Goal: Task Accomplishment & Management: Use online tool/utility

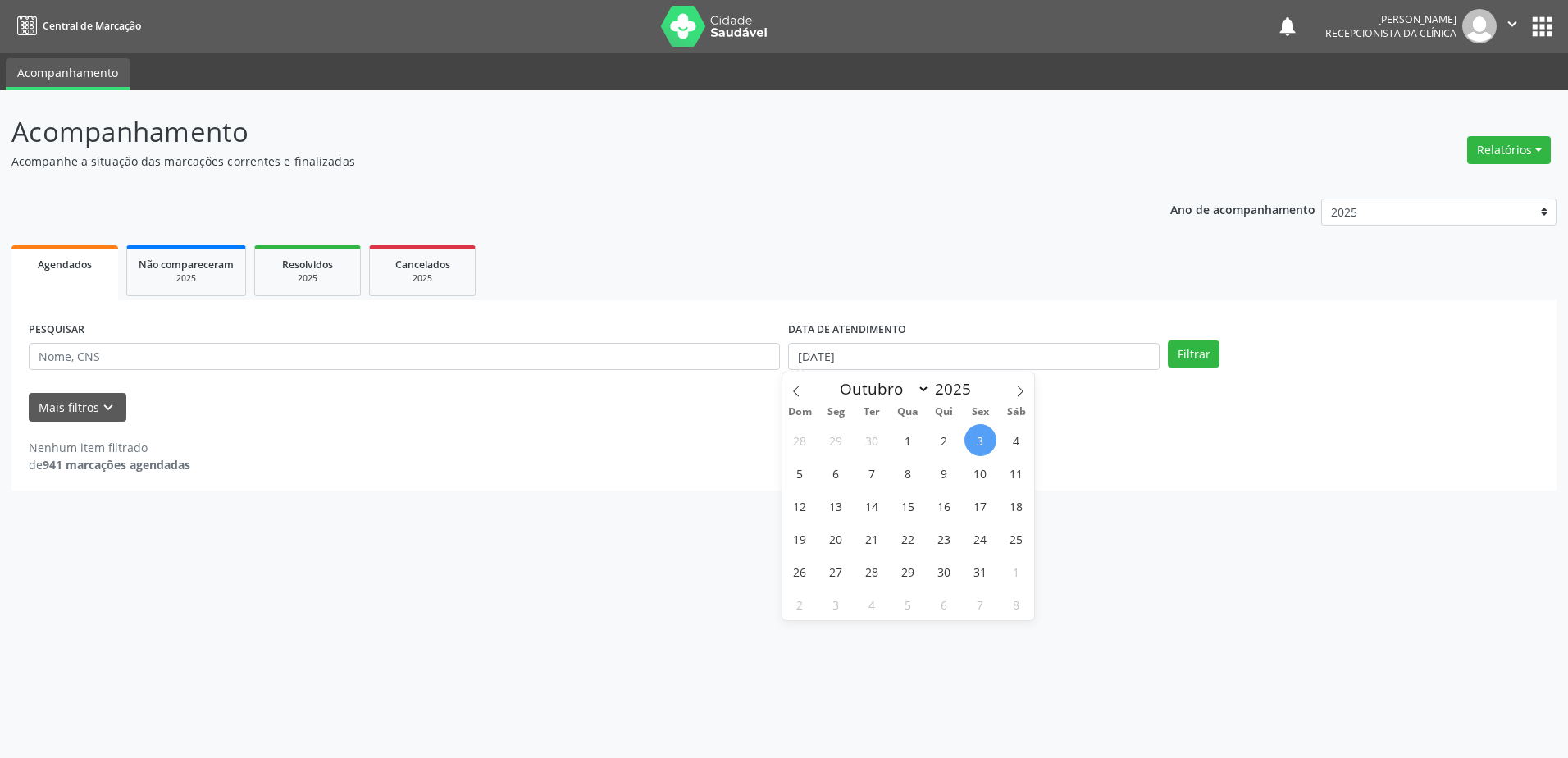
select select "9"
click at [842, 478] on span "6" at bounding box center [835, 473] width 32 height 32
type input "[DATE]"
click at [1202, 361] on button "Filtrar" at bounding box center [1194, 354] width 52 height 28
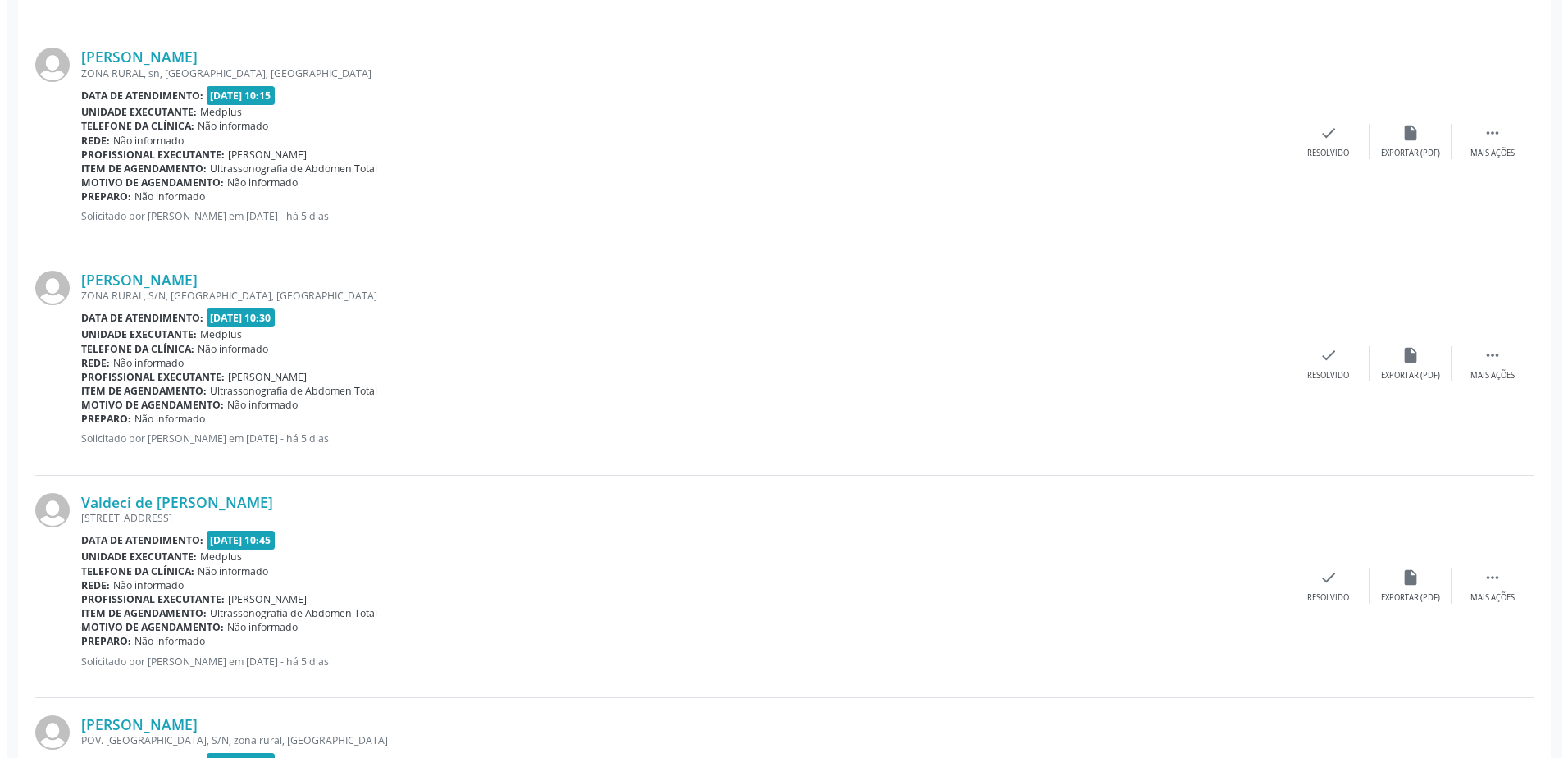
scroll to position [2377, 0]
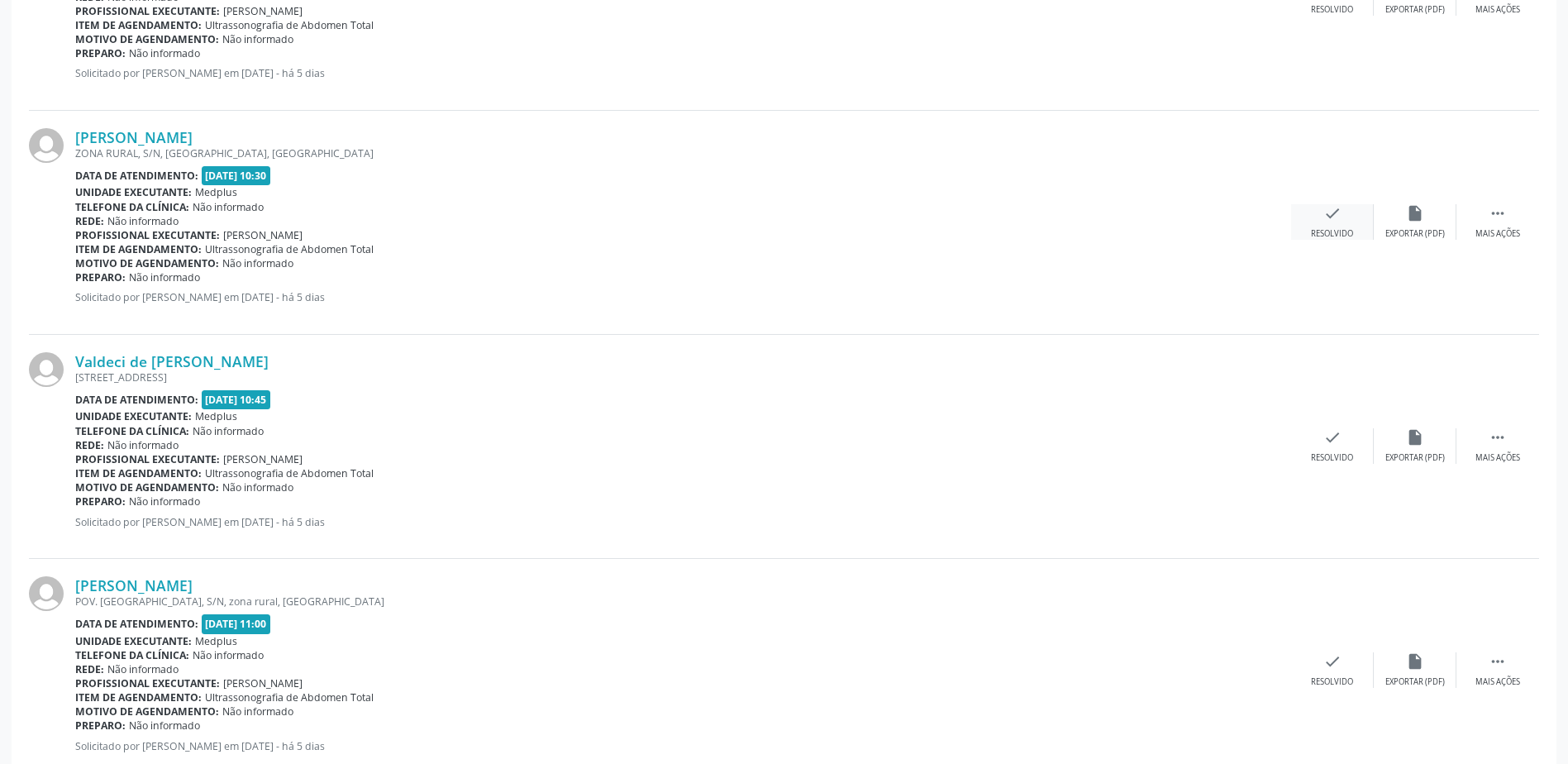
click at [1350, 228] on div "Resolvido" at bounding box center [1331, 234] width 42 height 12
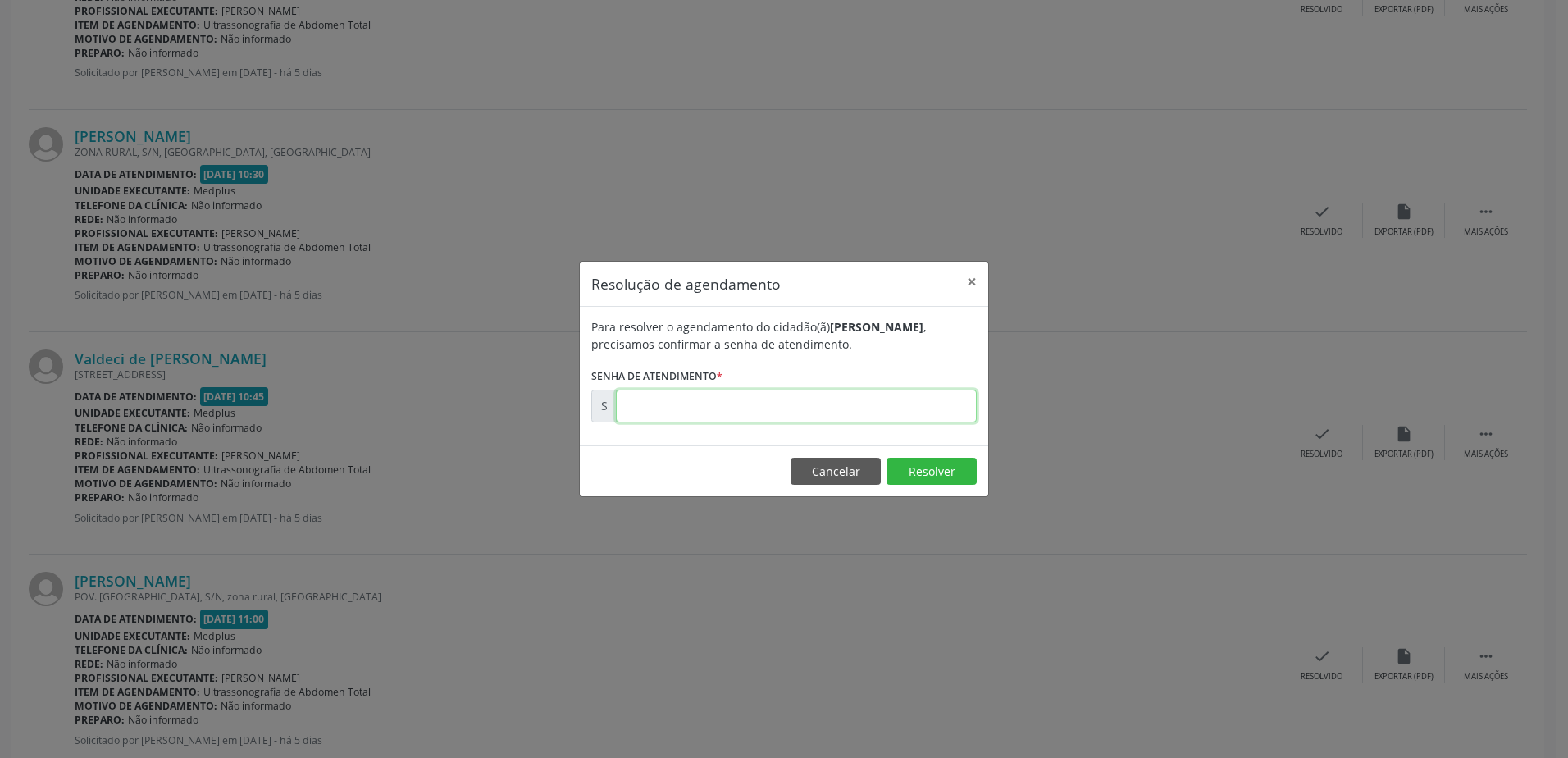
click at [759, 405] on input "text" at bounding box center [796, 406] width 361 height 33
type input "00180016"
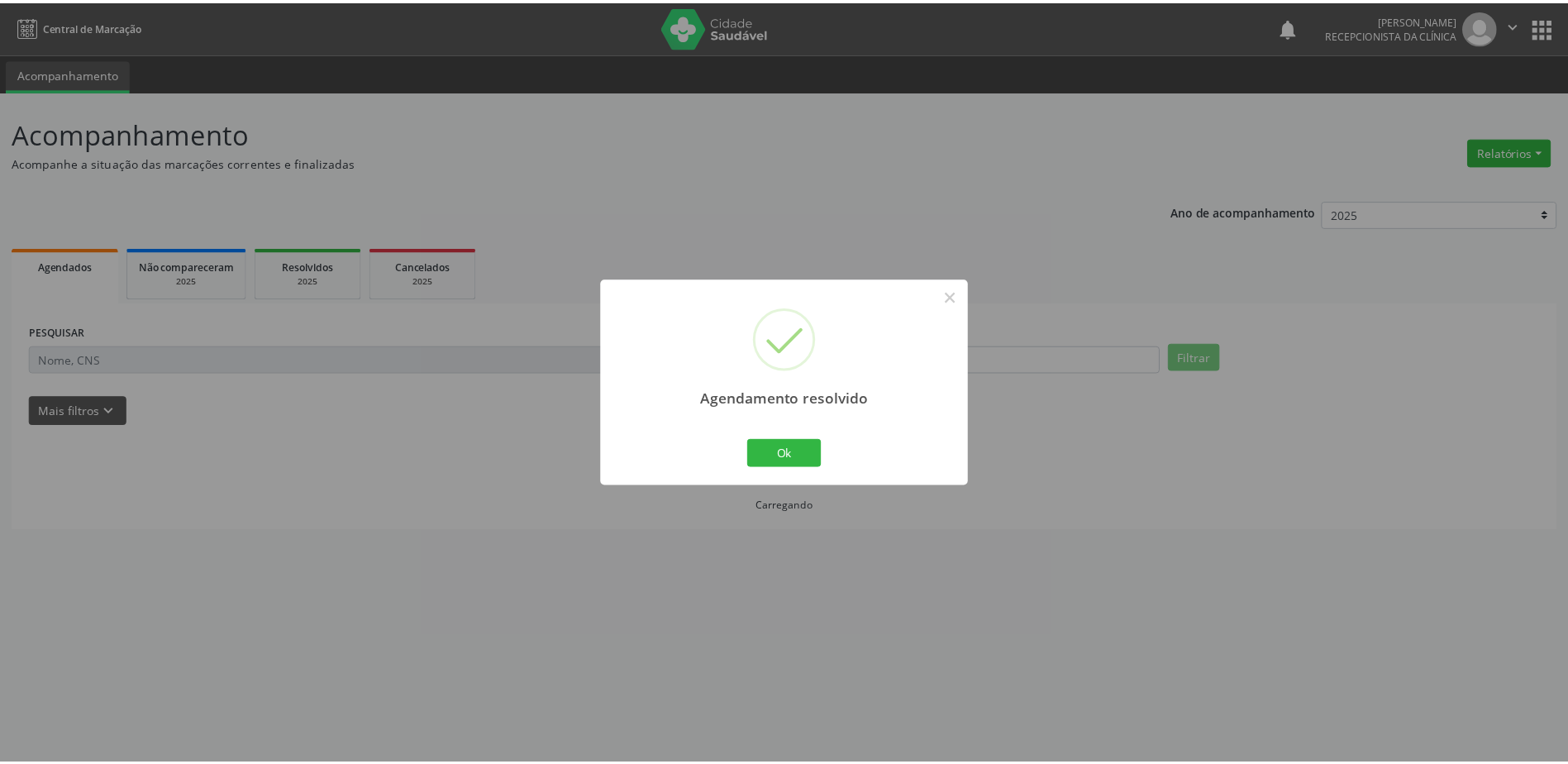
scroll to position [0, 0]
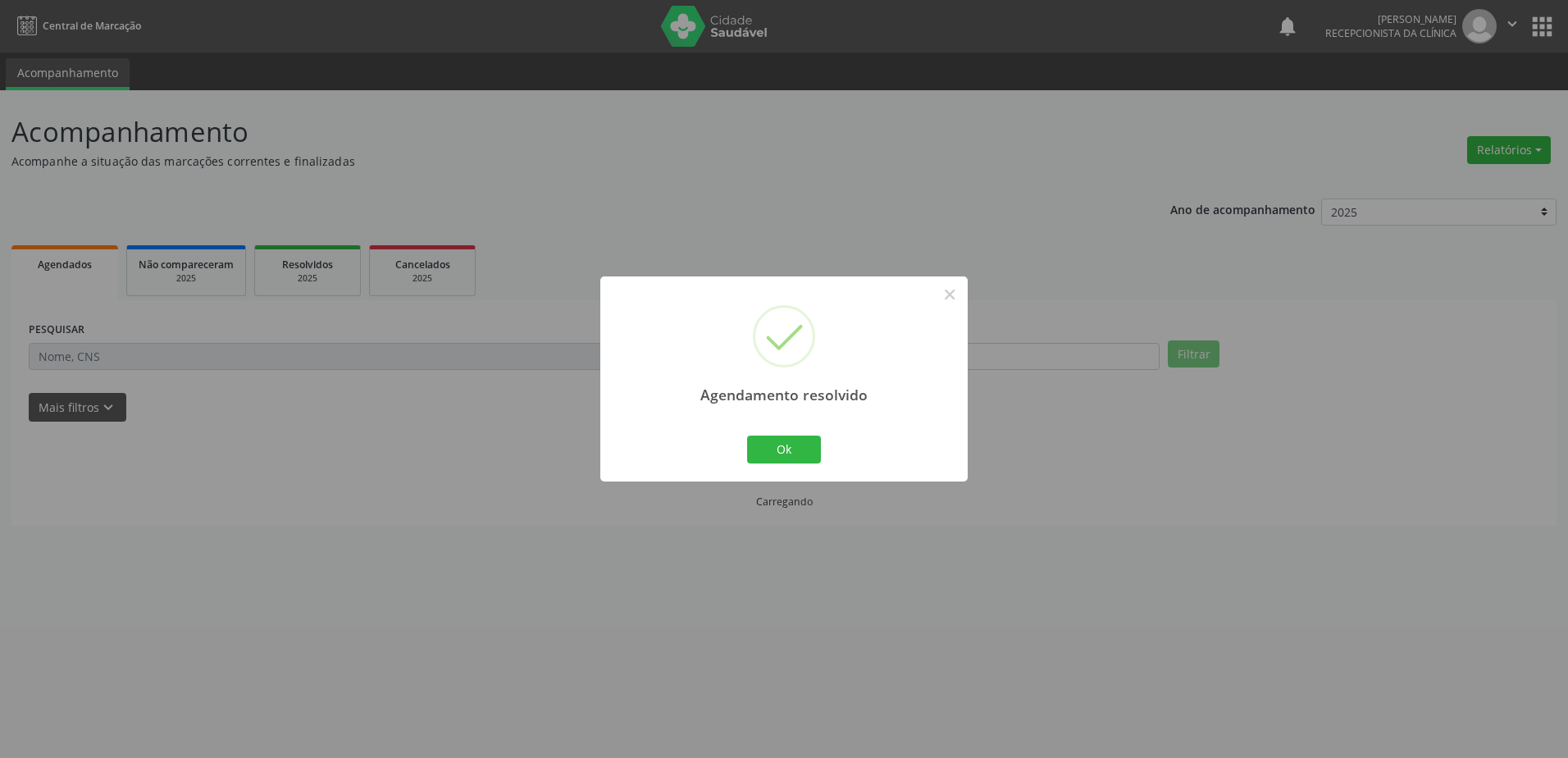
click at [782, 463] on div "Ok Cancel" at bounding box center [784, 449] width 81 height 35
click at [779, 453] on button "Ok" at bounding box center [783, 448] width 74 height 28
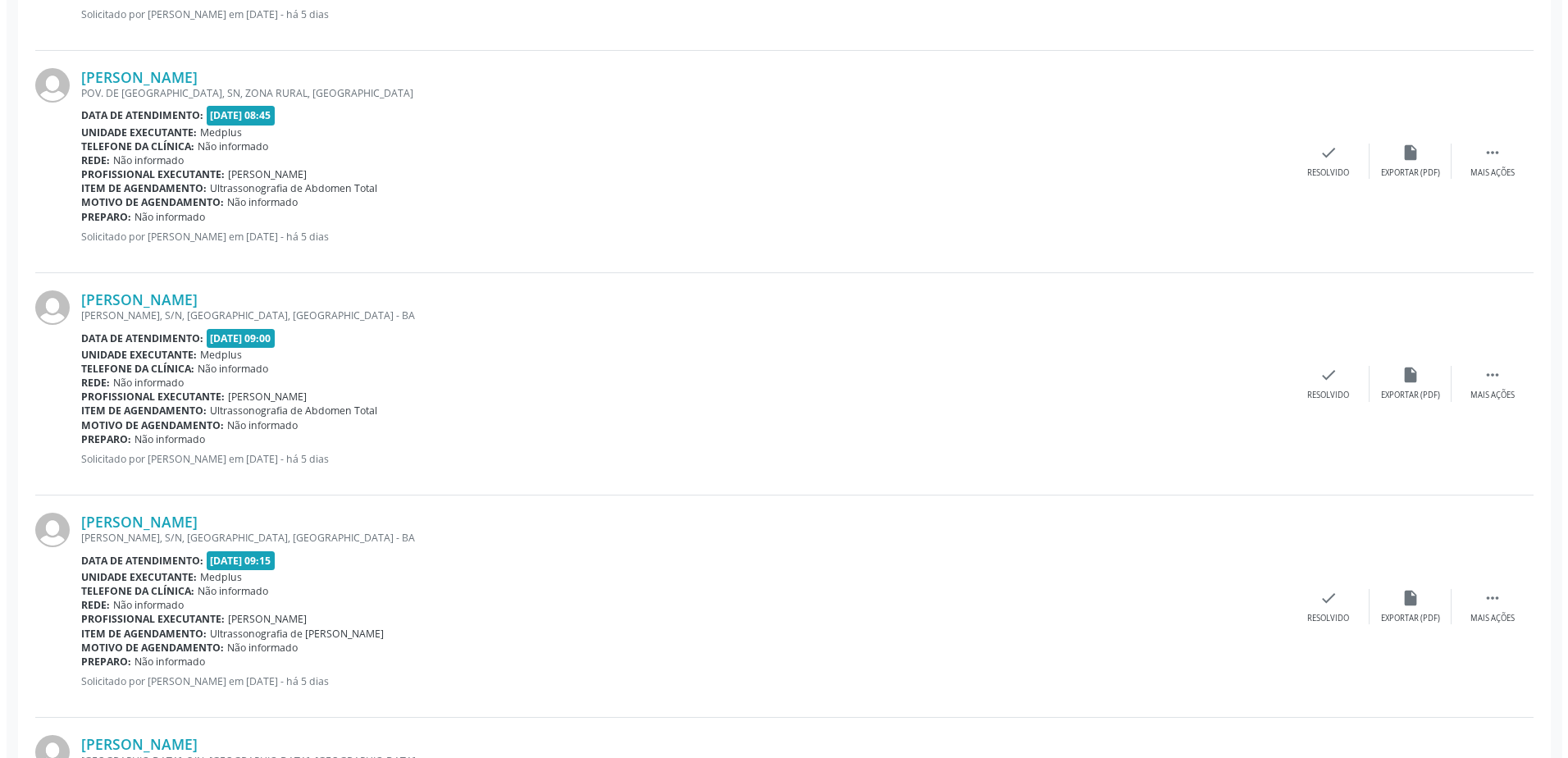
scroll to position [902, 0]
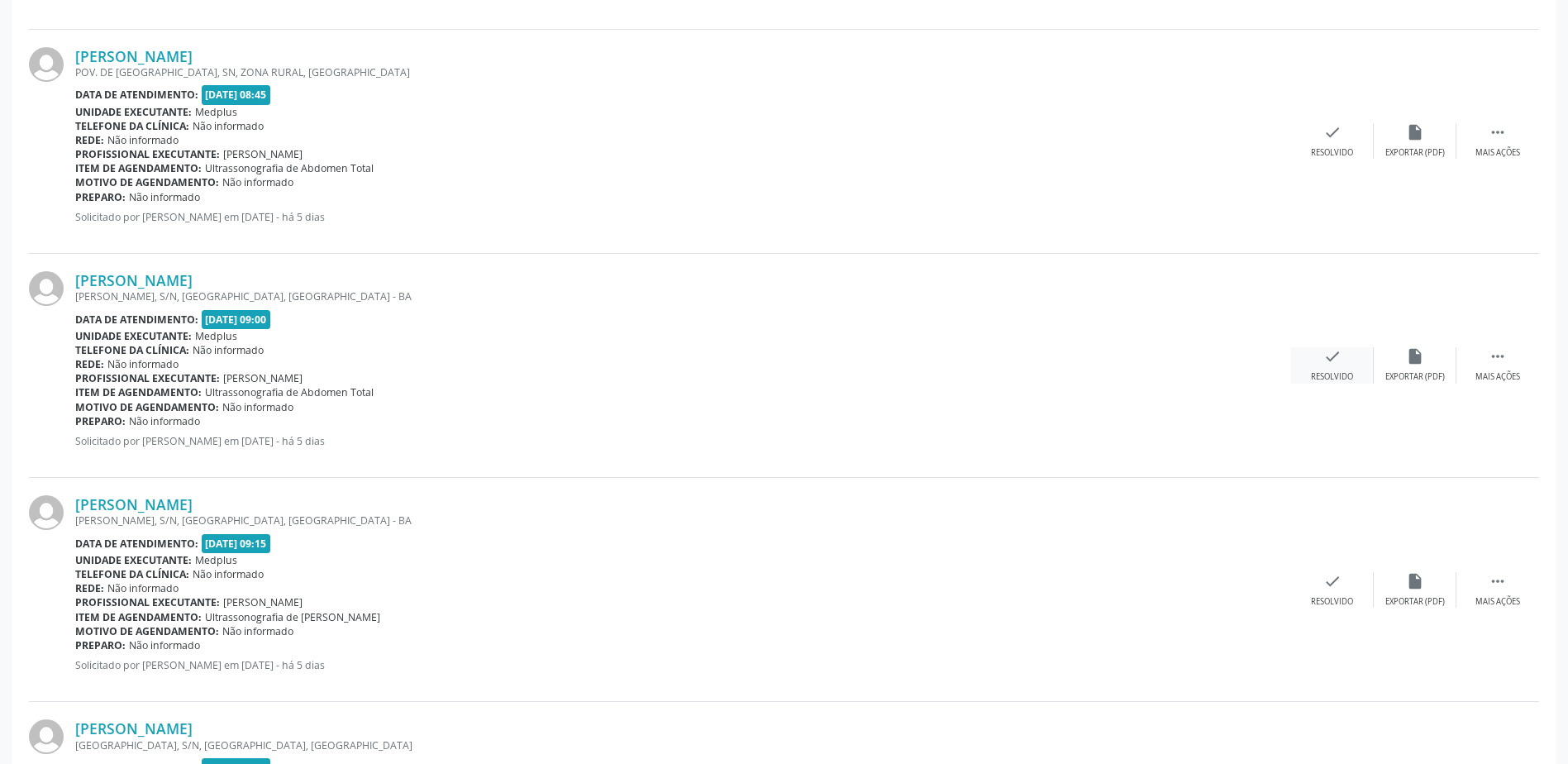
click at [1323, 371] on div "Resolvido" at bounding box center [1331, 377] width 42 height 12
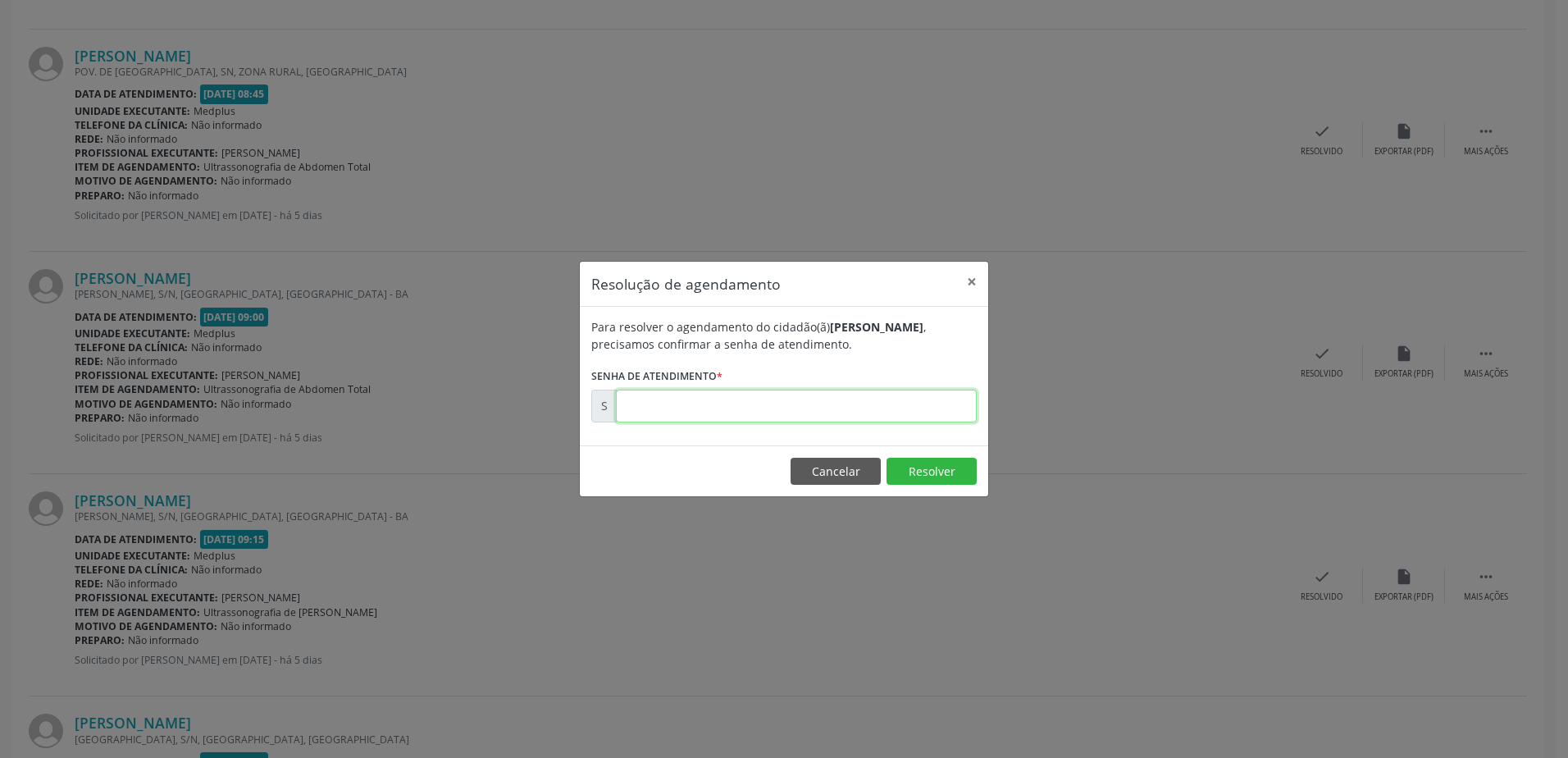
click at [715, 414] on input "text" at bounding box center [796, 406] width 361 height 33
type input "00180007"
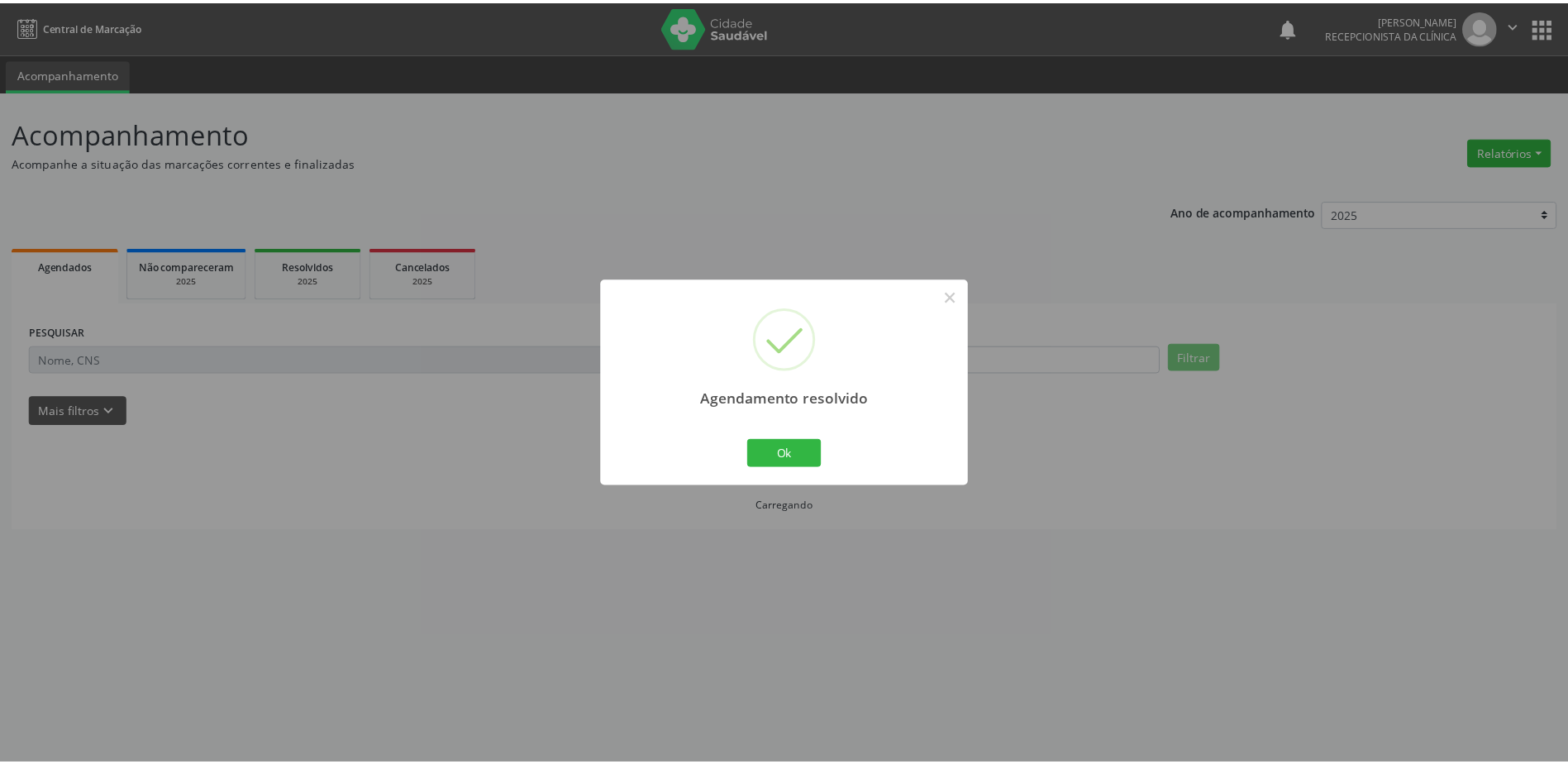
scroll to position [0, 0]
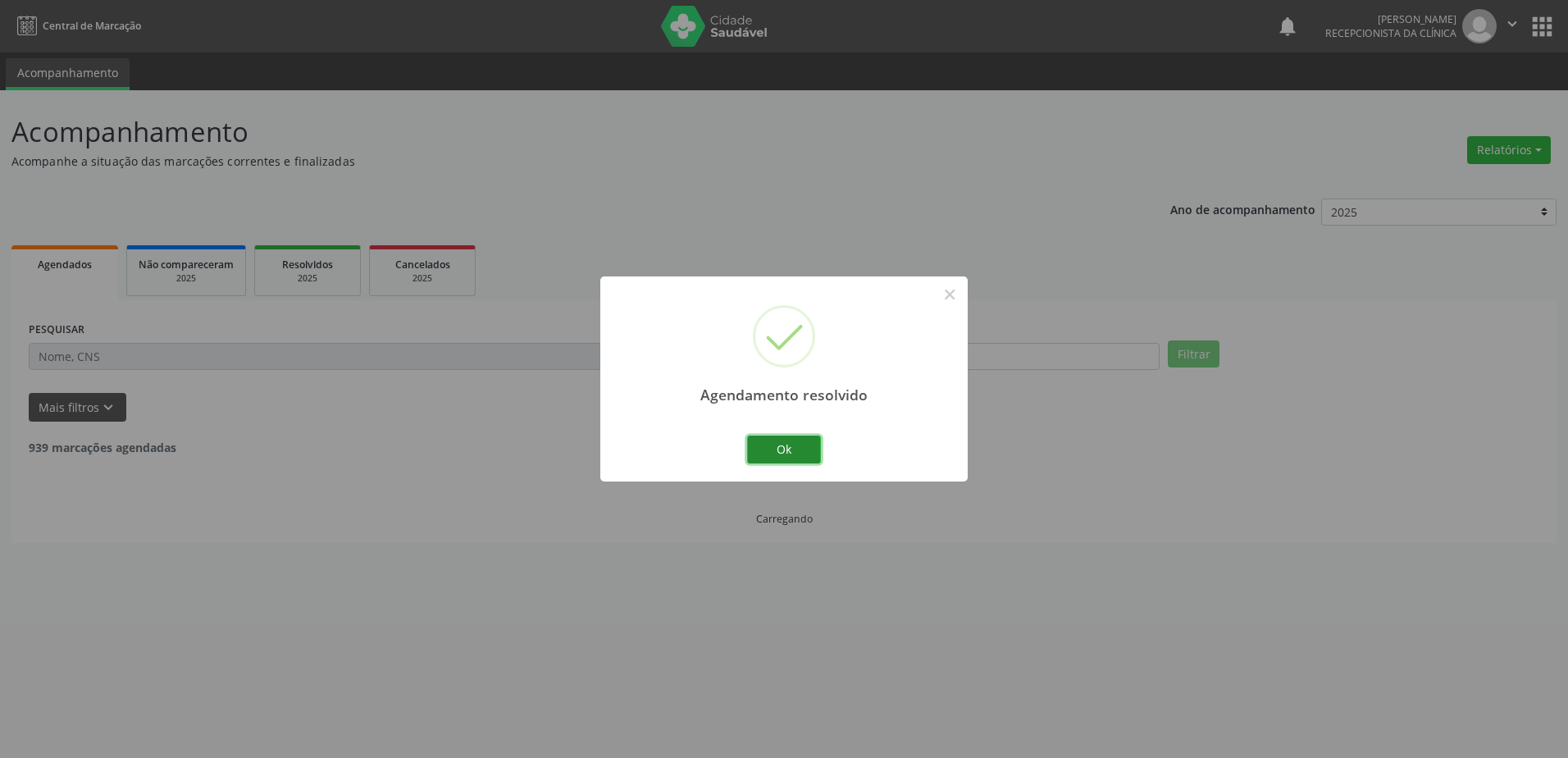
click at [786, 443] on button "Ok" at bounding box center [783, 448] width 74 height 28
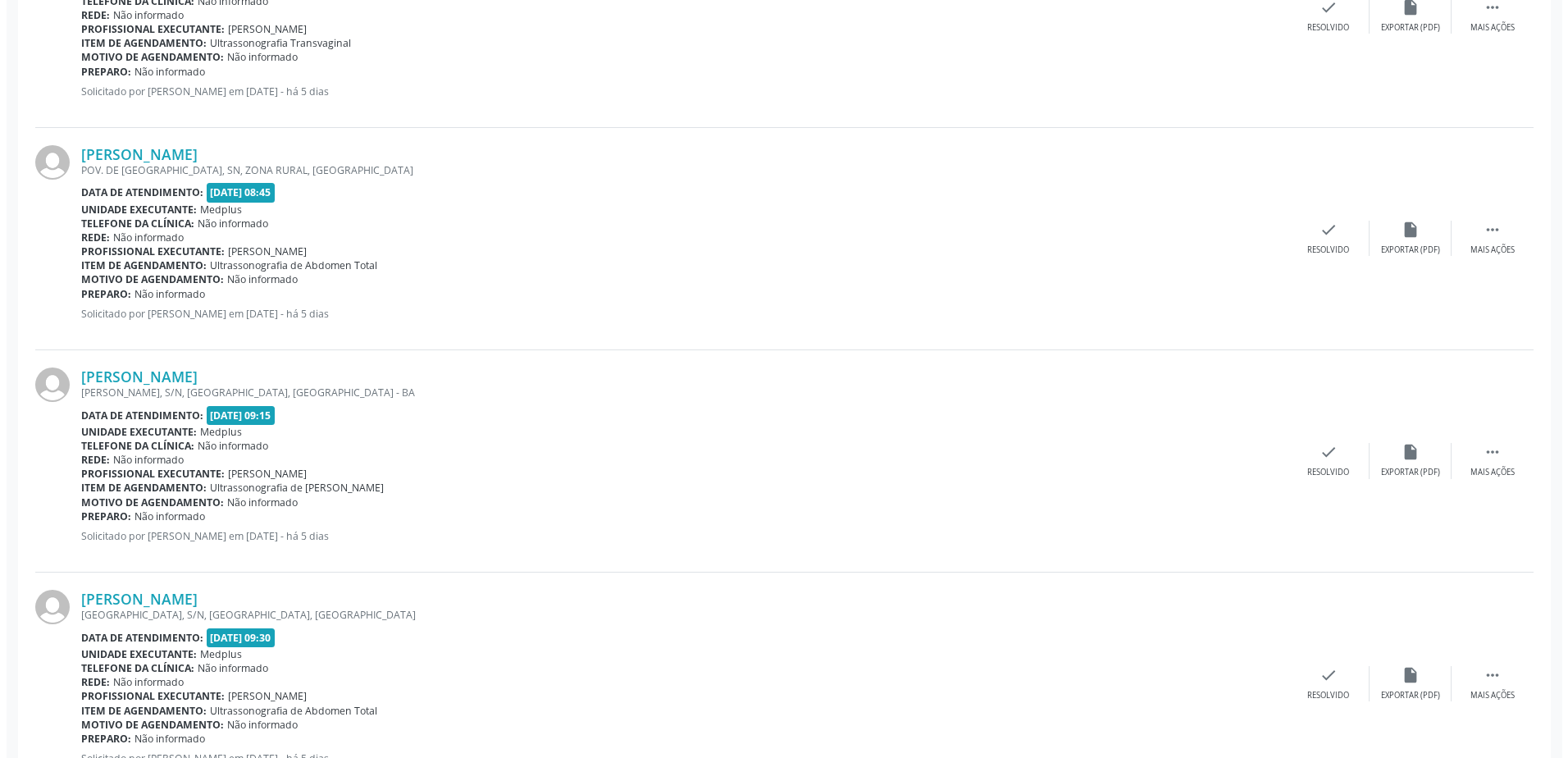
scroll to position [902, 0]
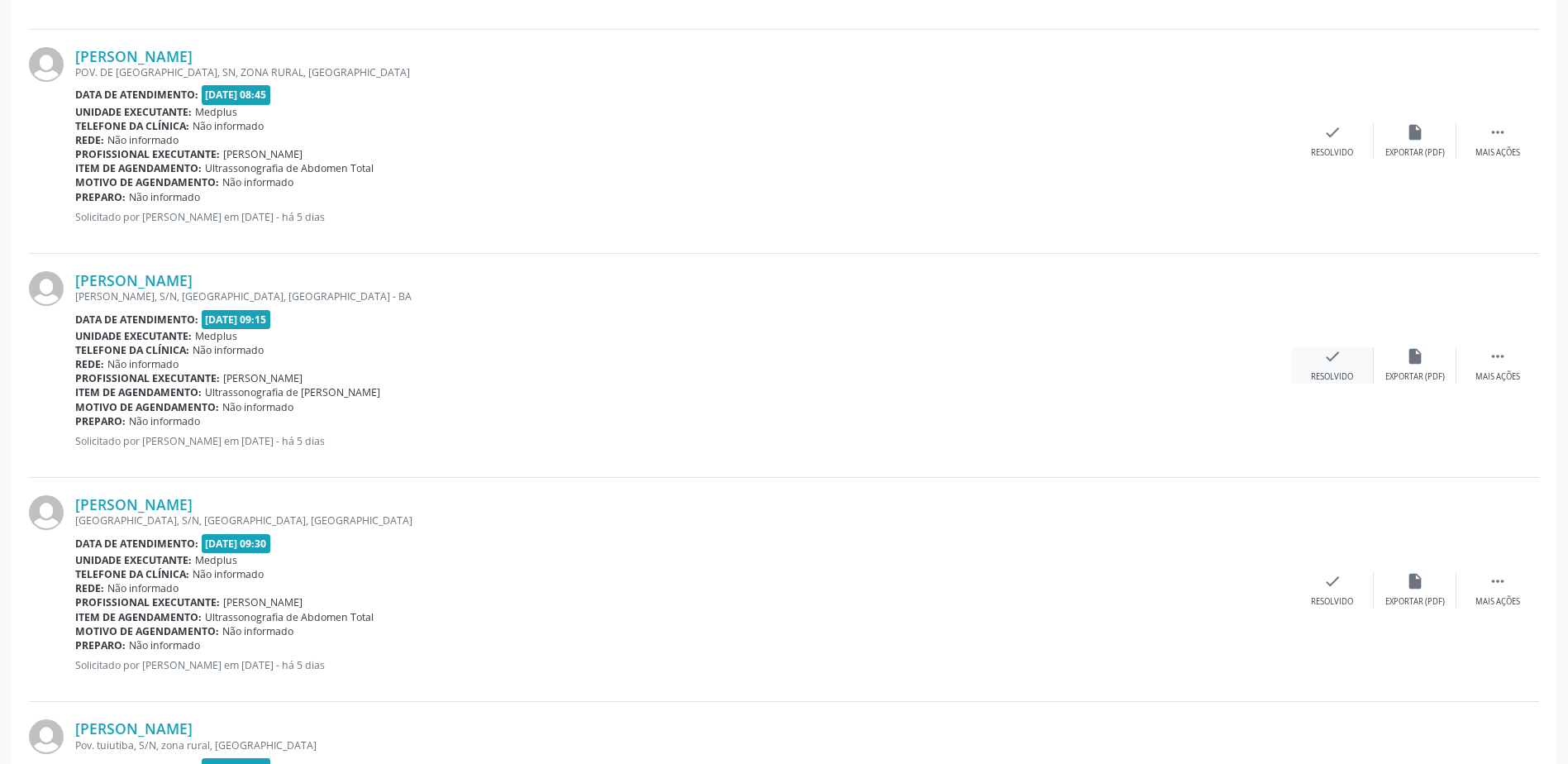
click at [1330, 366] on div "check Resolvido" at bounding box center [1332, 365] width 83 height 36
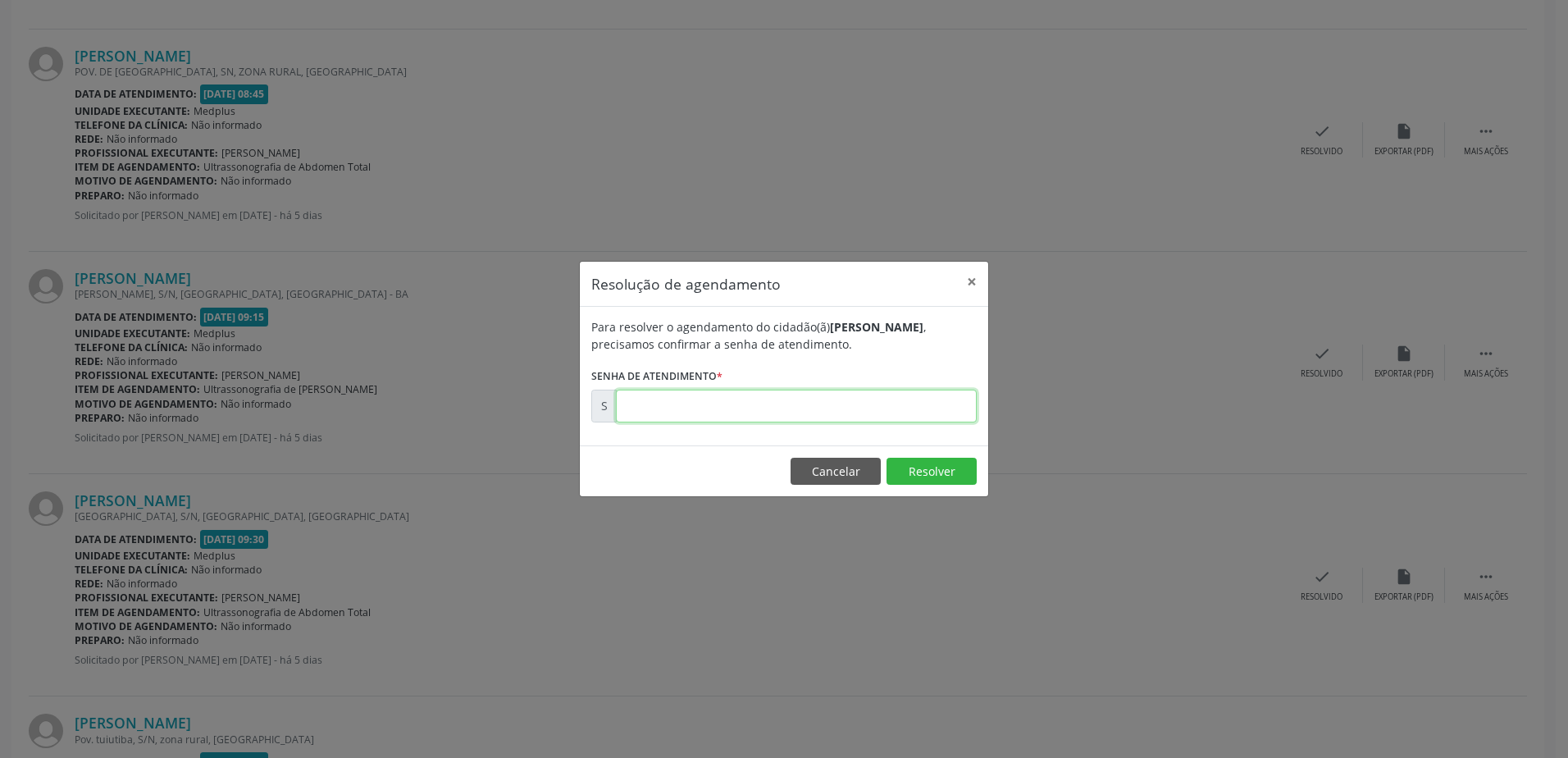
click at [684, 407] on input "text" at bounding box center [796, 406] width 361 height 33
type input "00180008"
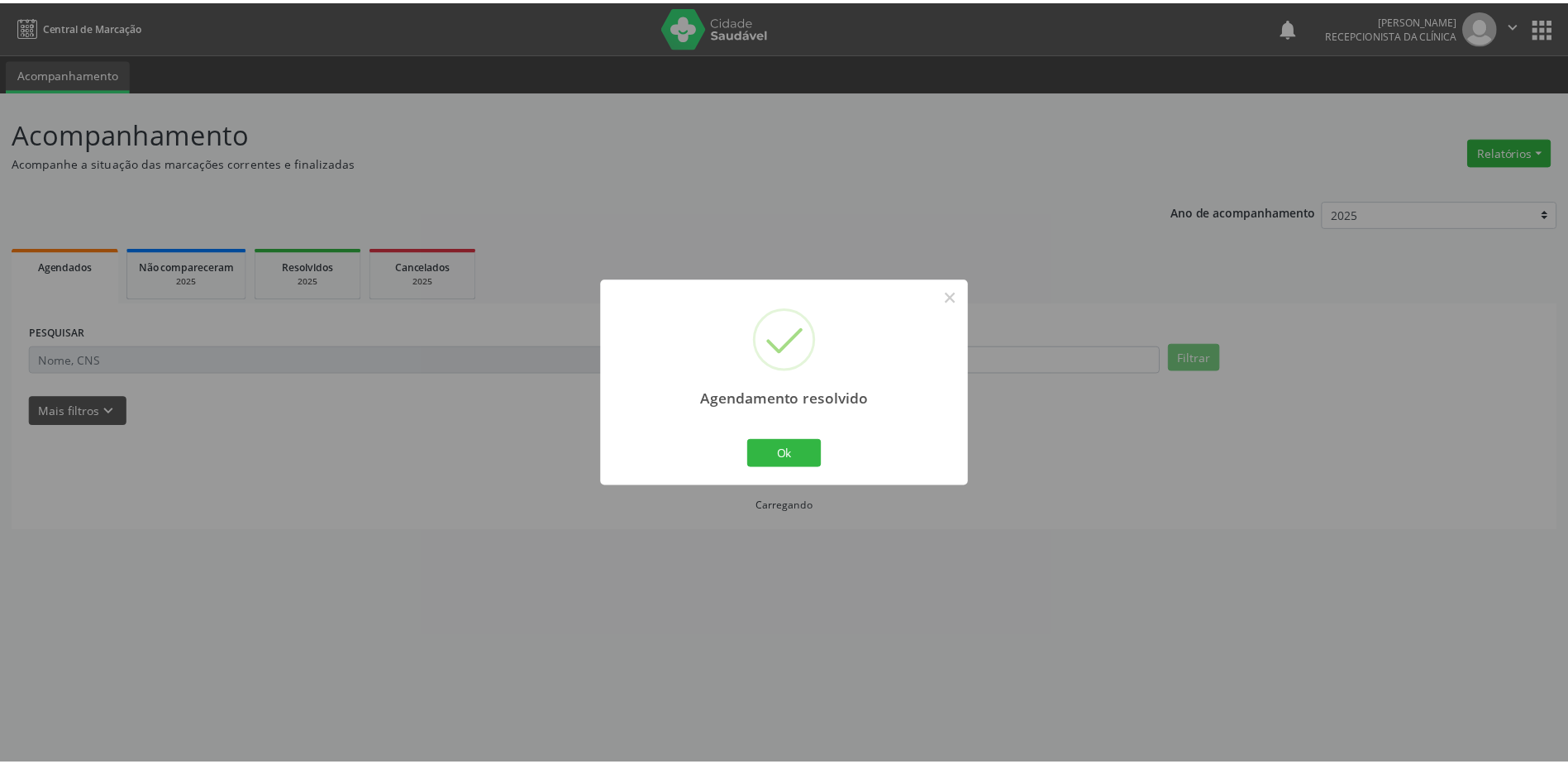
scroll to position [0, 0]
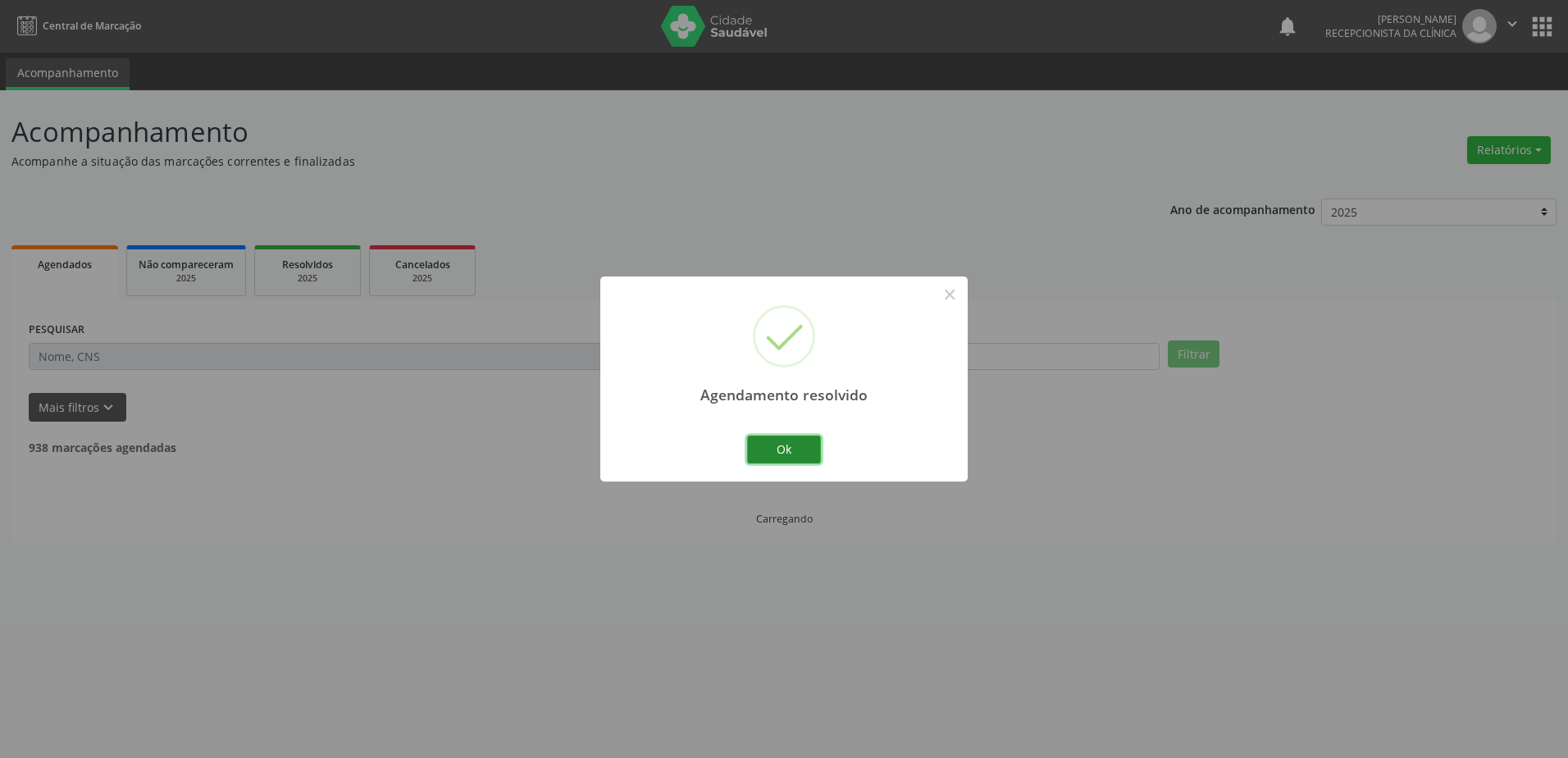
click at [806, 443] on button "Ok" at bounding box center [783, 448] width 74 height 28
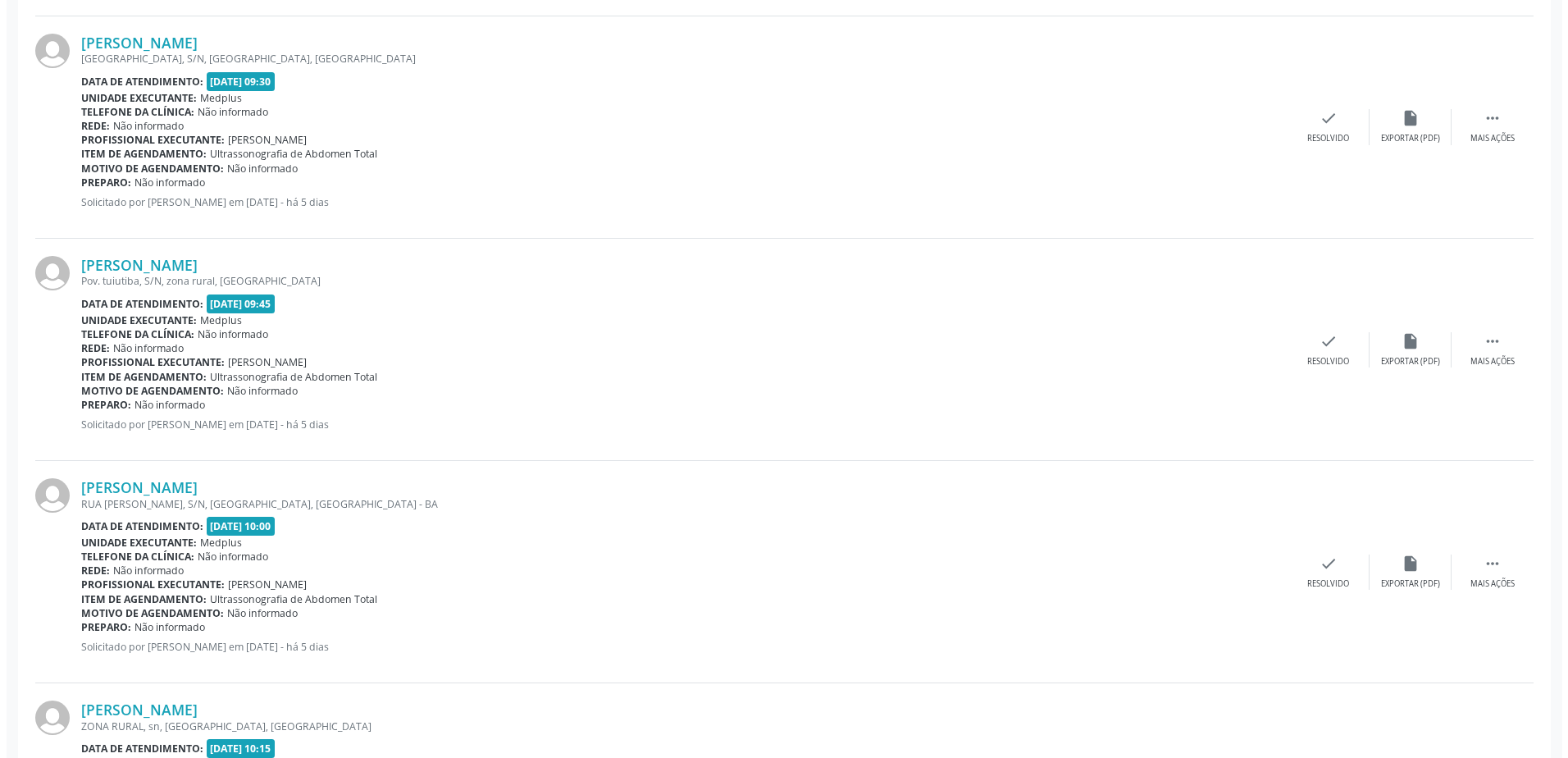
scroll to position [1148, 0]
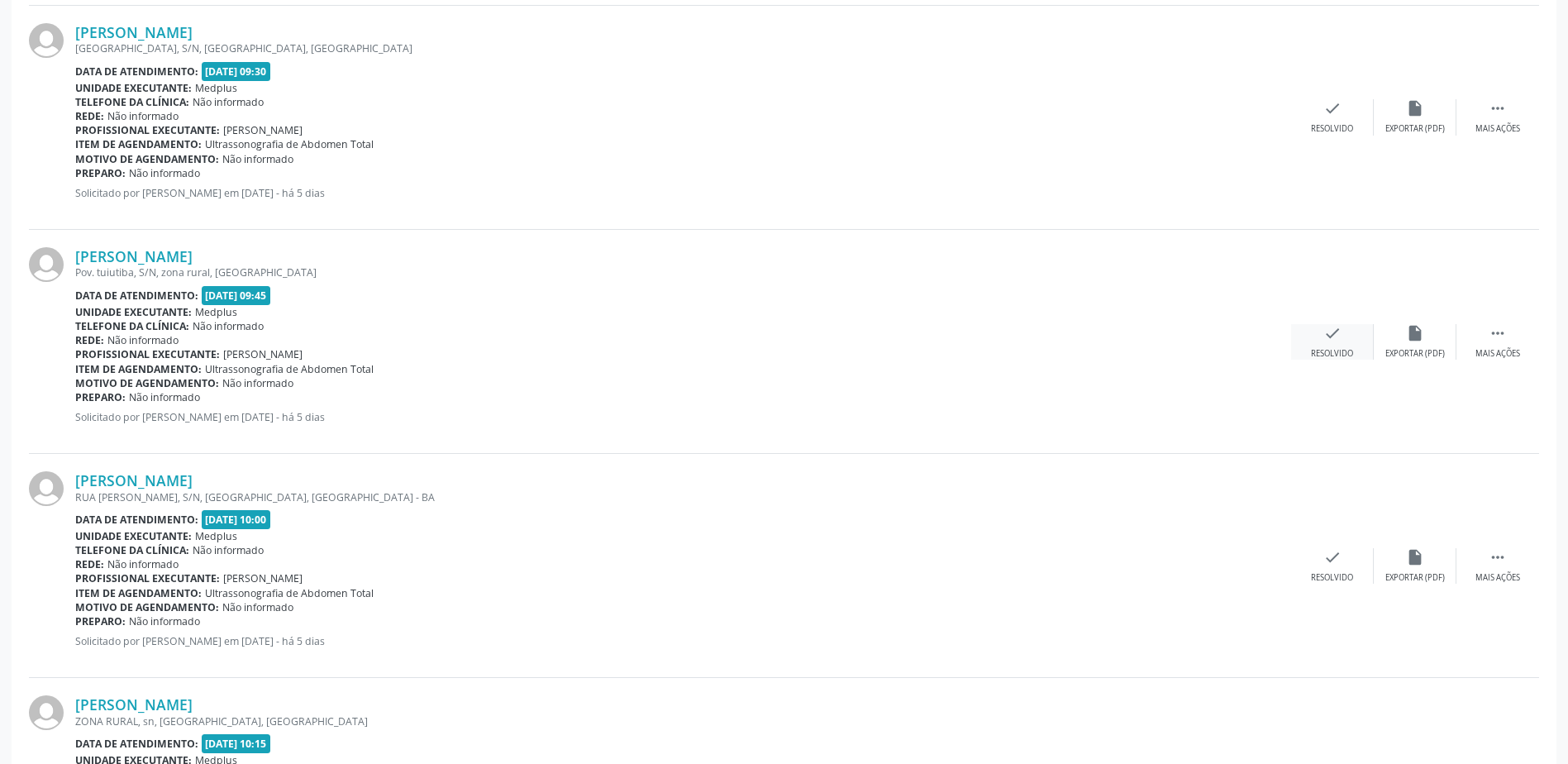
click at [1340, 342] on div "check Resolvido" at bounding box center [1332, 341] width 83 height 36
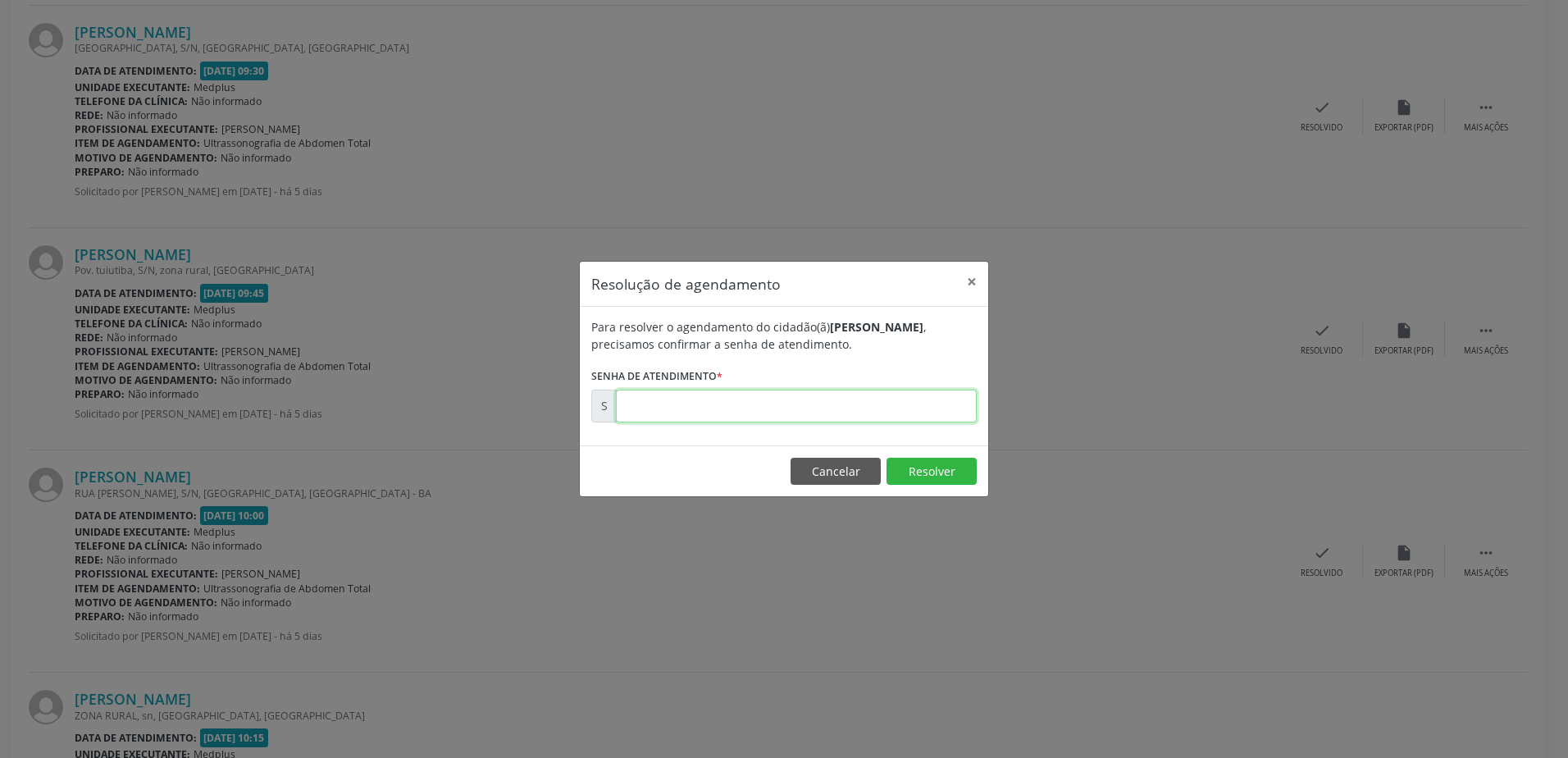
click at [752, 402] on input "text" at bounding box center [796, 406] width 361 height 33
type input "00180012"
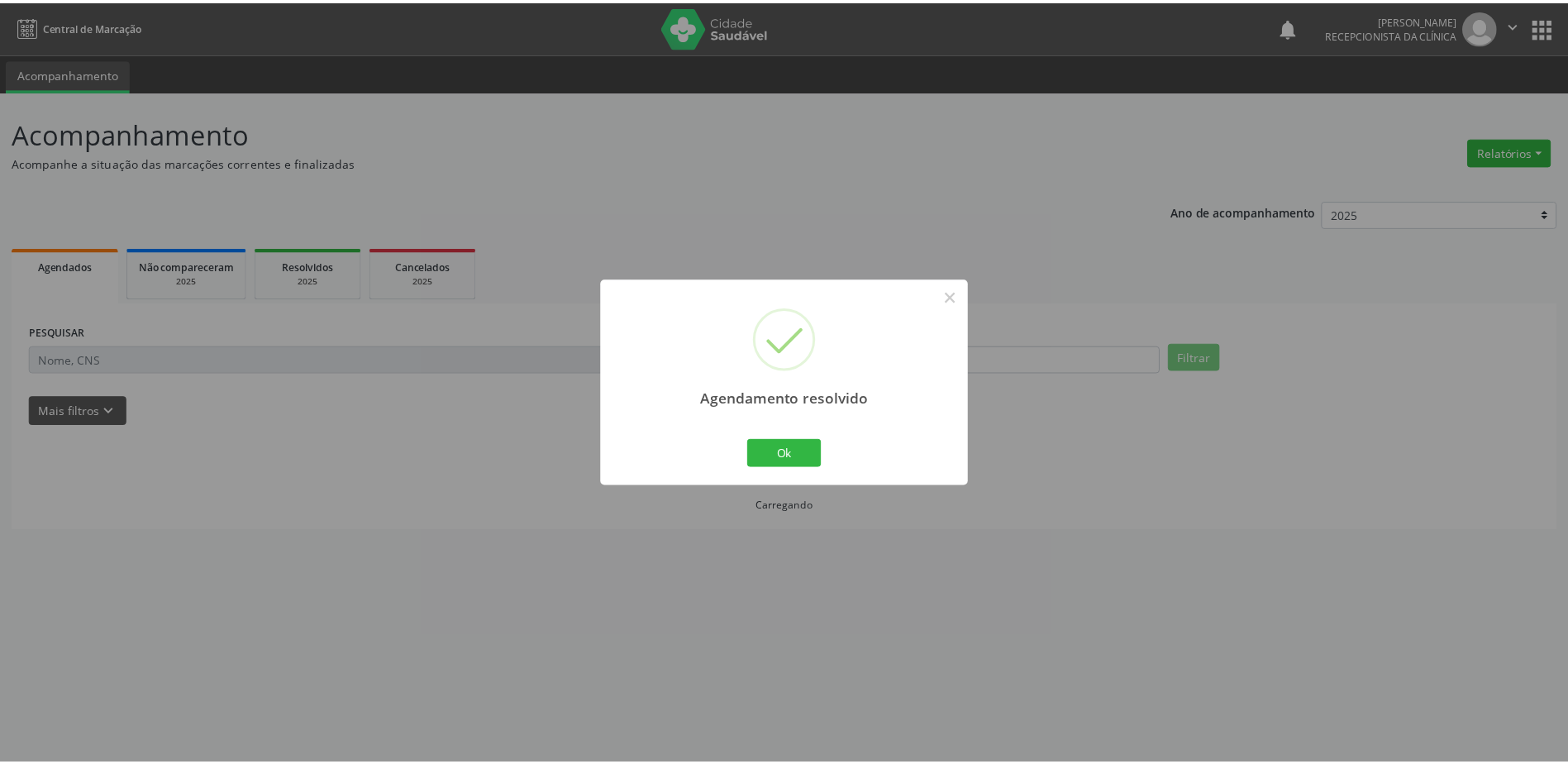
scroll to position [0, 0]
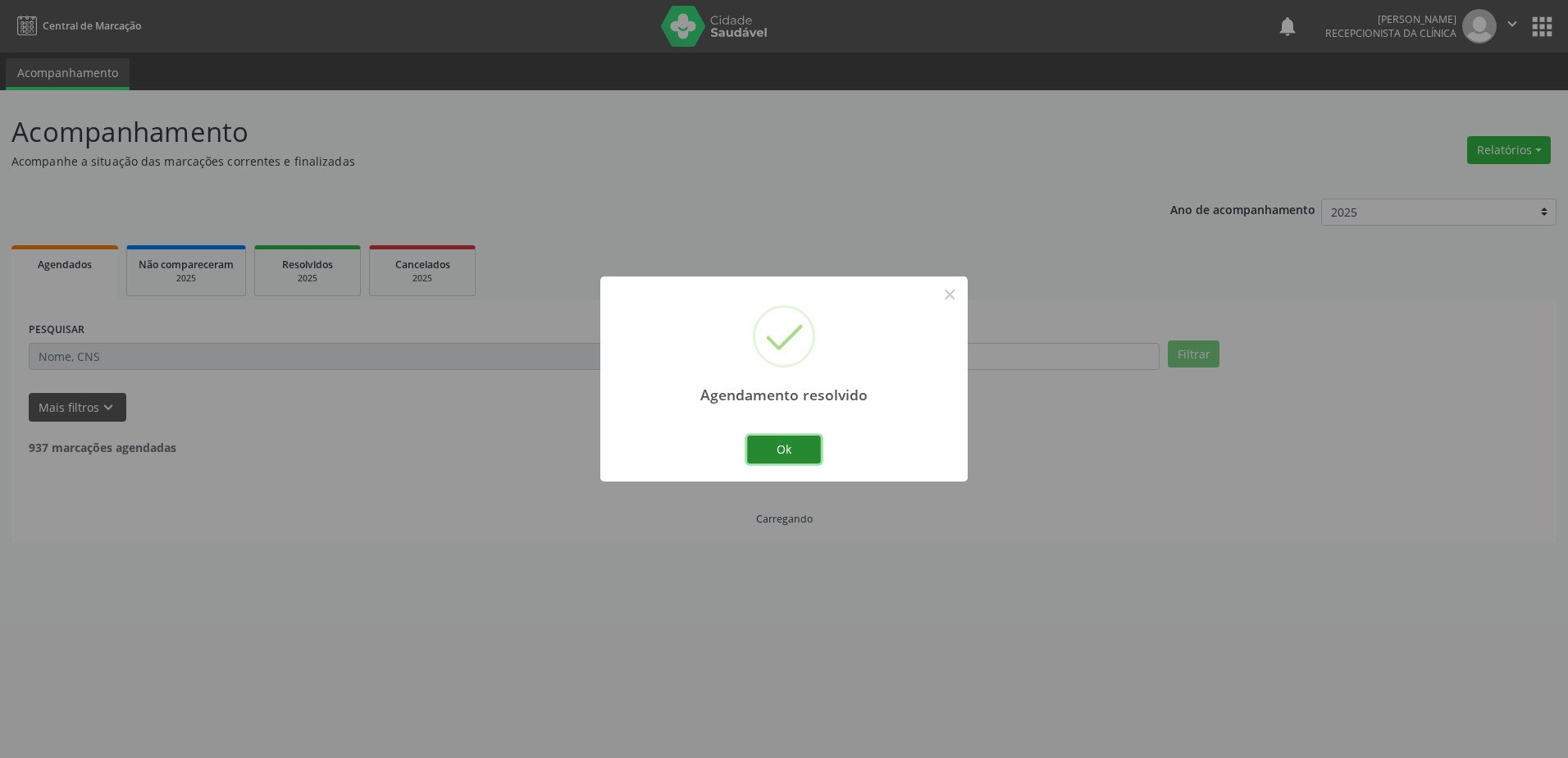
click at [758, 439] on button "Ok" at bounding box center [783, 448] width 74 height 28
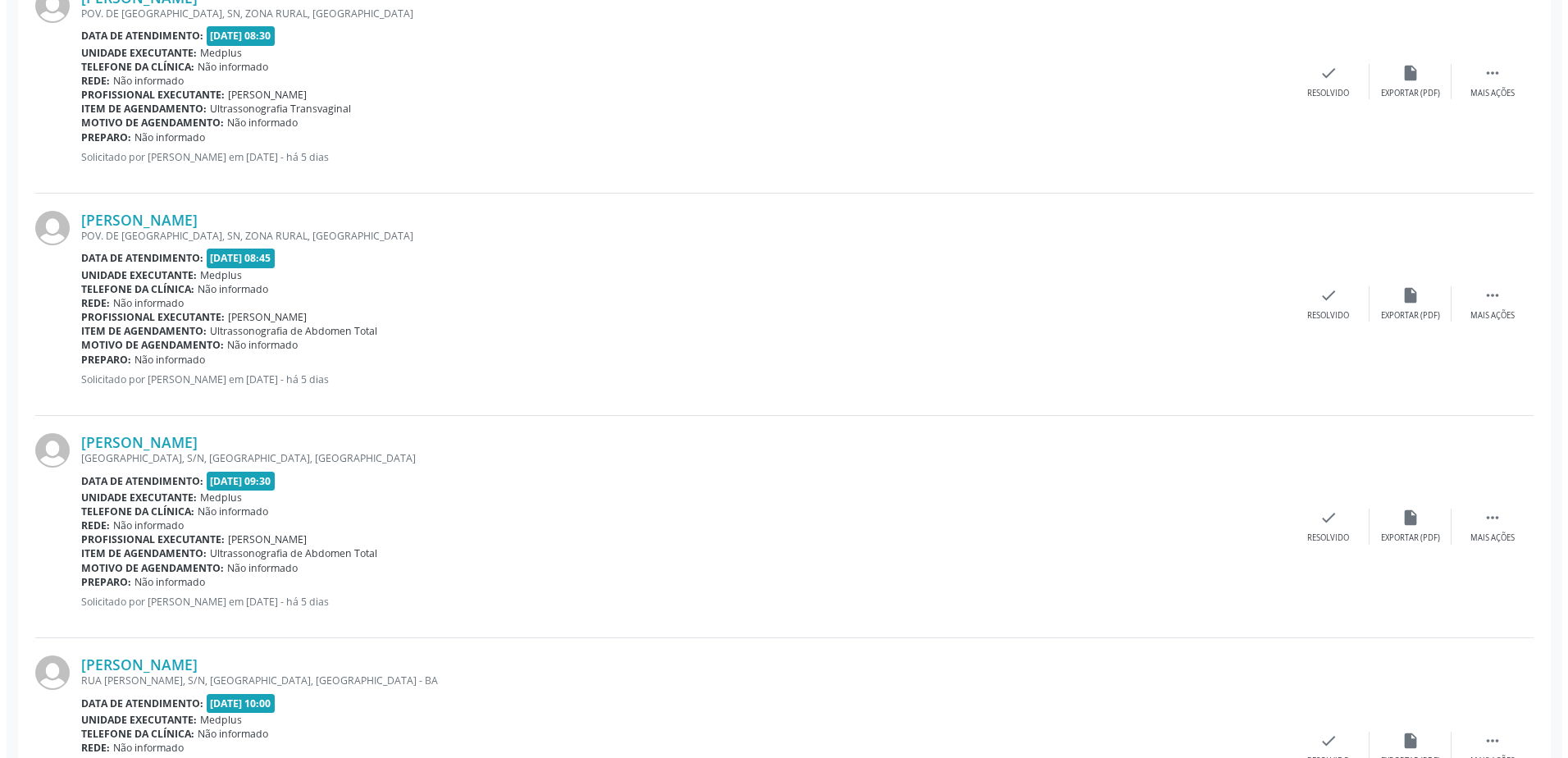
scroll to position [902, 0]
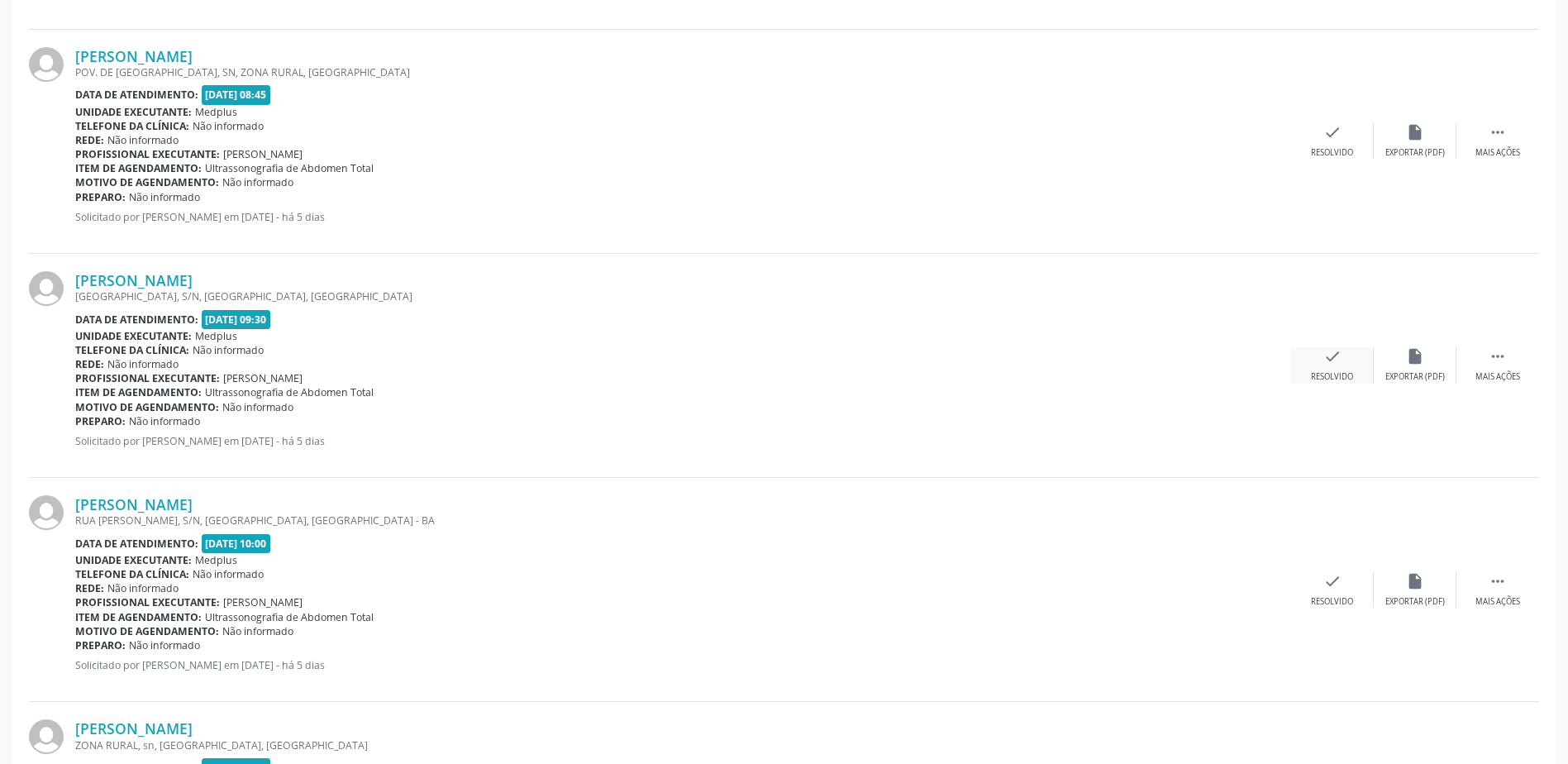
click at [1368, 365] on div "check Resolvido" at bounding box center [1332, 365] width 83 height 36
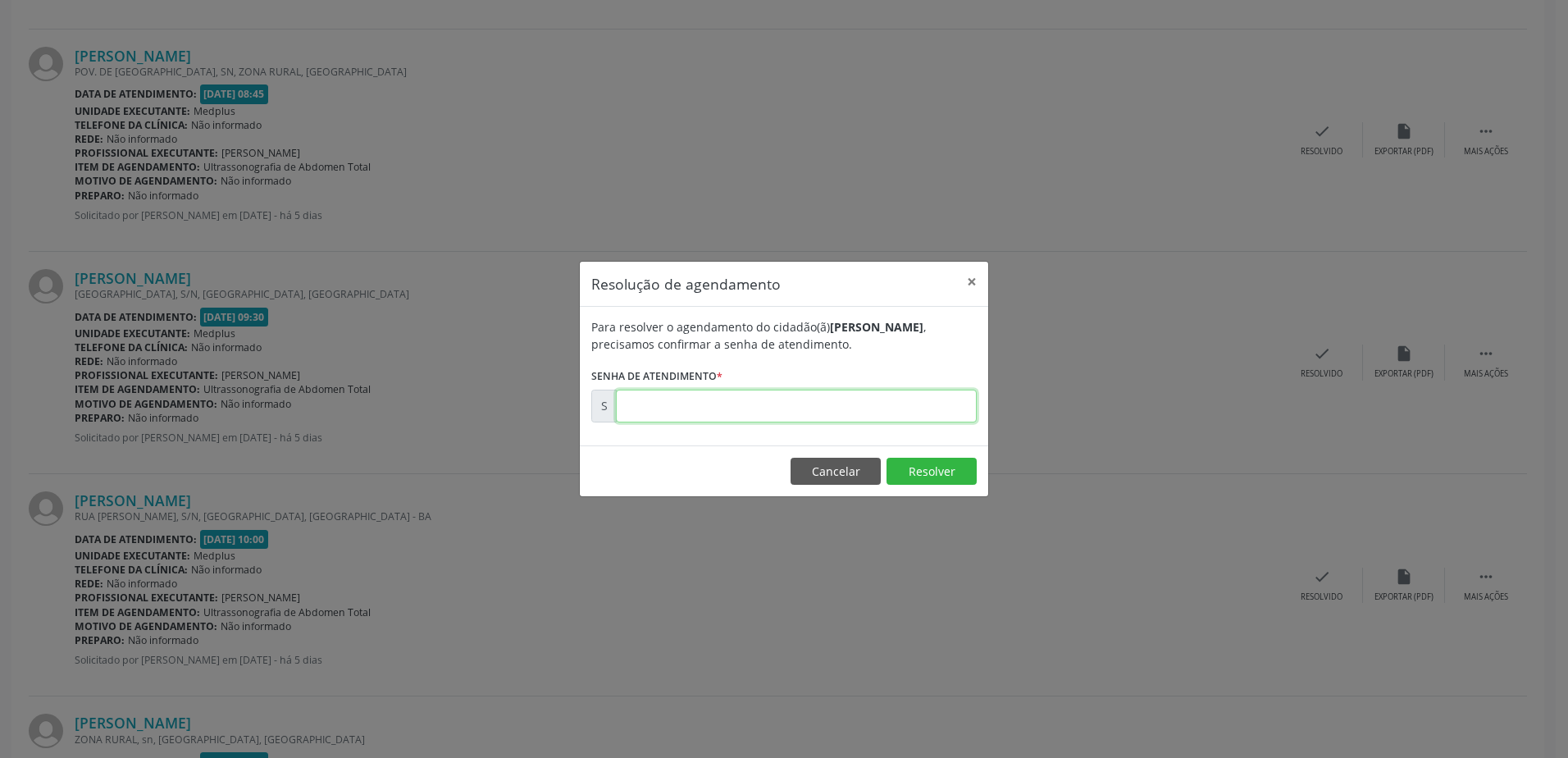
click at [803, 405] on input "text" at bounding box center [796, 406] width 361 height 33
type input "00180011"
click at [925, 466] on button "Resolver" at bounding box center [932, 471] width 91 height 28
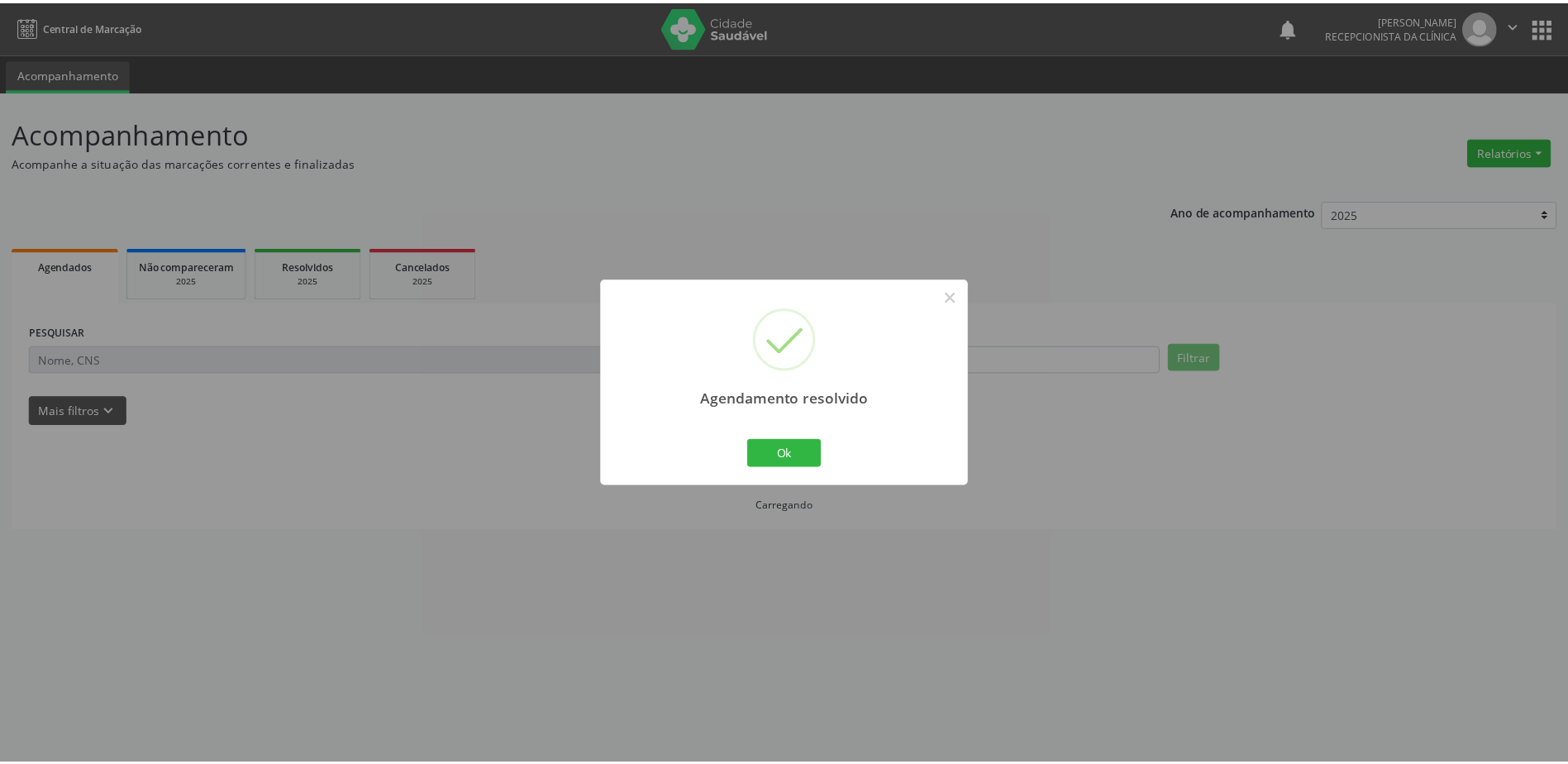
scroll to position [0, 0]
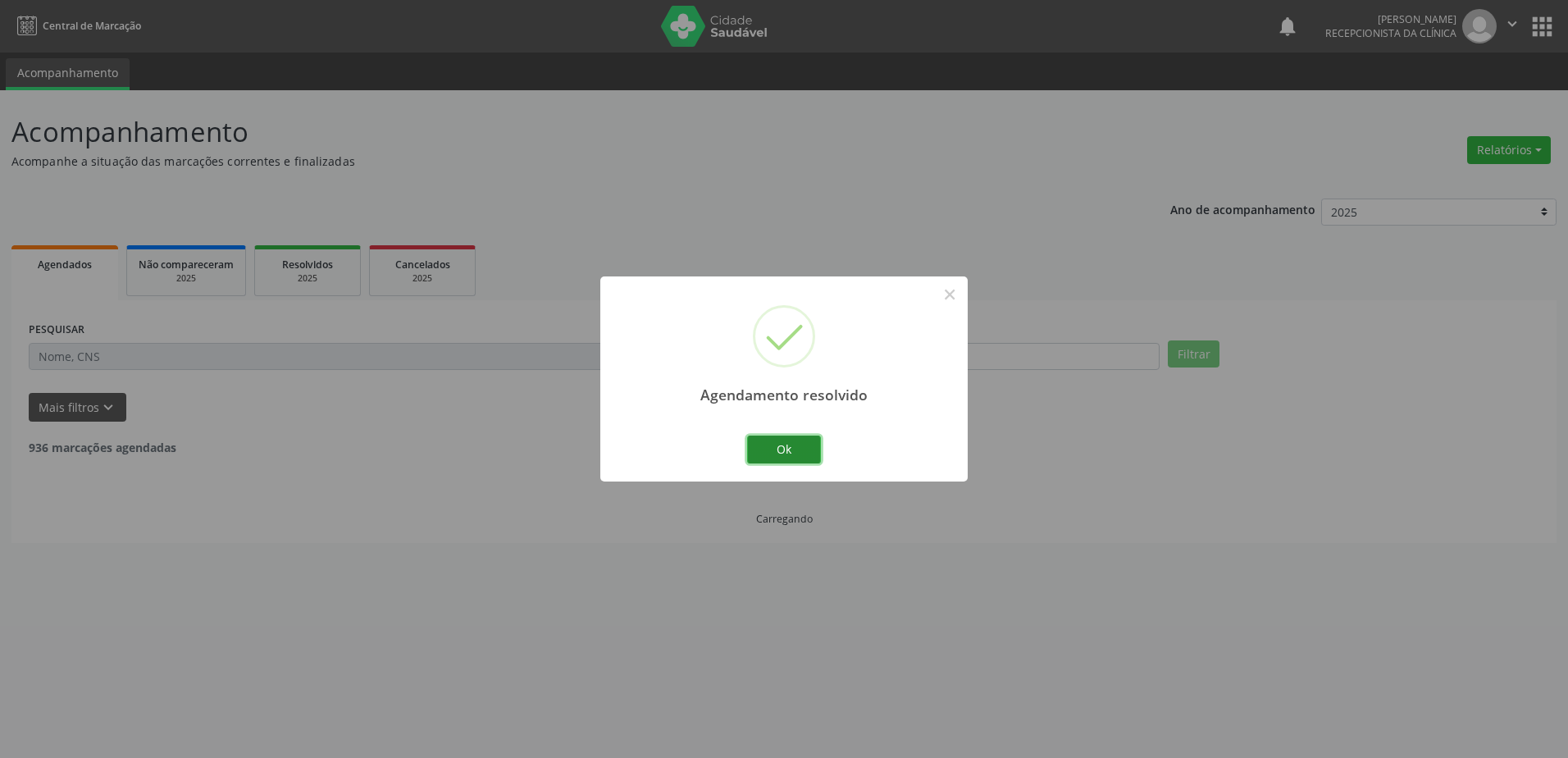
click at [798, 439] on button "Ok" at bounding box center [783, 448] width 74 height 28
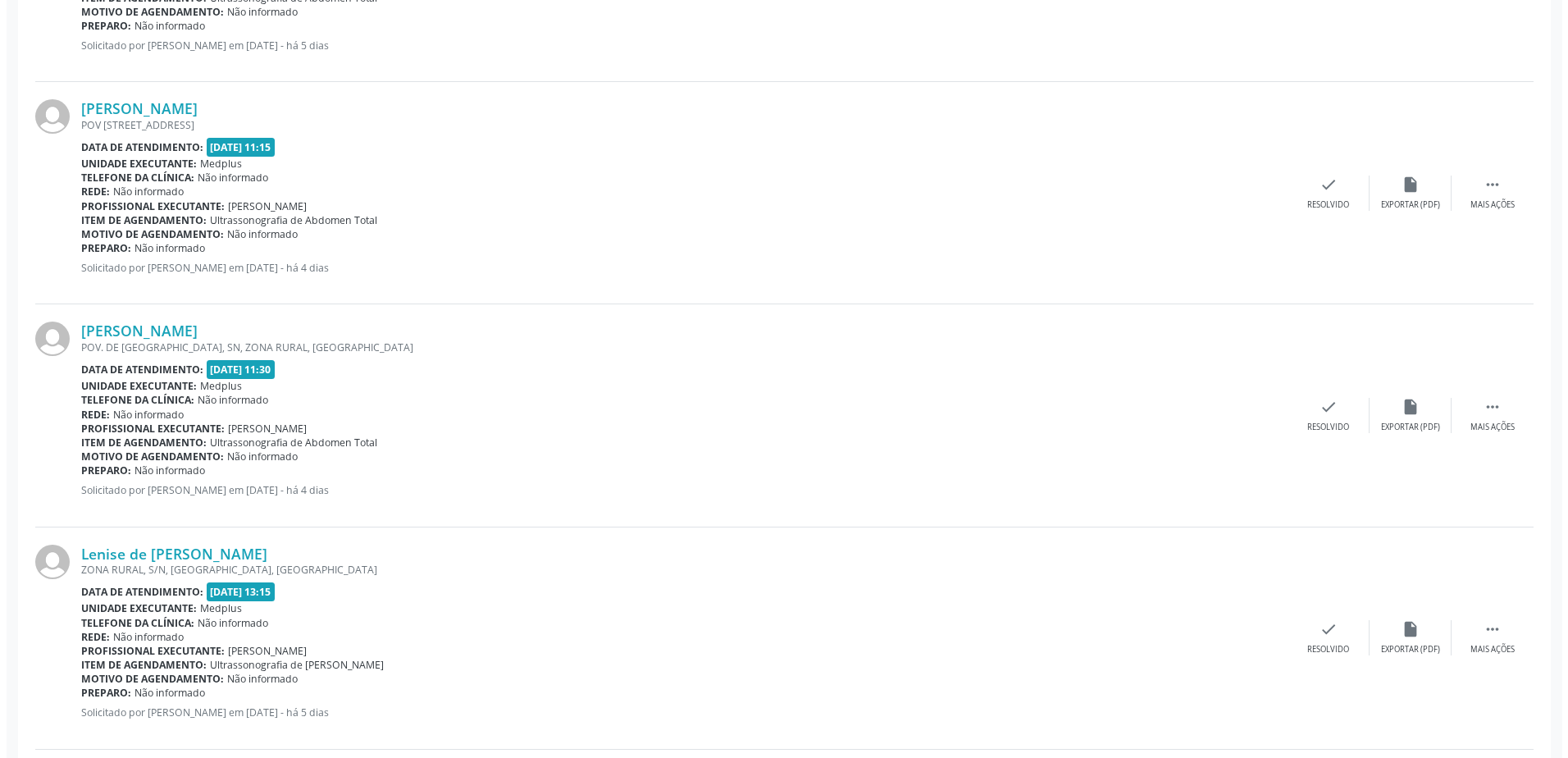
scroll to position [1967, 0]
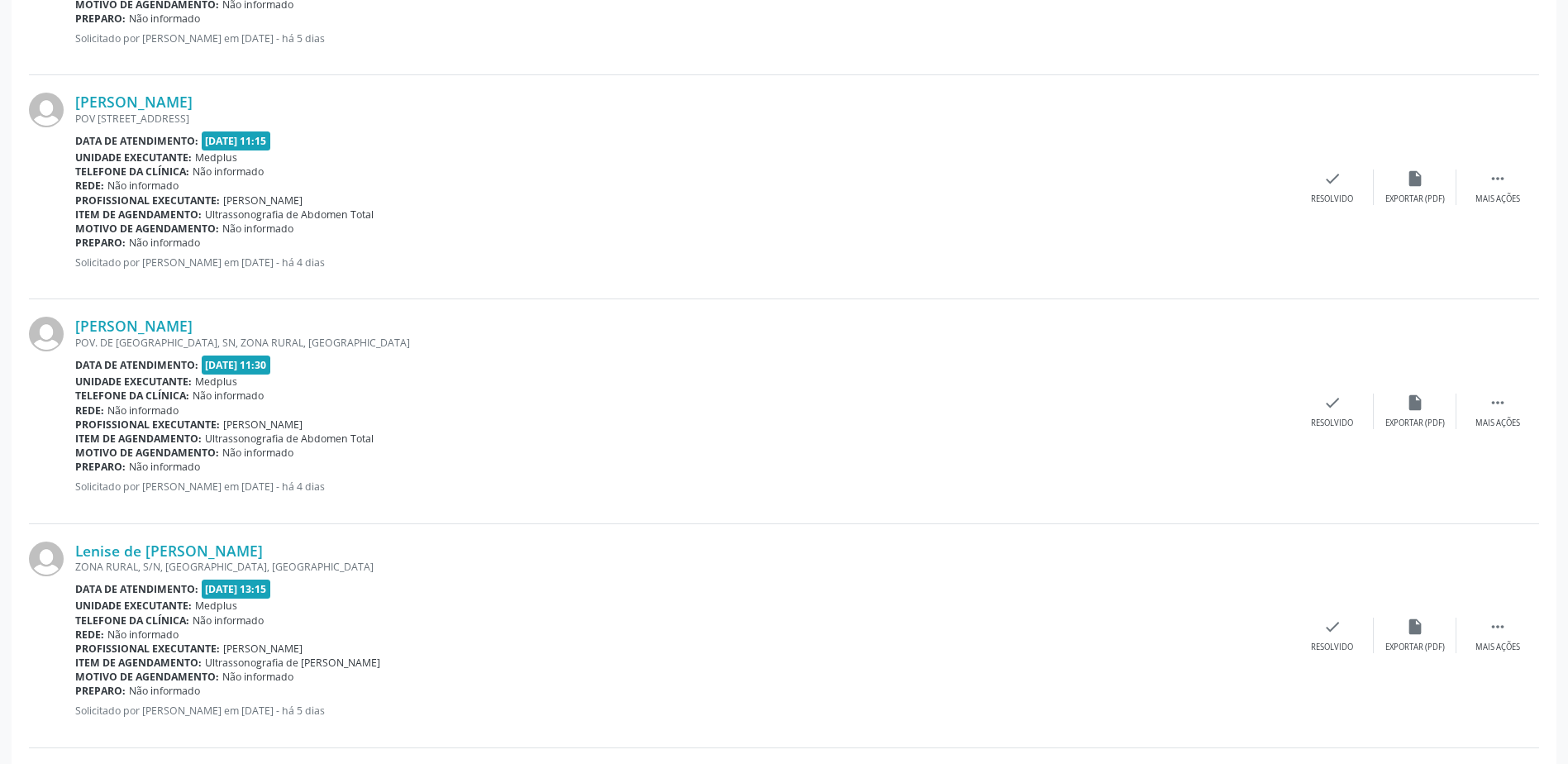
drag, startPoint x: 416, startPoint y: 358, endPoint x: 362, endPoint y: 252, distance: 119.0
click at [362, 252] on div "[PERSON_NAME] [STREET_ADDRESS] Data de atendimento: [DATE] 11:15 Unidade execut…" at bounding box center [682, 187] width 1216 height 189
click at [1357, 191] on div "check Resolvido" at bounding box center [1332, 187] width 83 height 36
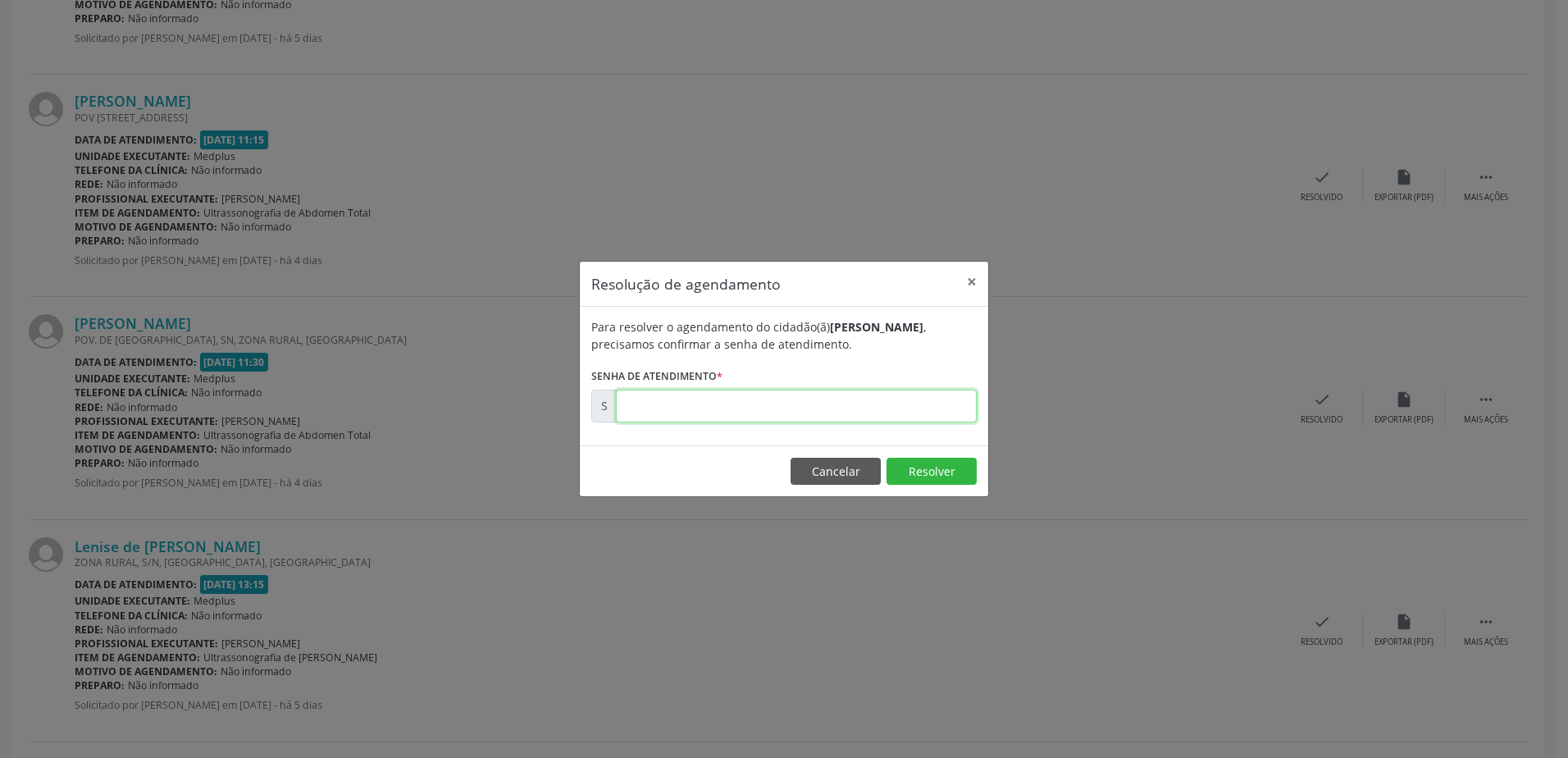
click at [660, 401] on input "text" at bounding box center [796, 406] width 361 height 33
type input "00180123"
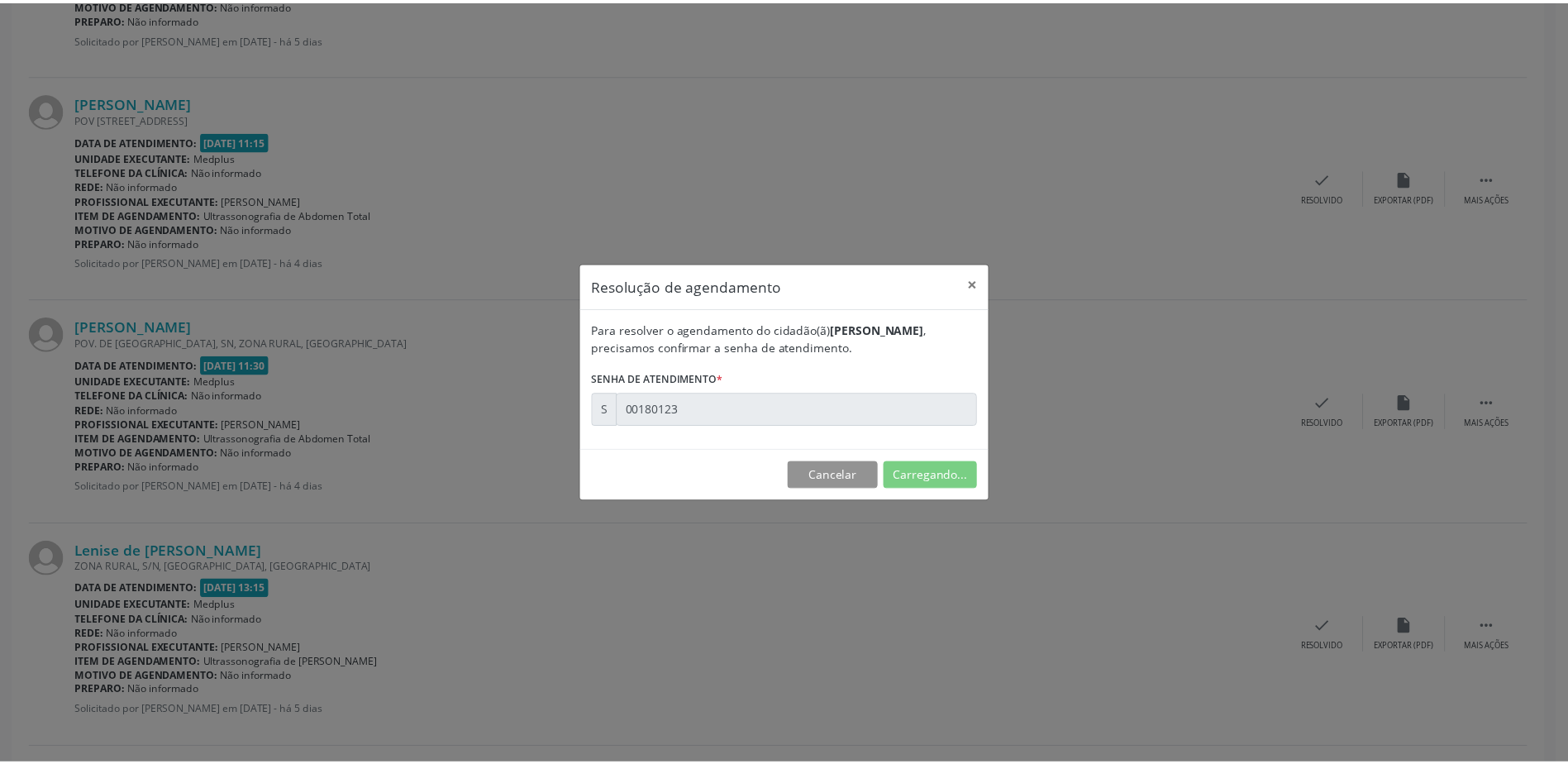
scroll to position [0, 0]
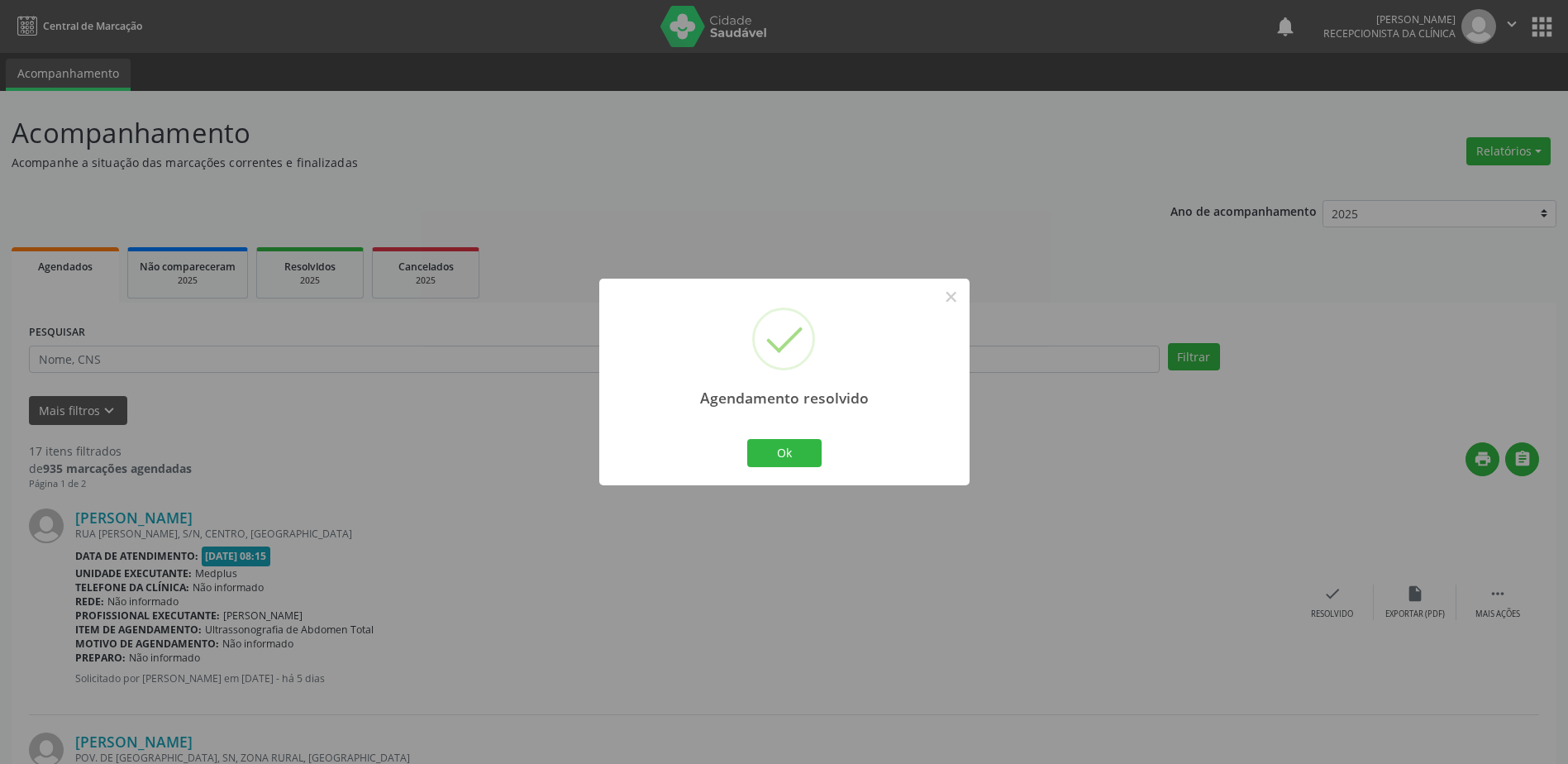
click at [745, 450] on div "Ok Cancel" at bounding box center [784, 453] width 82 height 35
click at [763, 467] on div "Ok Cancel" at bounding box center [784, 453] width 82 height 35
click at [787, 455] on button "Ok" at bounding box center [784, 452] width 75 height 28
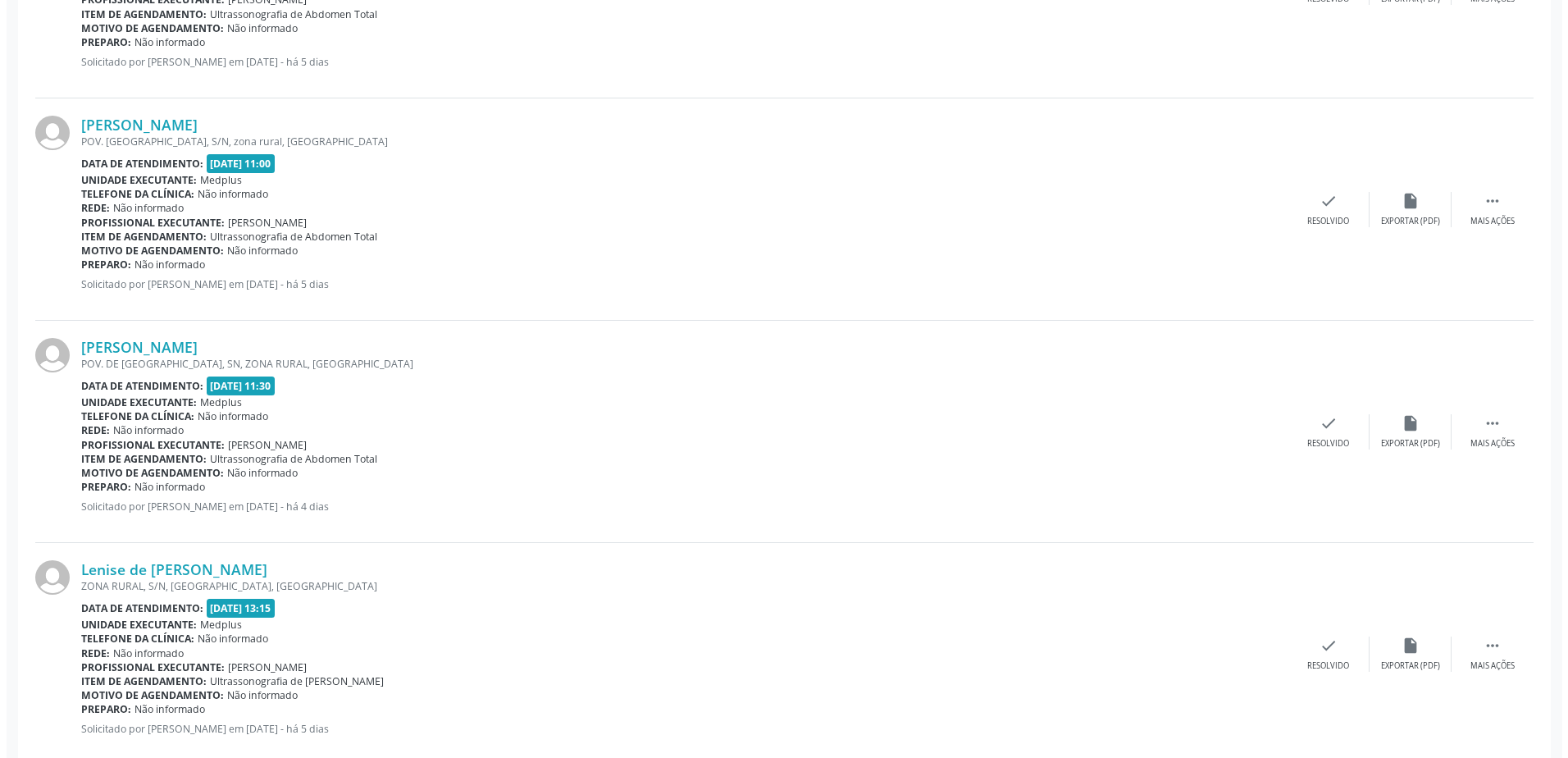
scroll to position [1803, 0]
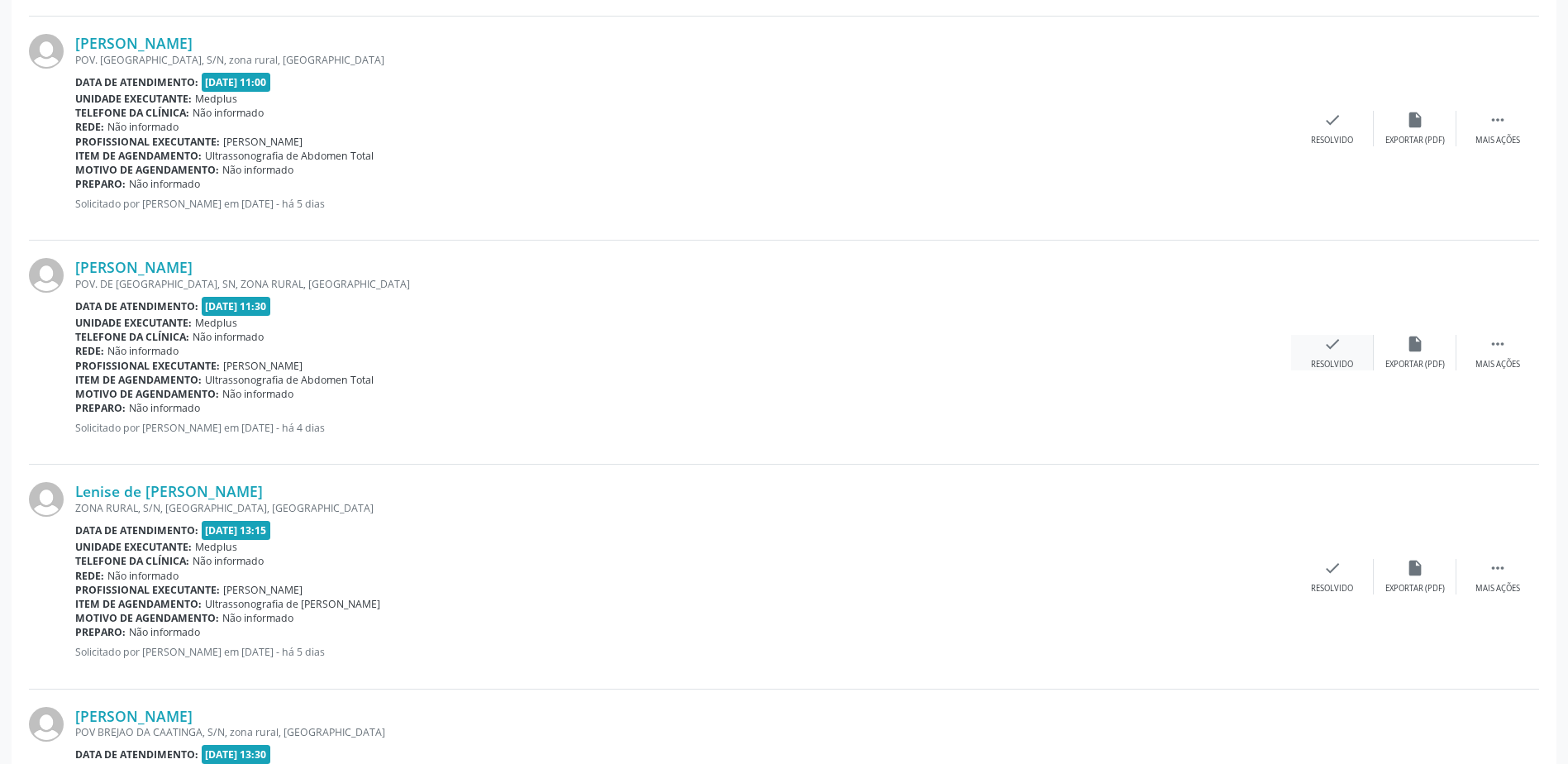
click at [1321, 362] on div "Resolvido" at bounding box center [1331, 365] width 42 height 12
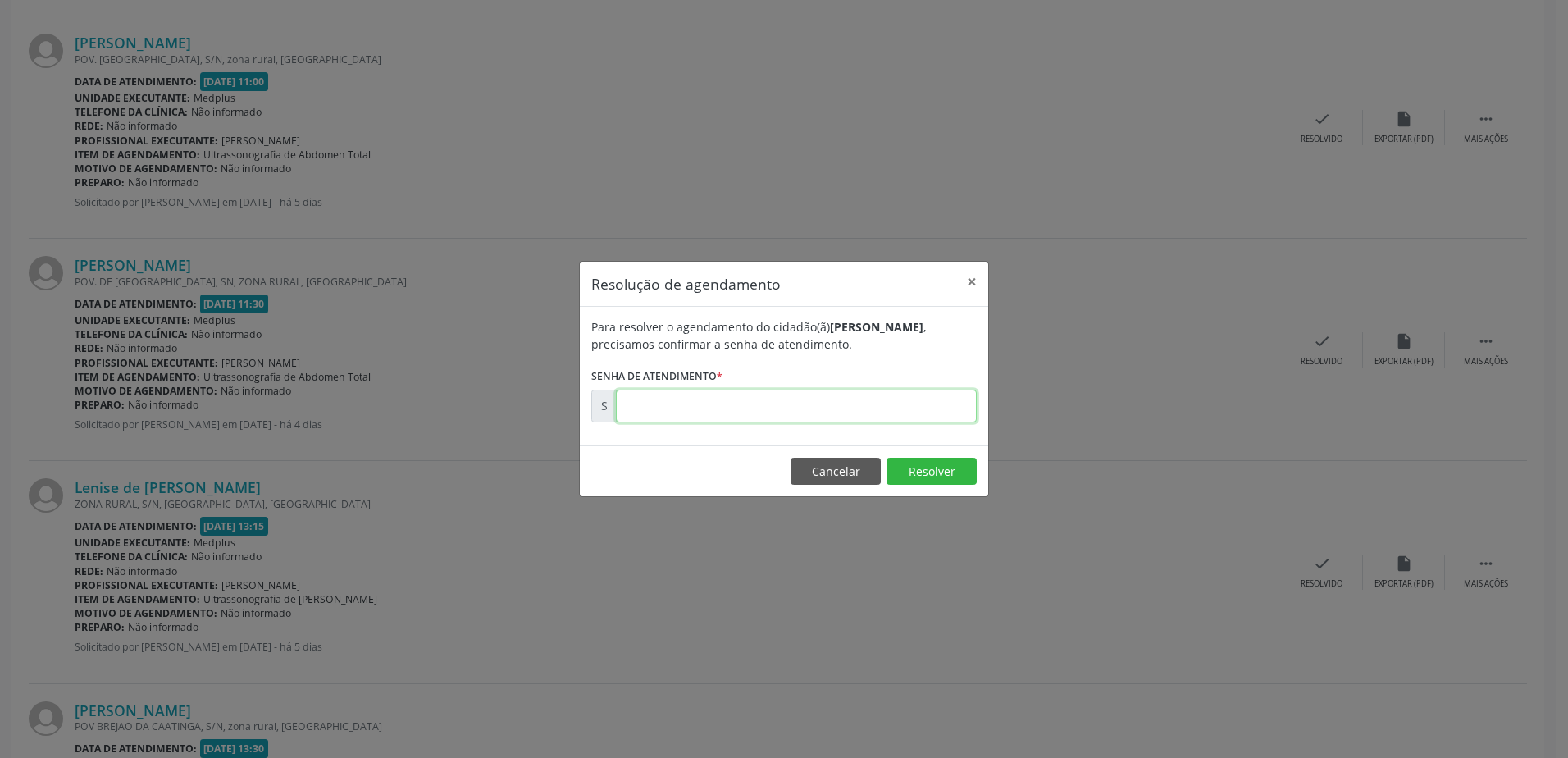
click at [798, 403] on input "text" at bounding box center [796, 406] width 361 height 33
type input "00180124"
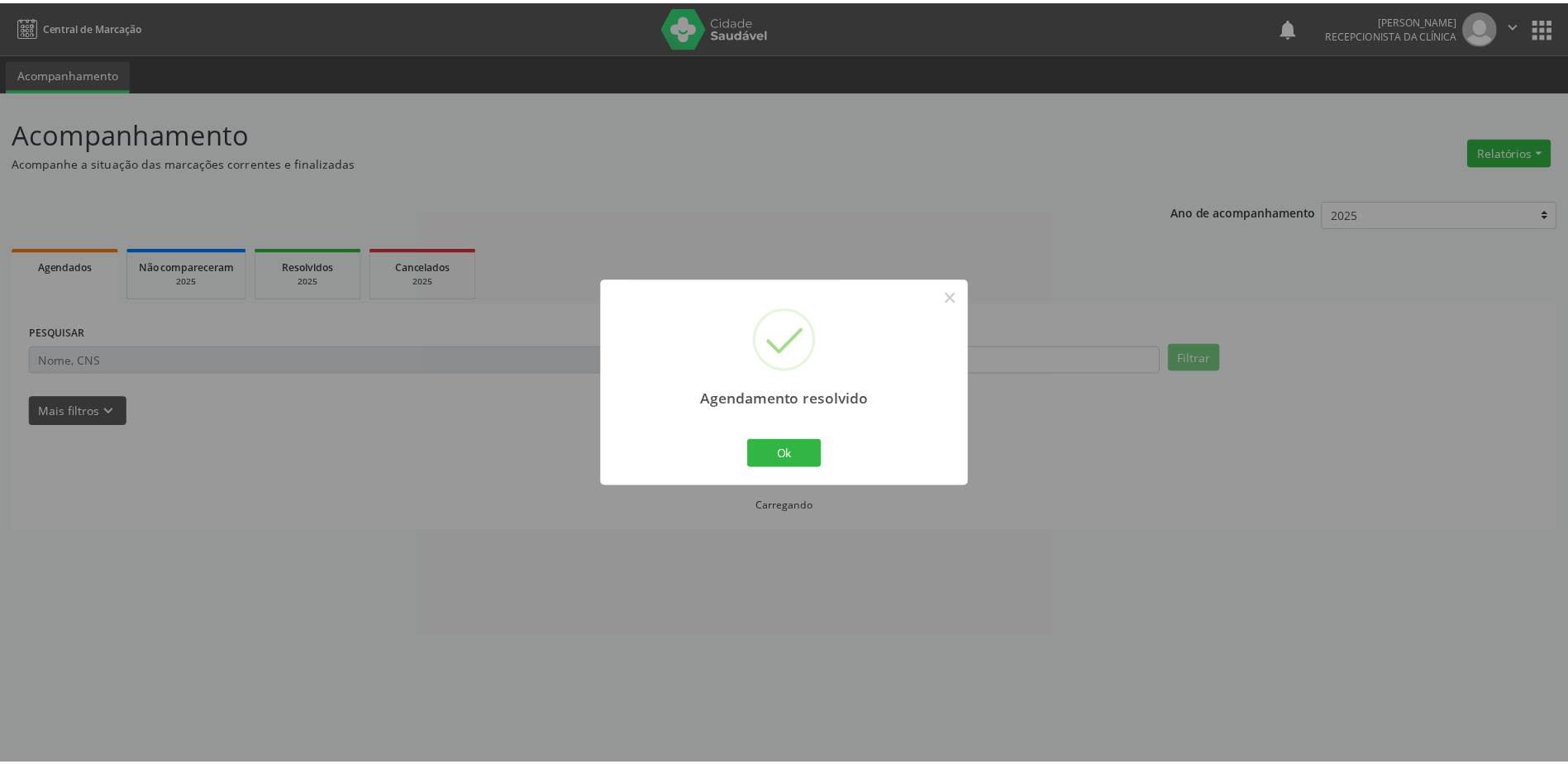
scroll to position [0, 0]
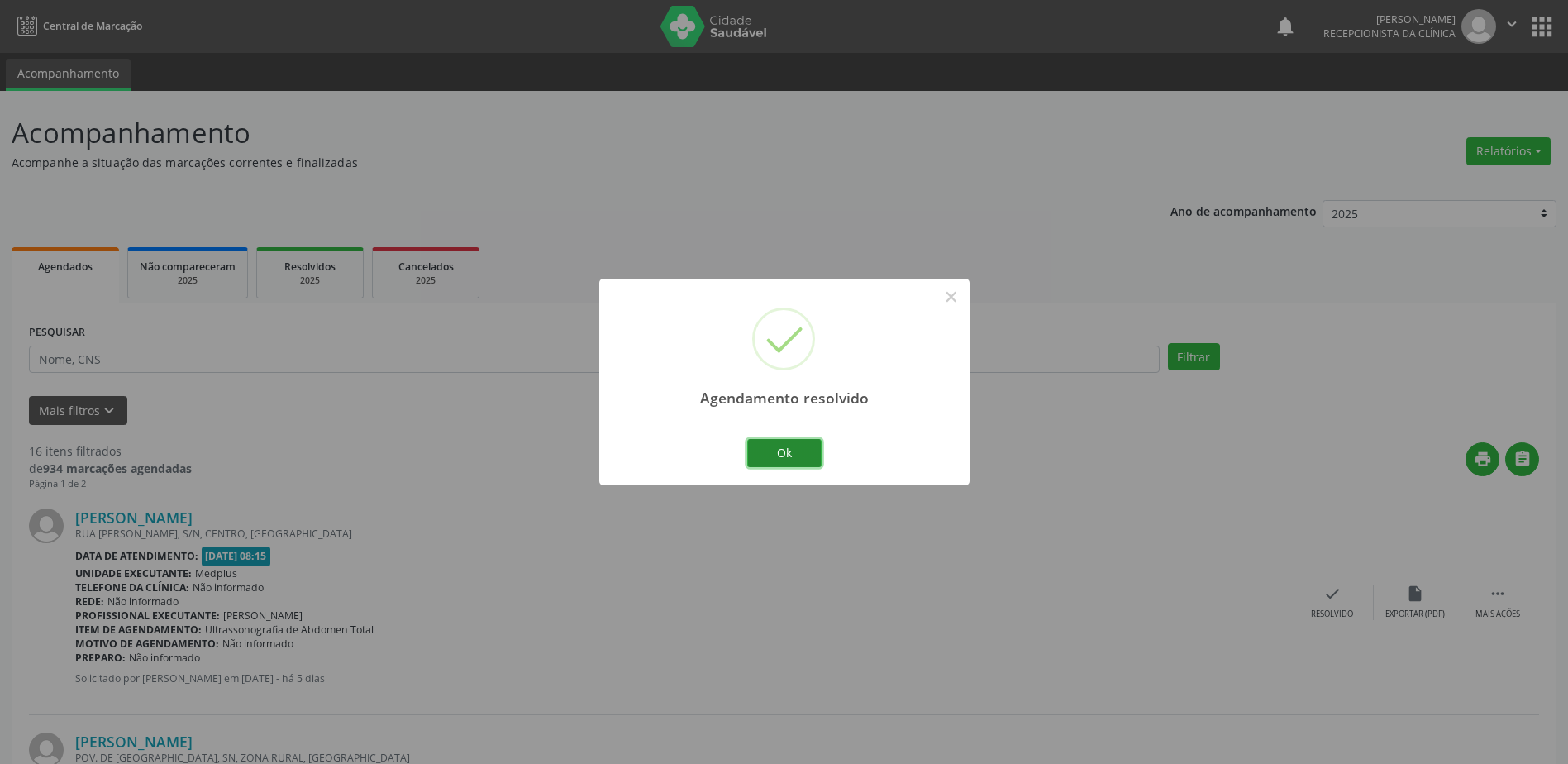
click at [795, 448] on button "Ok" at bounding box center [784, 452] width 75 height 28
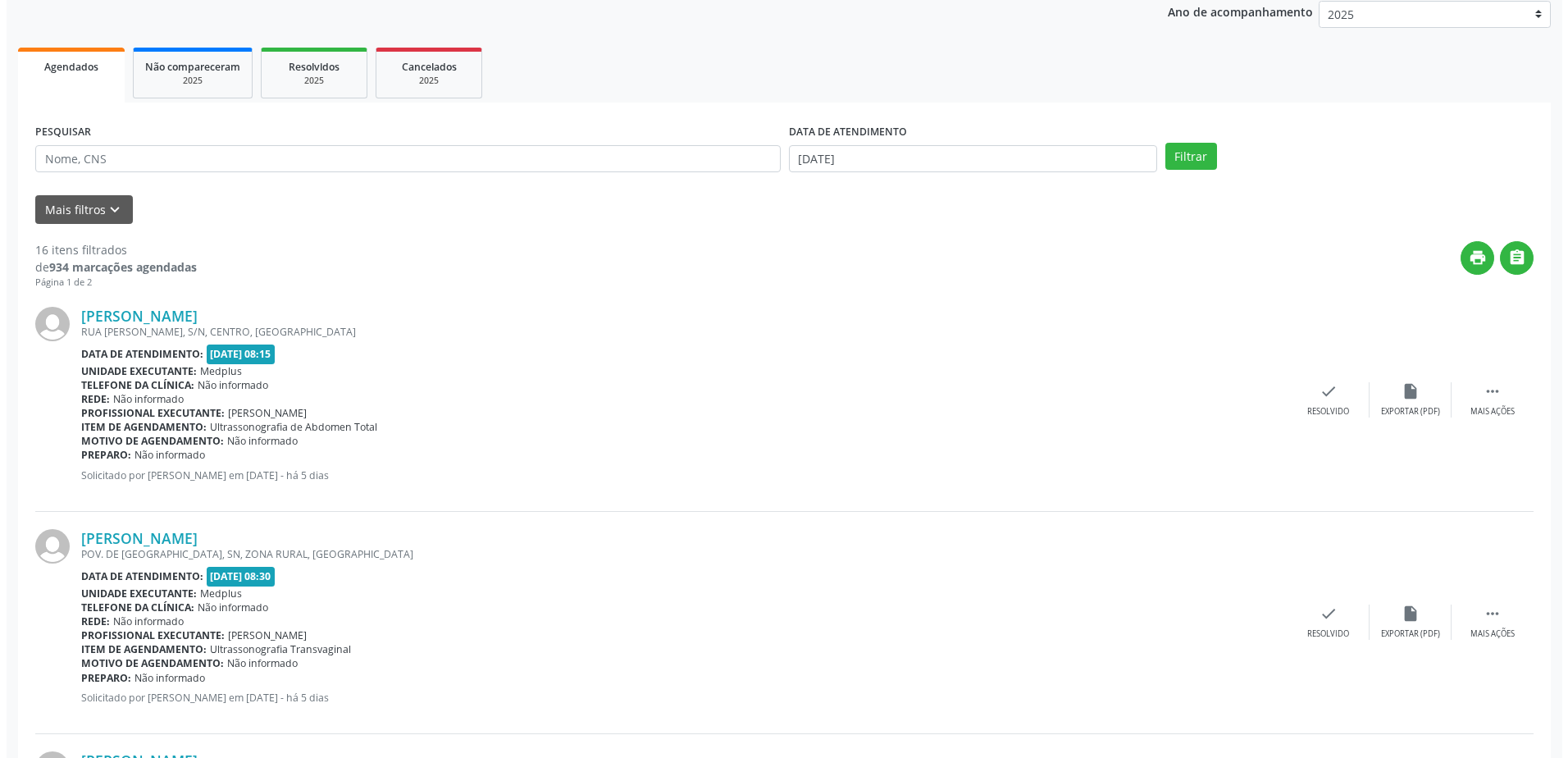
scroll to position [410, 0]
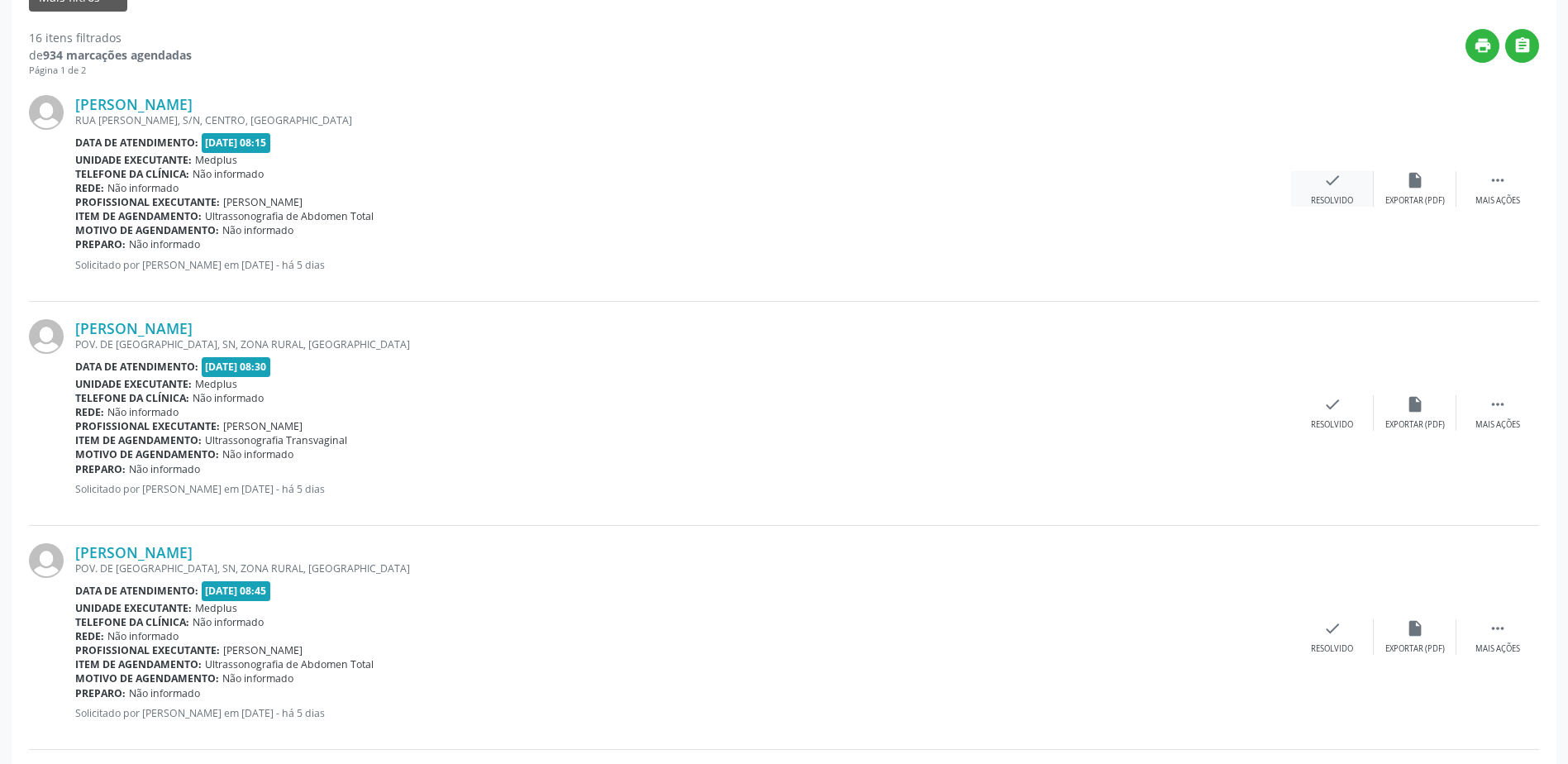
click at [1355, 199] on div "check Resolvido" at bounding box center [1332, 189] width 83 height 36
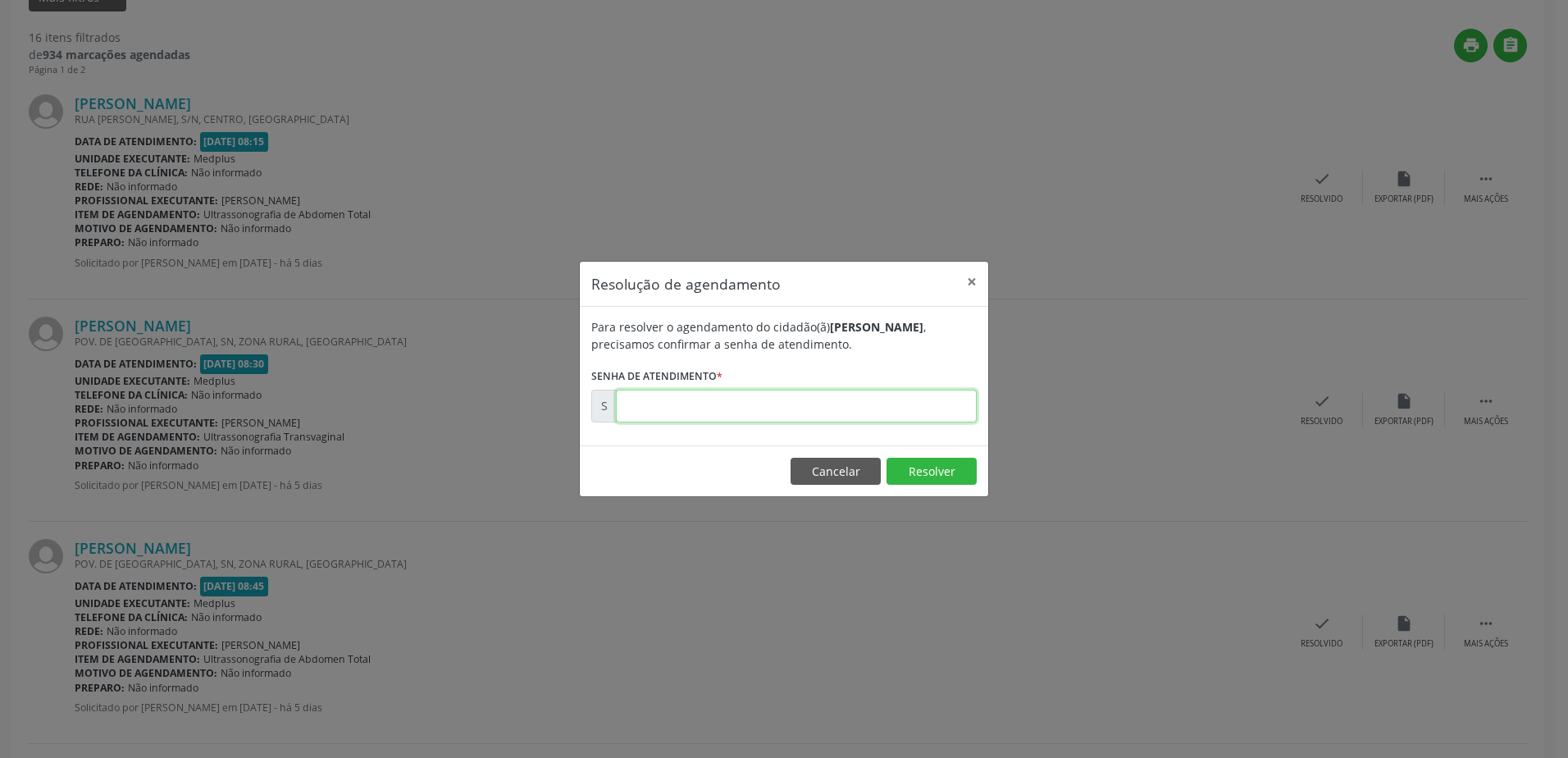
click at [855, 403] on input "text" at bounding box center [796, 406] width 361 height 33
type input "00180004"
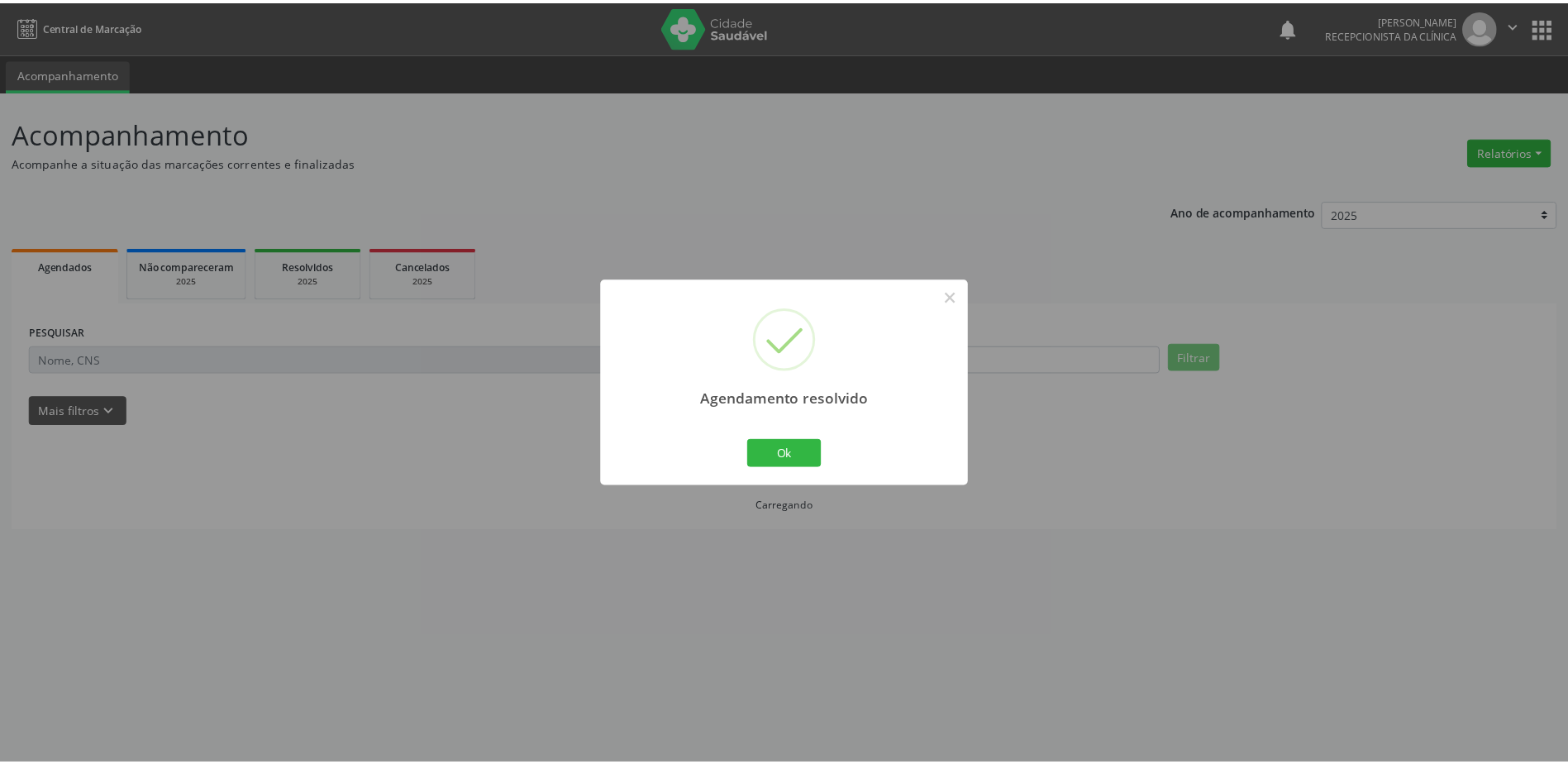
scroll to position [0, 0]
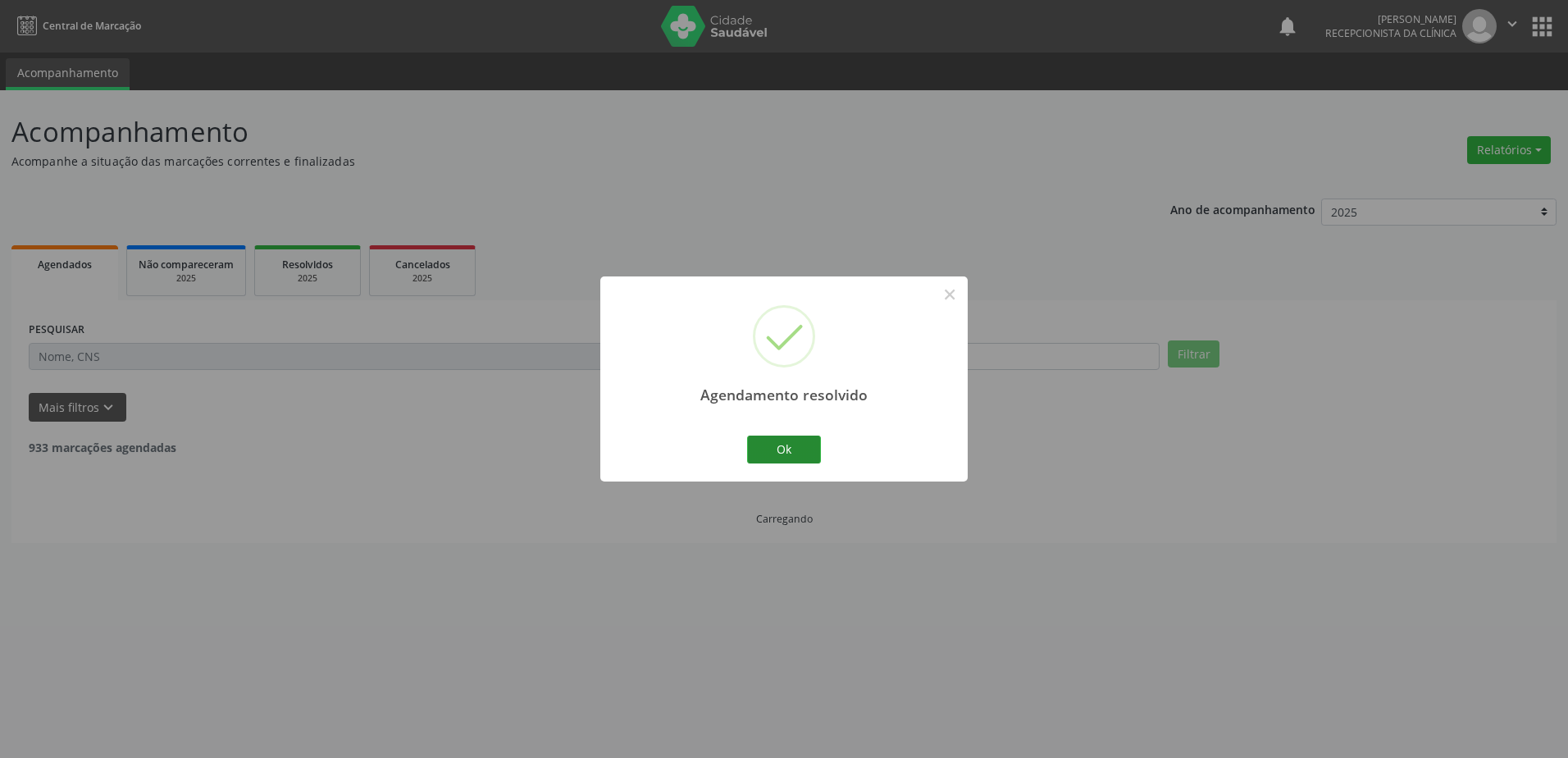
drag, startPoint x: 785, startPoint y: 429, endPoint x: 785, endPoint y: 446, distance: 17.0
click at [786, 429] on div "Agendamento resolvido × Ok Cancel" at bounding box center [783, 379] width 367 height 204
drag, startPoint x: 785, startPoint y: 446, endPoint x: 846, endPoint y: 449, distance: 61.1
click at [785, 447] on button "Ok" at bounding box center [783, 448] width 74 height 28
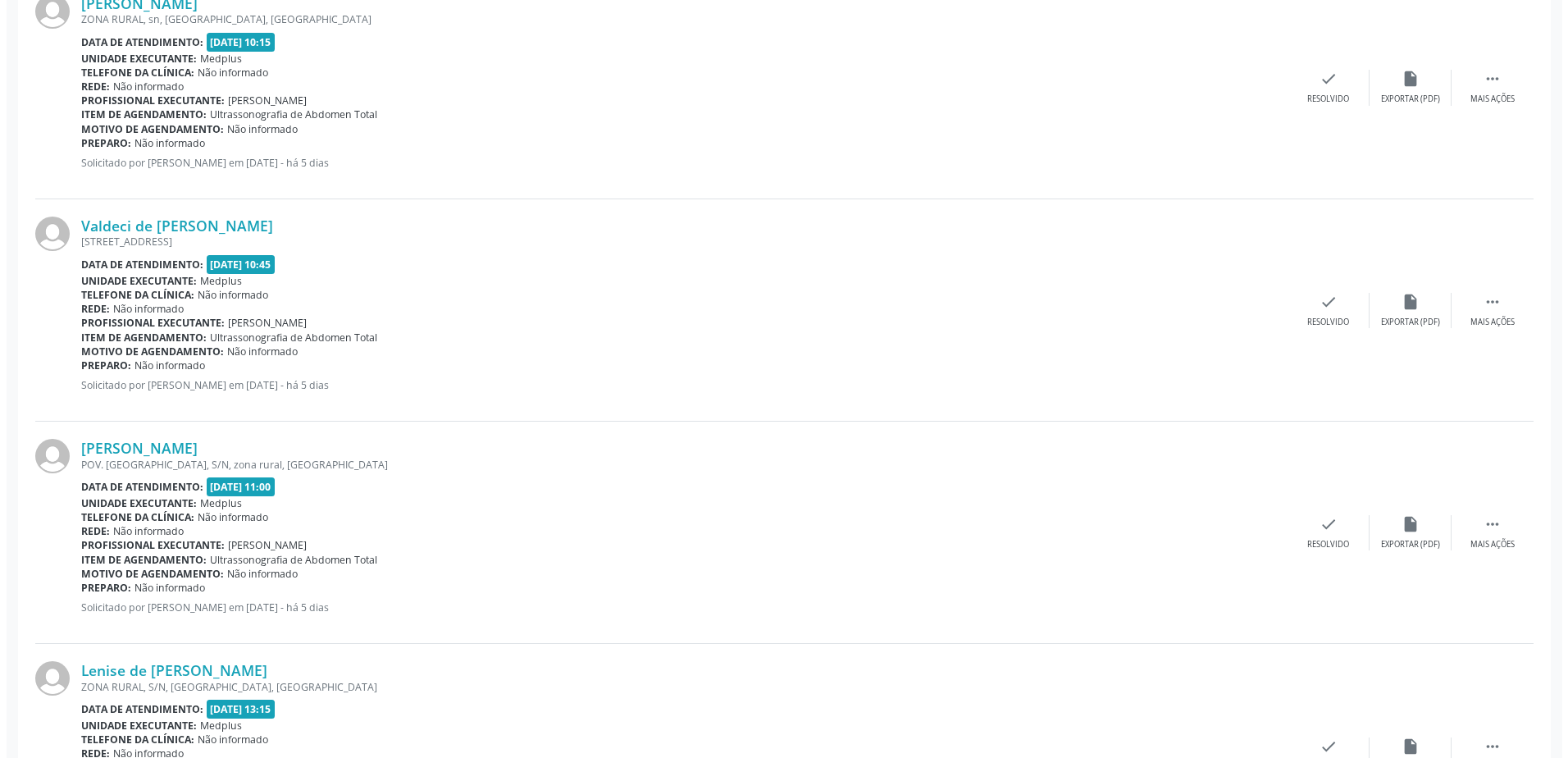
scroll to position [1230, 0]
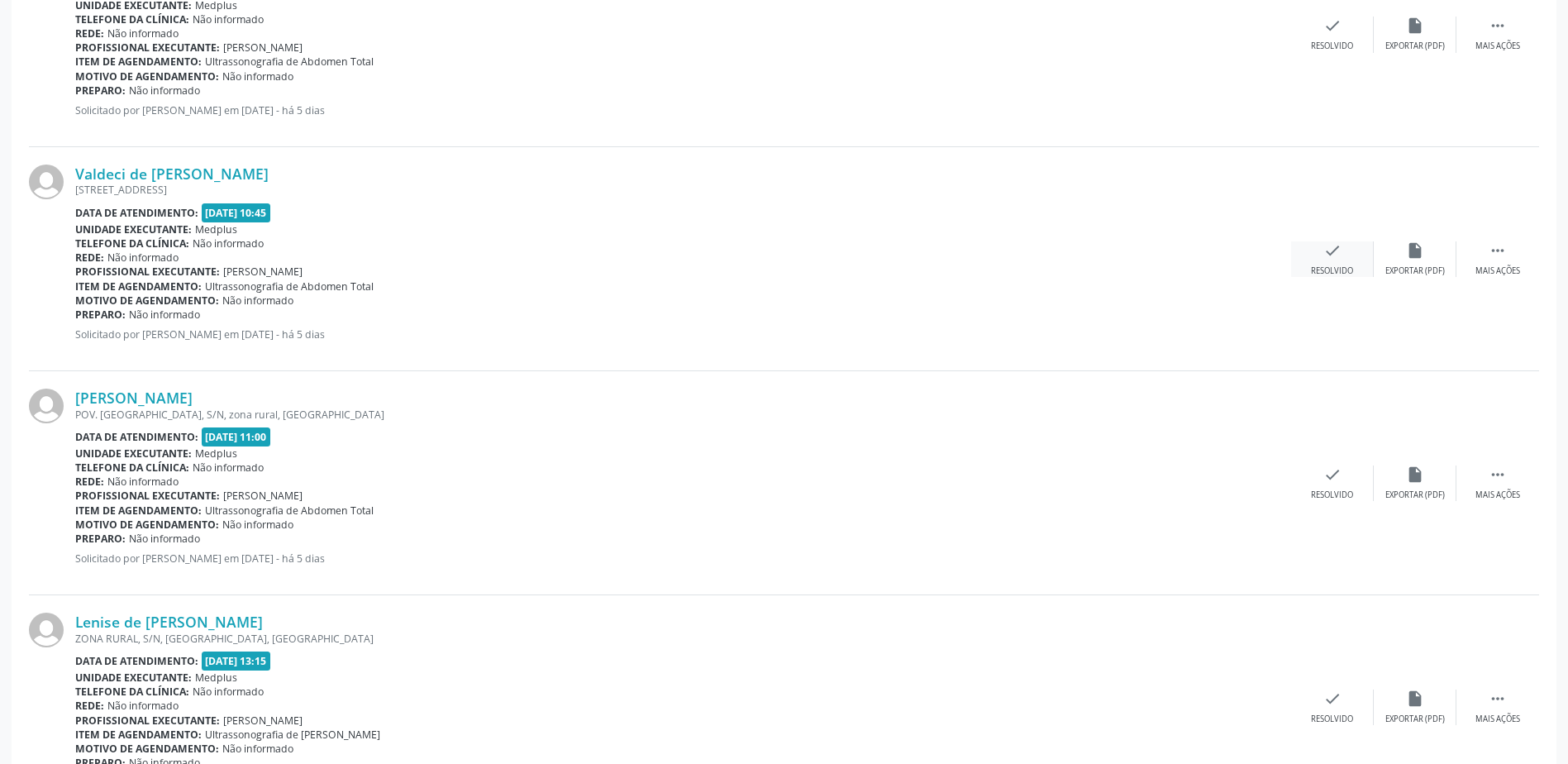
click at [1332, 273] on div "Resolvido" at bounding box center [1331, 271] width 42 height 12
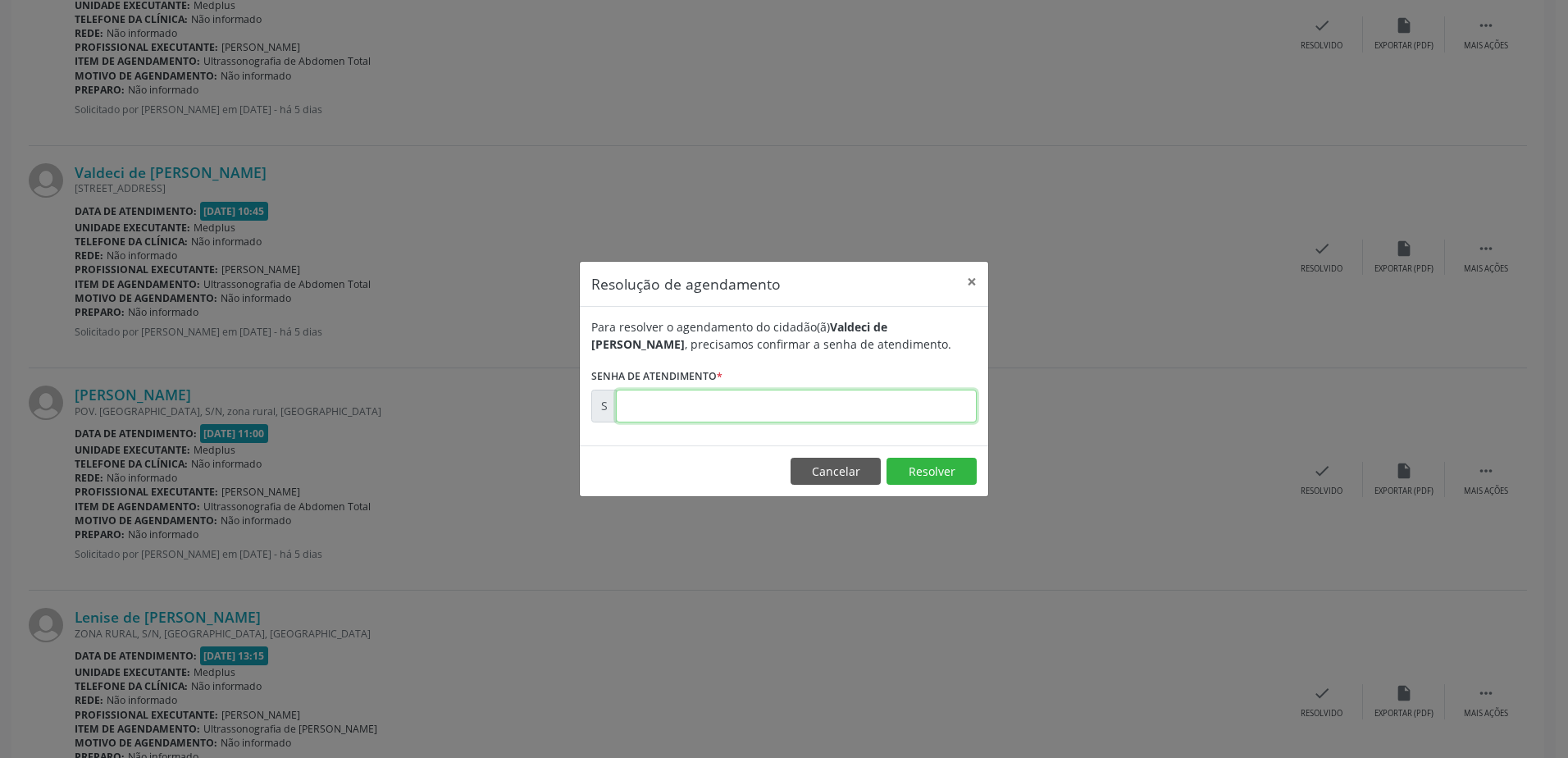
click at [703, 407] on input "text" at bounding box center [796, 406] width 361 height 33
type input "00180017"
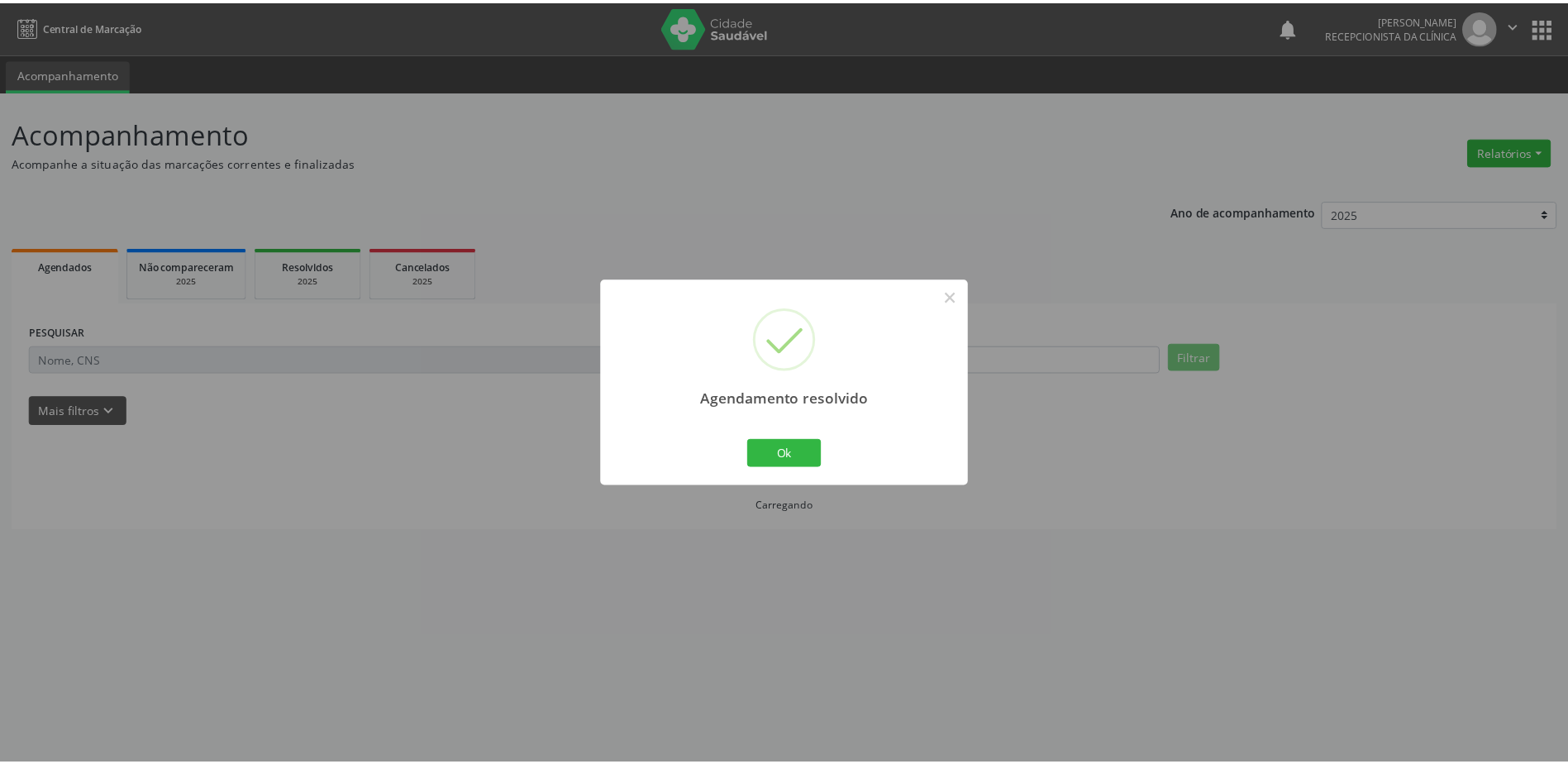
scroll to position [0, 0]
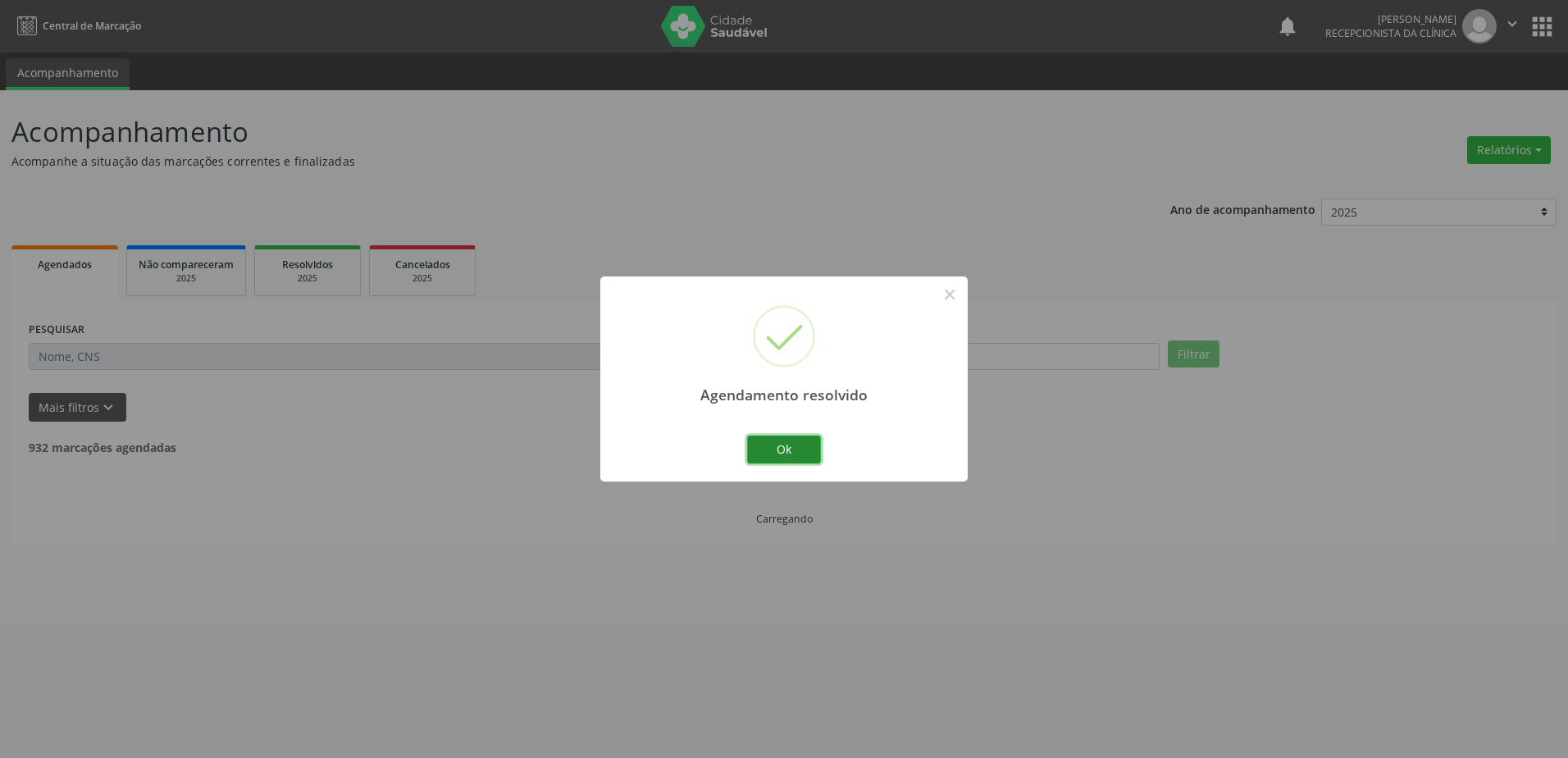
click at [784, 441] on button "Ok" at bounding box center [783, 448] width 74 height 28
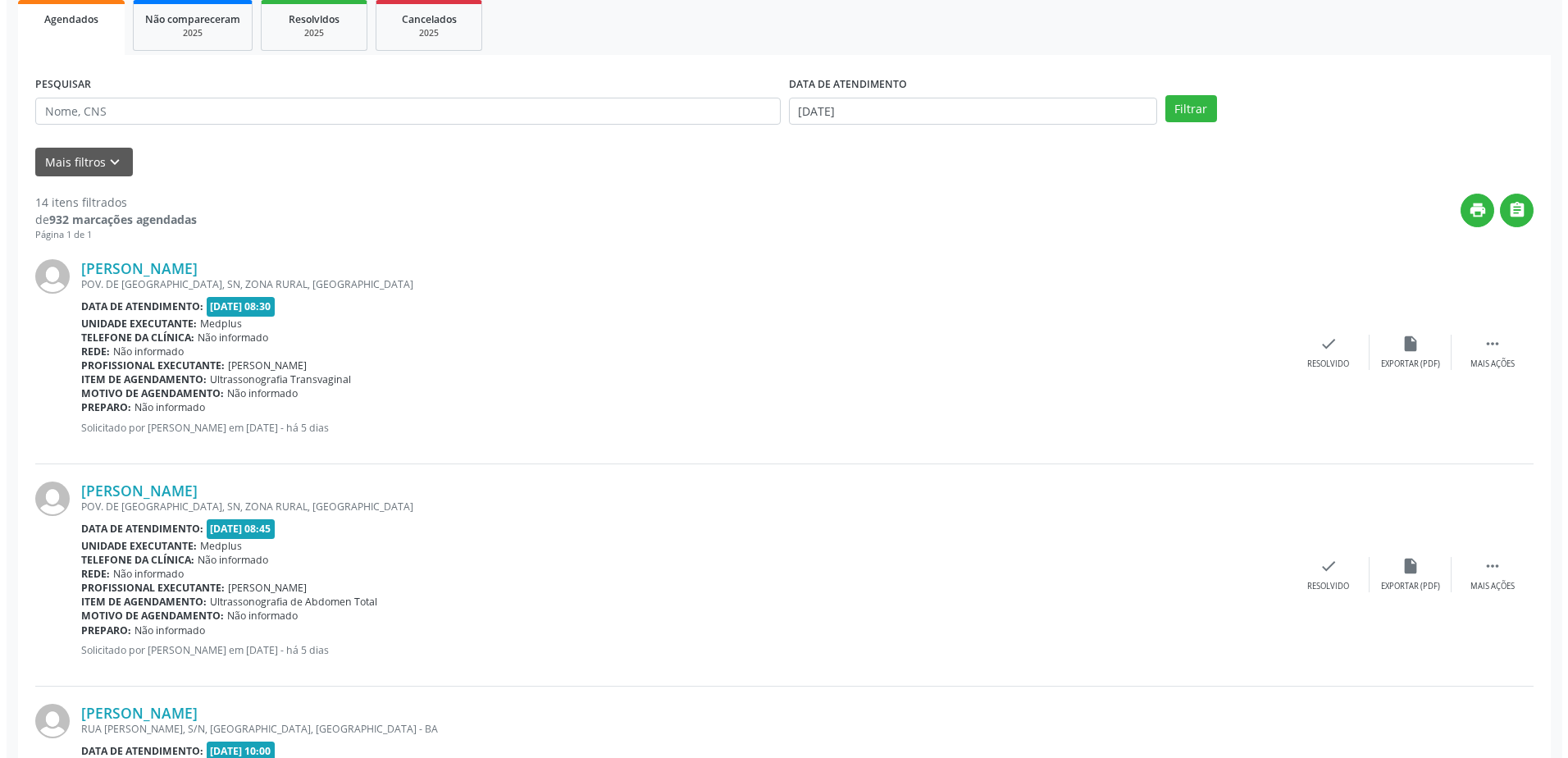
scroll to position [246, 0]
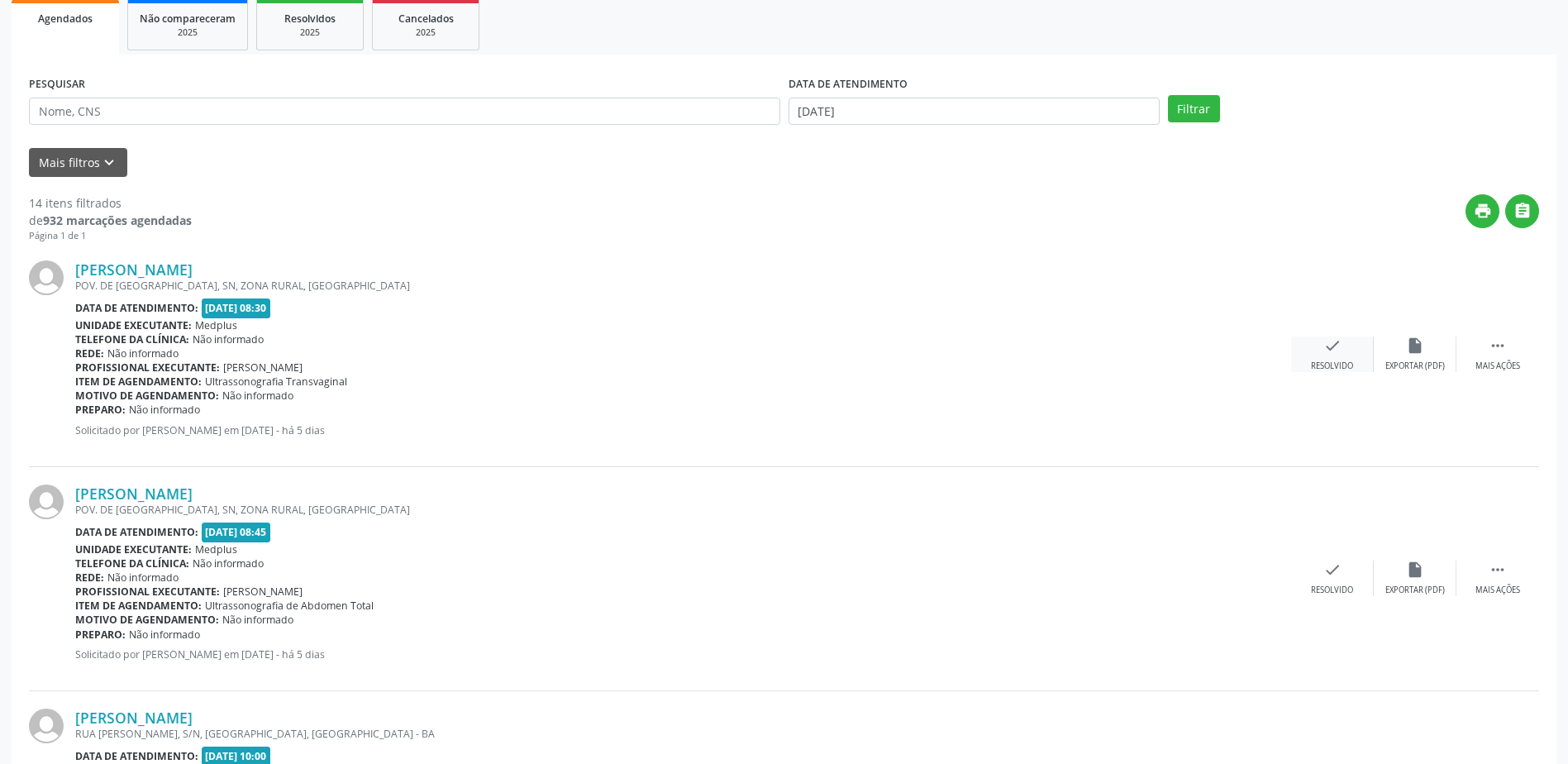
click at [1317, 359] on div "check Resolvido" at bounding box center [1332, 354] width 83 height 36
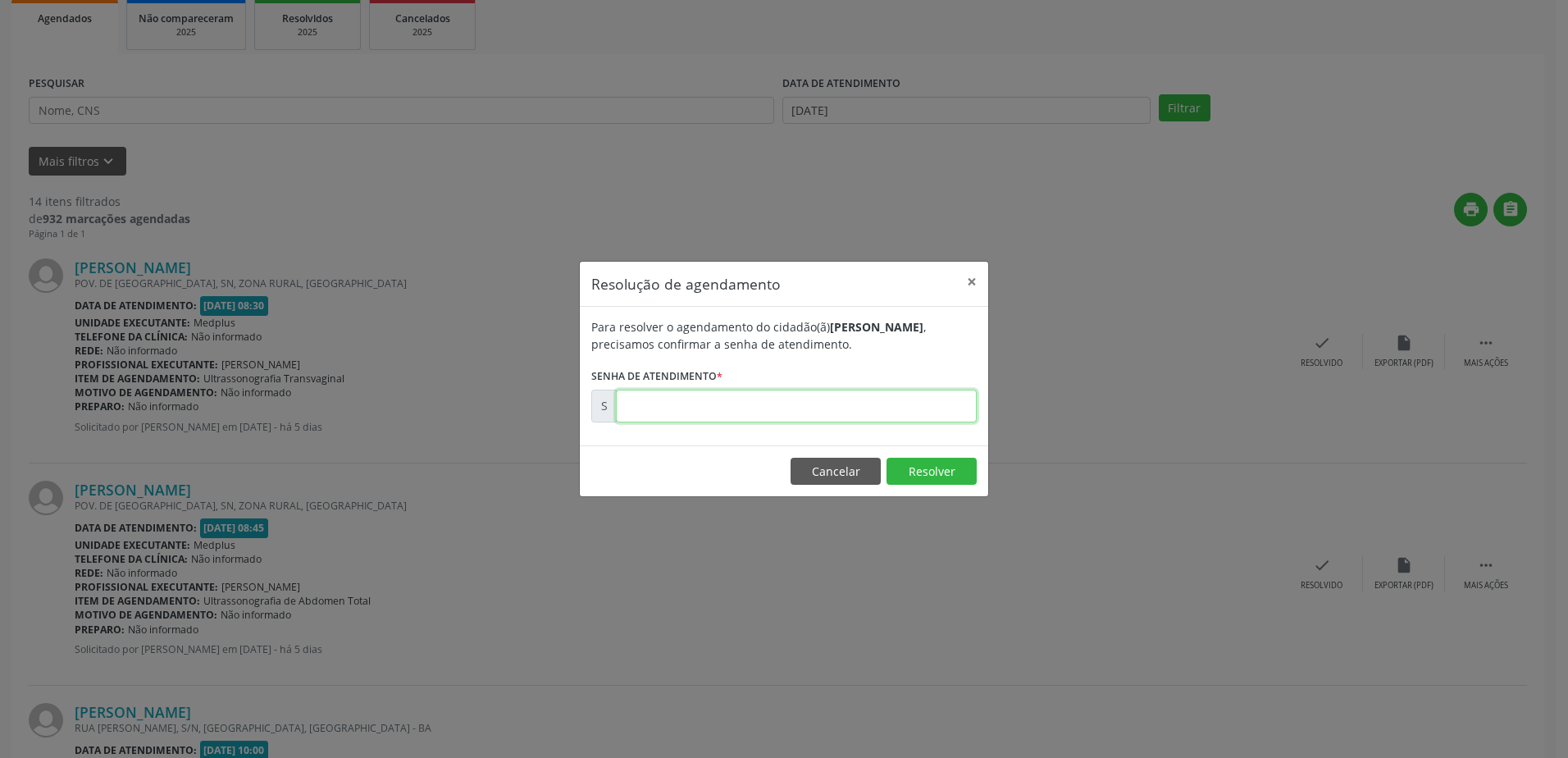
click at [699, 401] on input "text" at bounding box center [796, 406] width 361 height 33
type input "00180005"
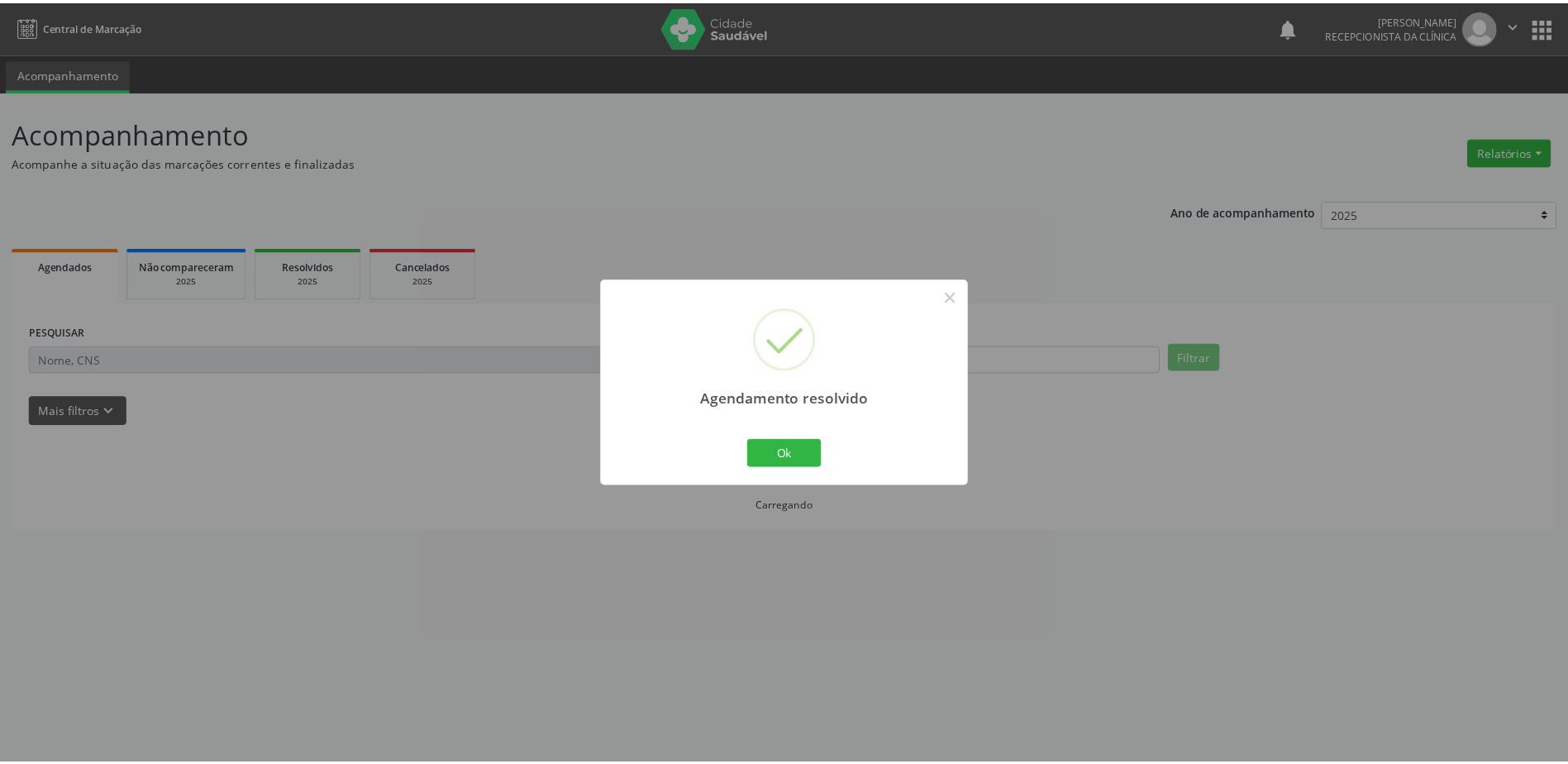
scroll to position [0, 0]
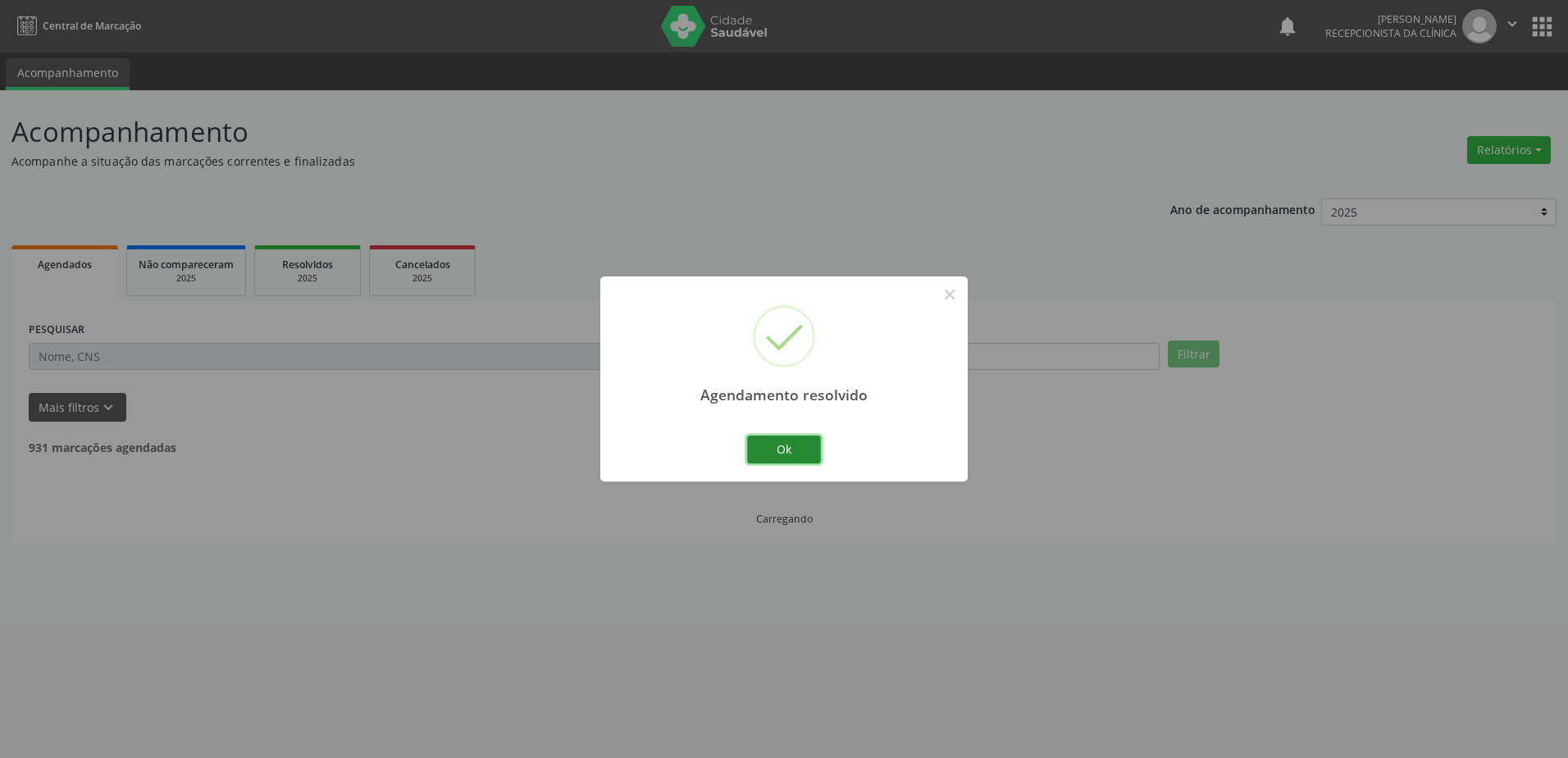
click at [791, 456] on button "Ok" at bounding box center [783, 448] width 74 height 28
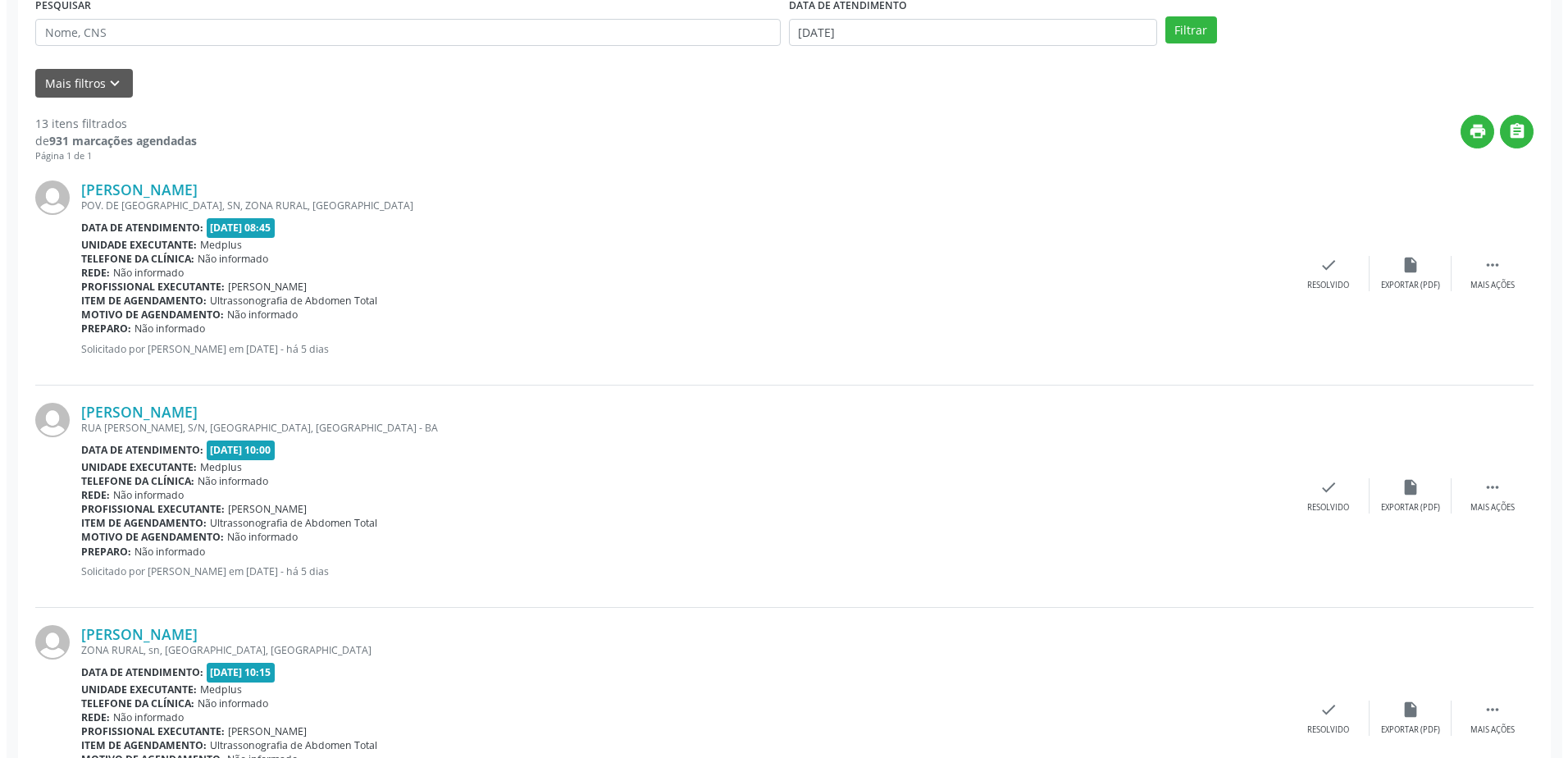
scroll to position [328, 0]
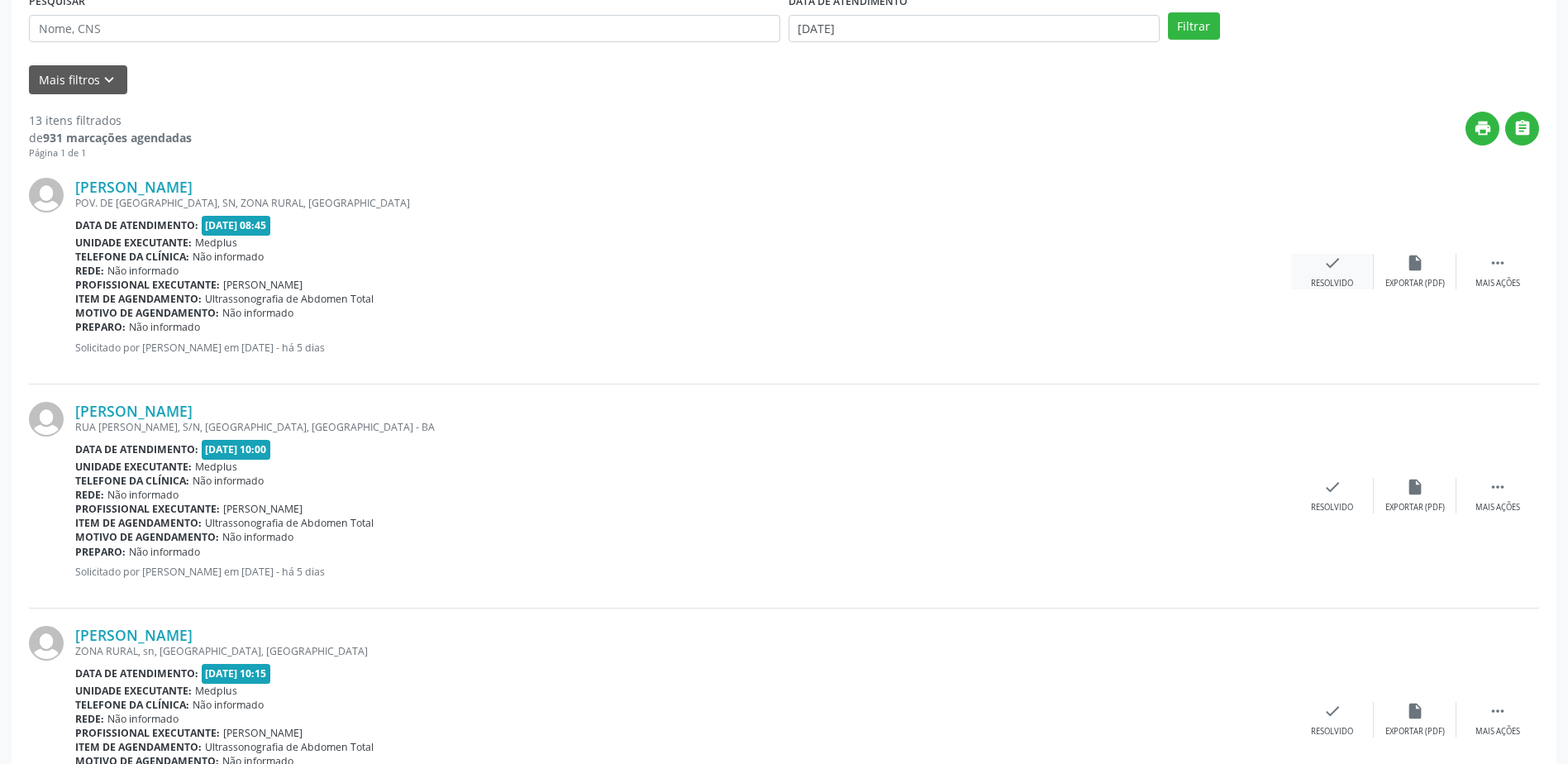
click at [1313, 261] on div "check Resolvido" at bounding box center [1332, 271] width 83 height 36
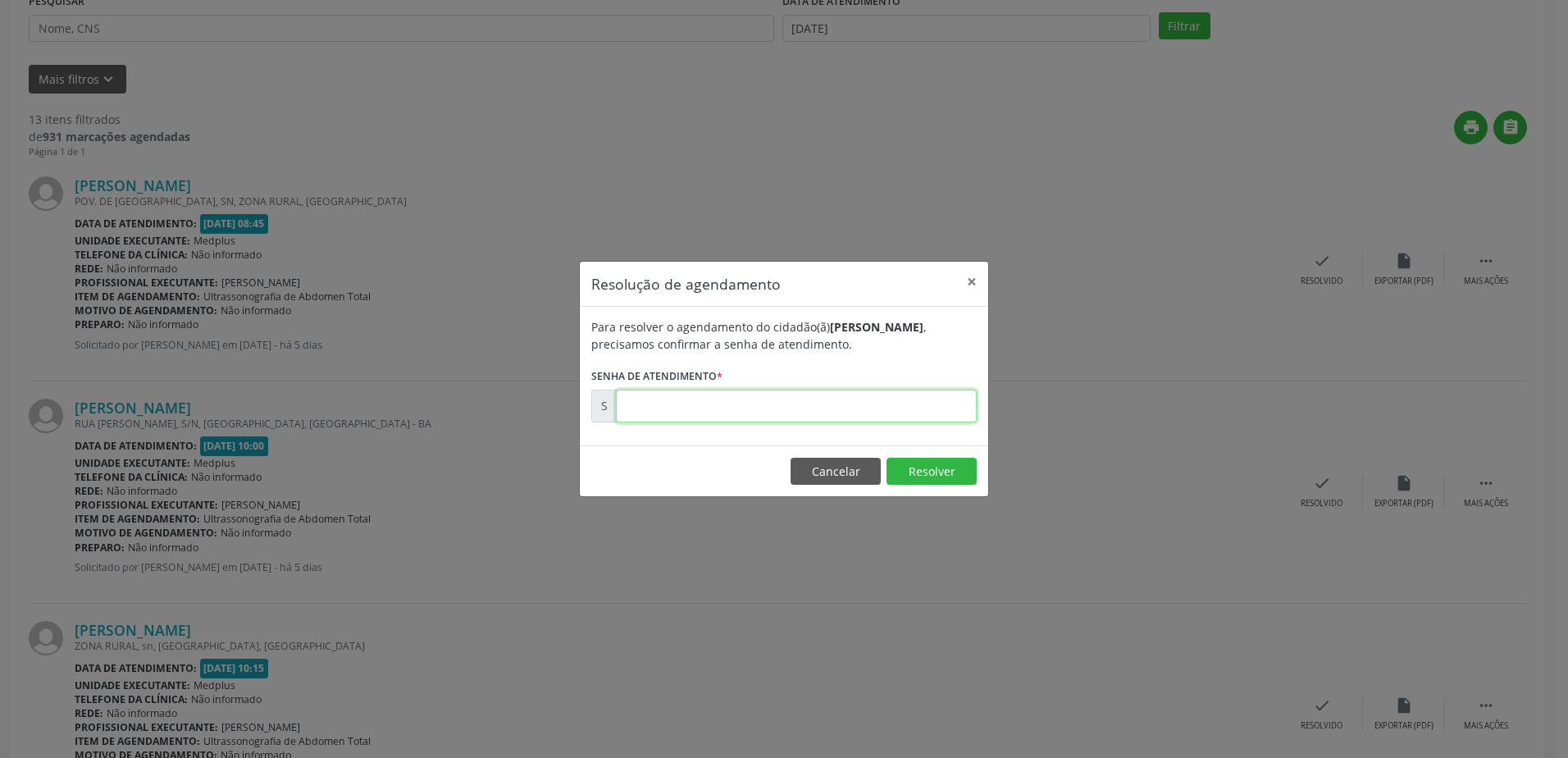
click at [885, 413] on input "text" at bounding box center [796, 406] width 361 height 33
type input "00180006"
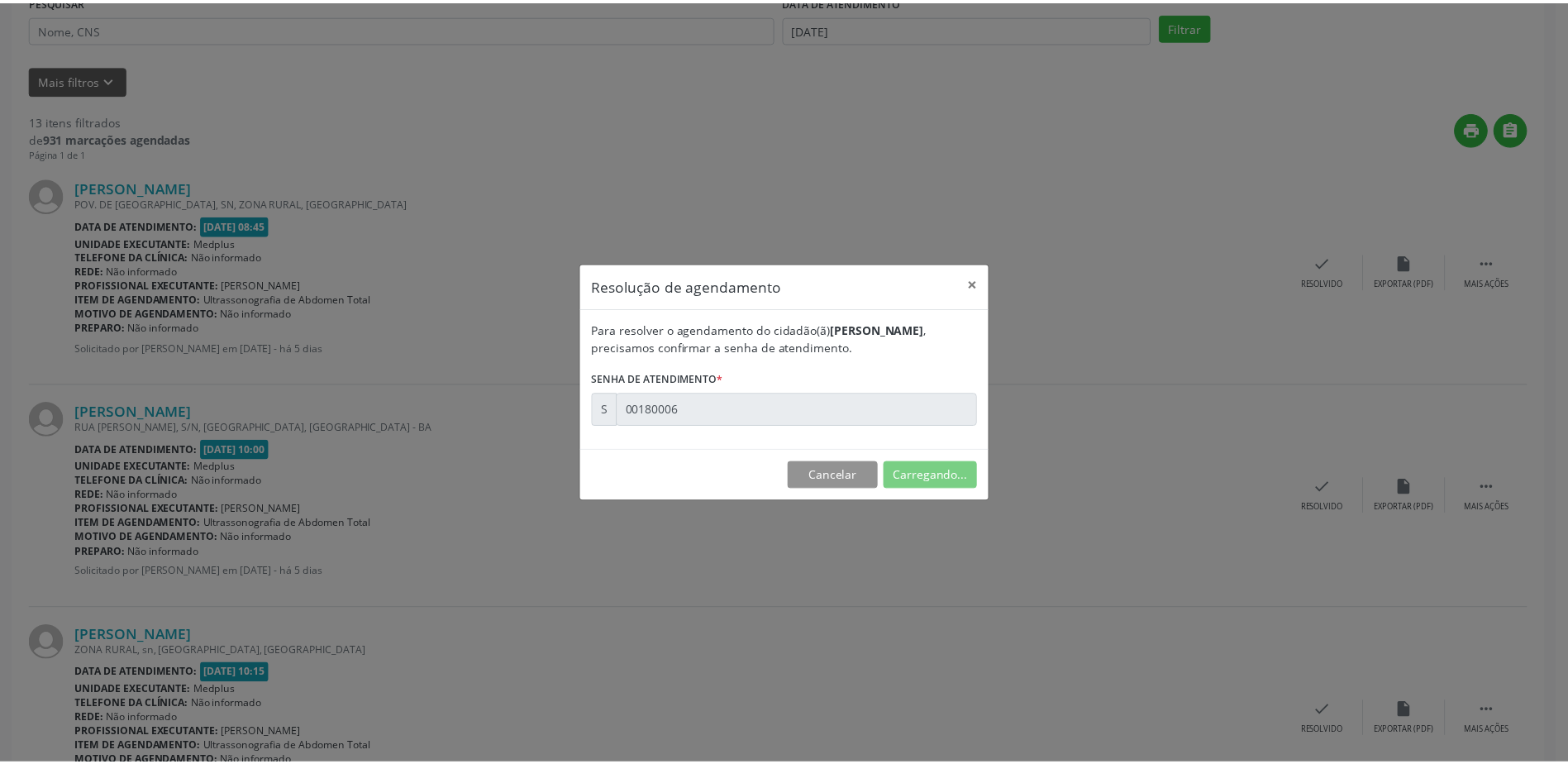
scroll to position [0, 0]
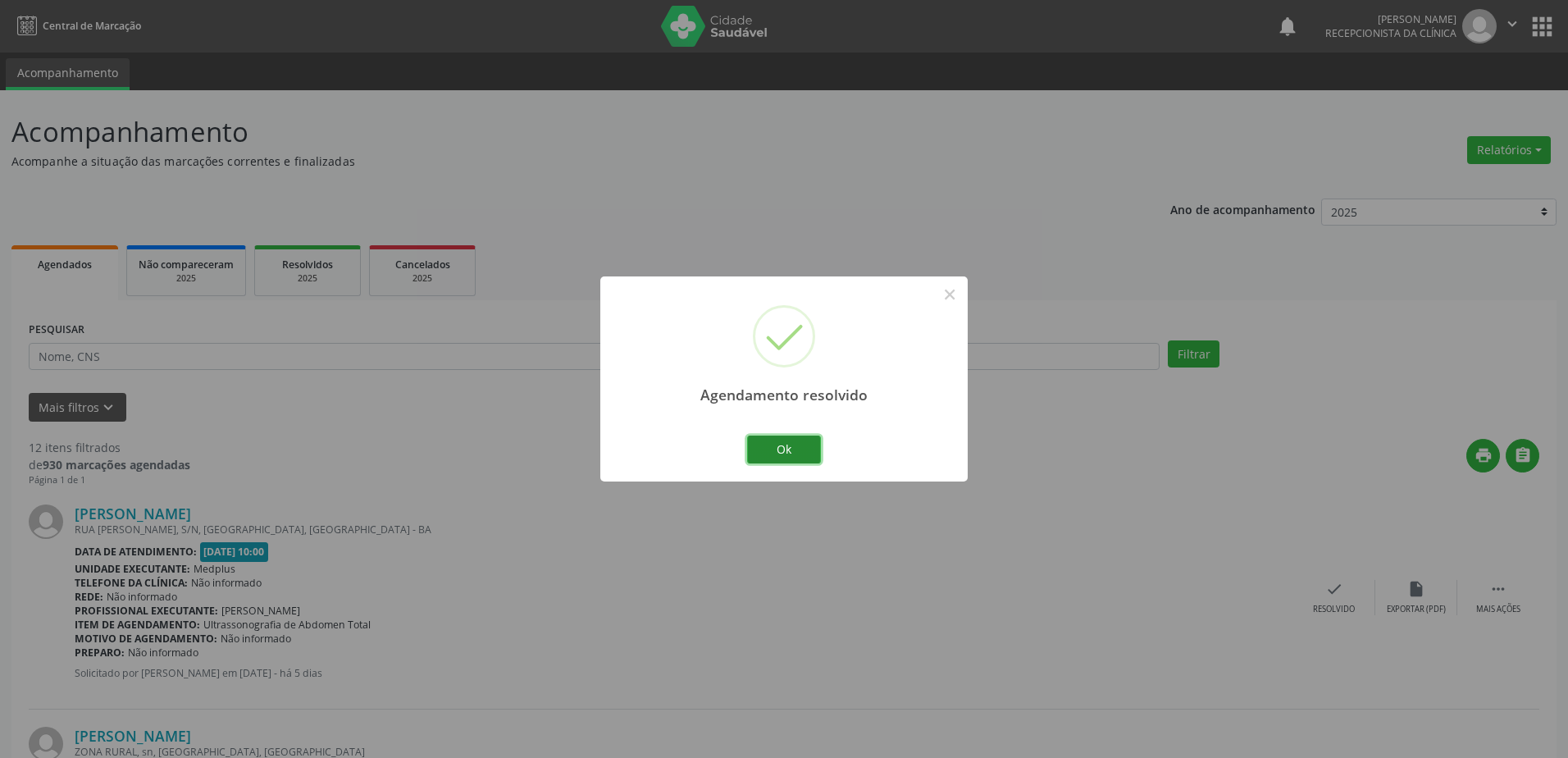
click at [769, 451] on button "Ok" at bounding box center [783, 448] width 74 height 28
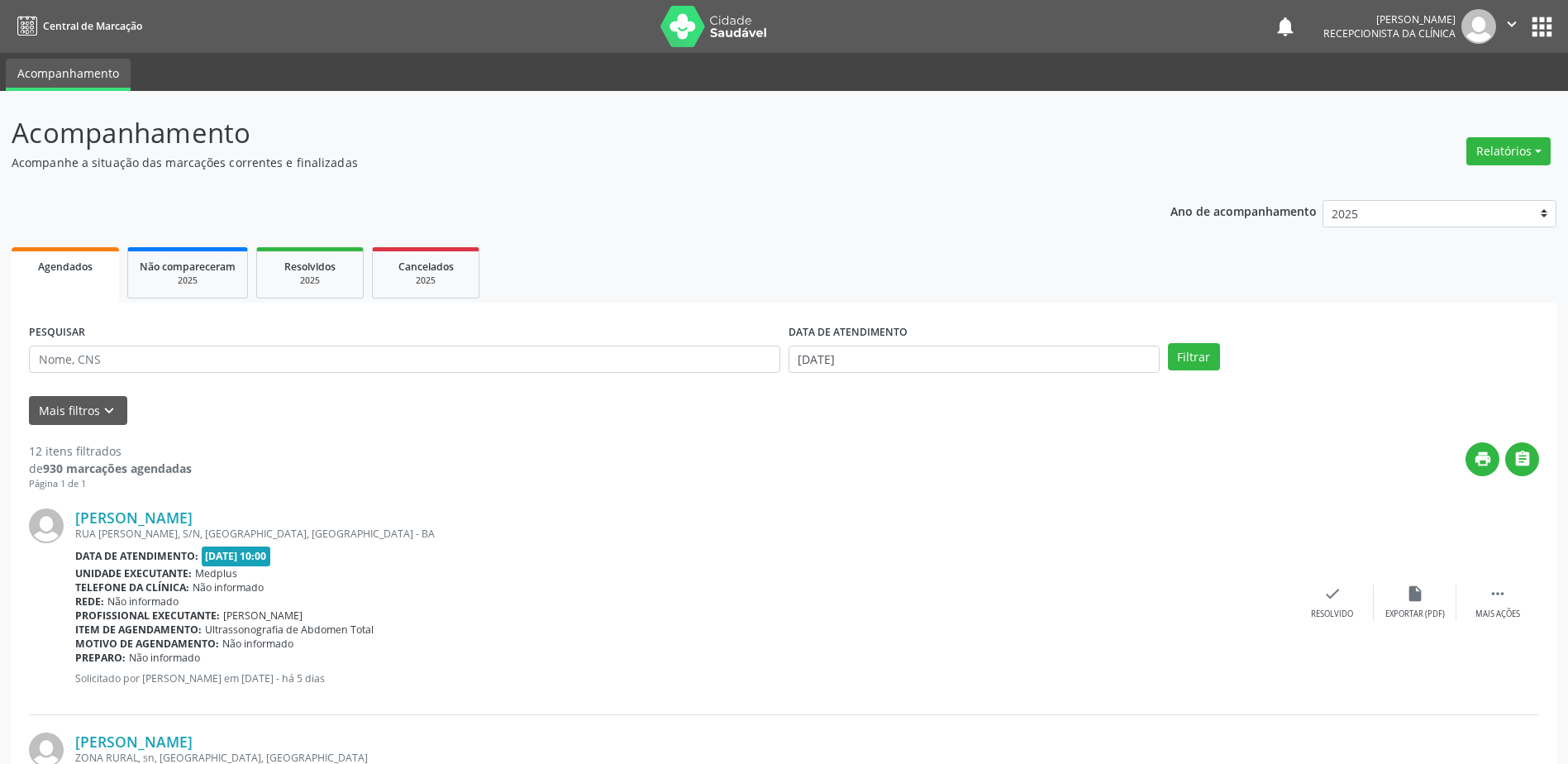
drag, startPoint x: 640, startPoint y: 135, endPoint x: 759, endPoint y: 137, distance: 119.0
click at [759, 137] on p "Acompanhamento" at bounding box center [552, 133] width 1081 height 42
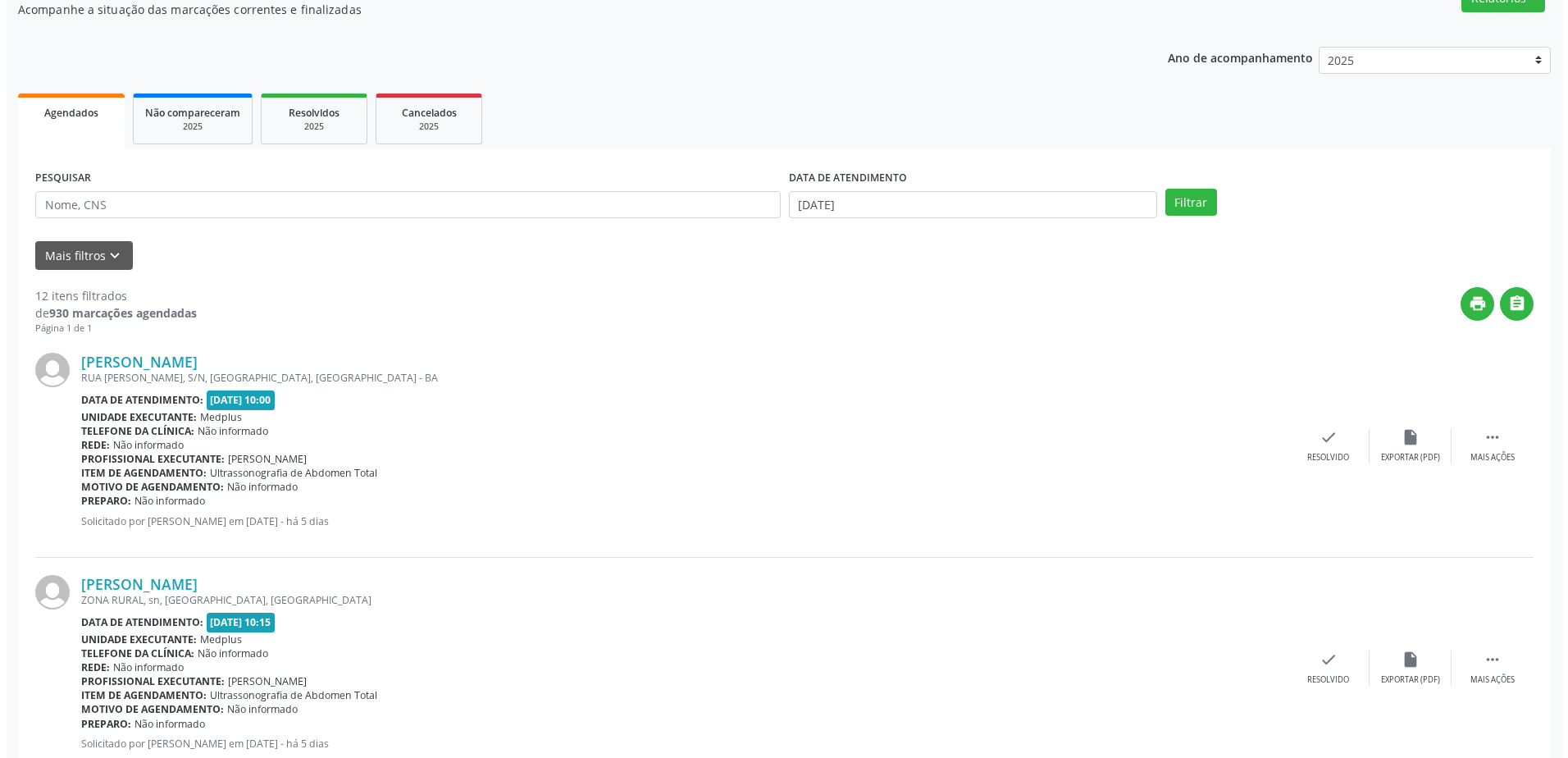
scroll to position [164, 0]
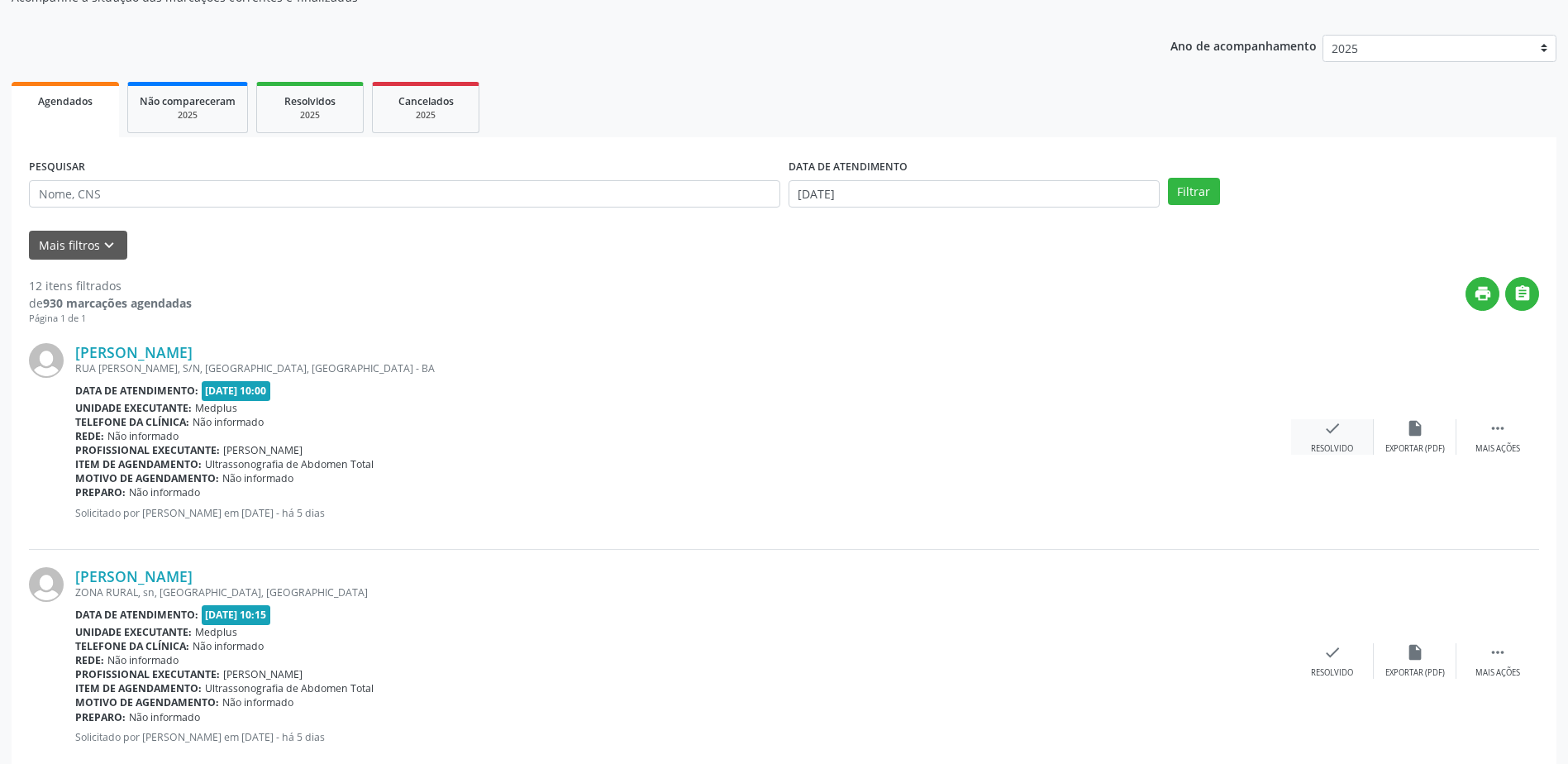
click at [1326, 429] on icon "check" at bounding box center [1332, 428] width 18 height 18
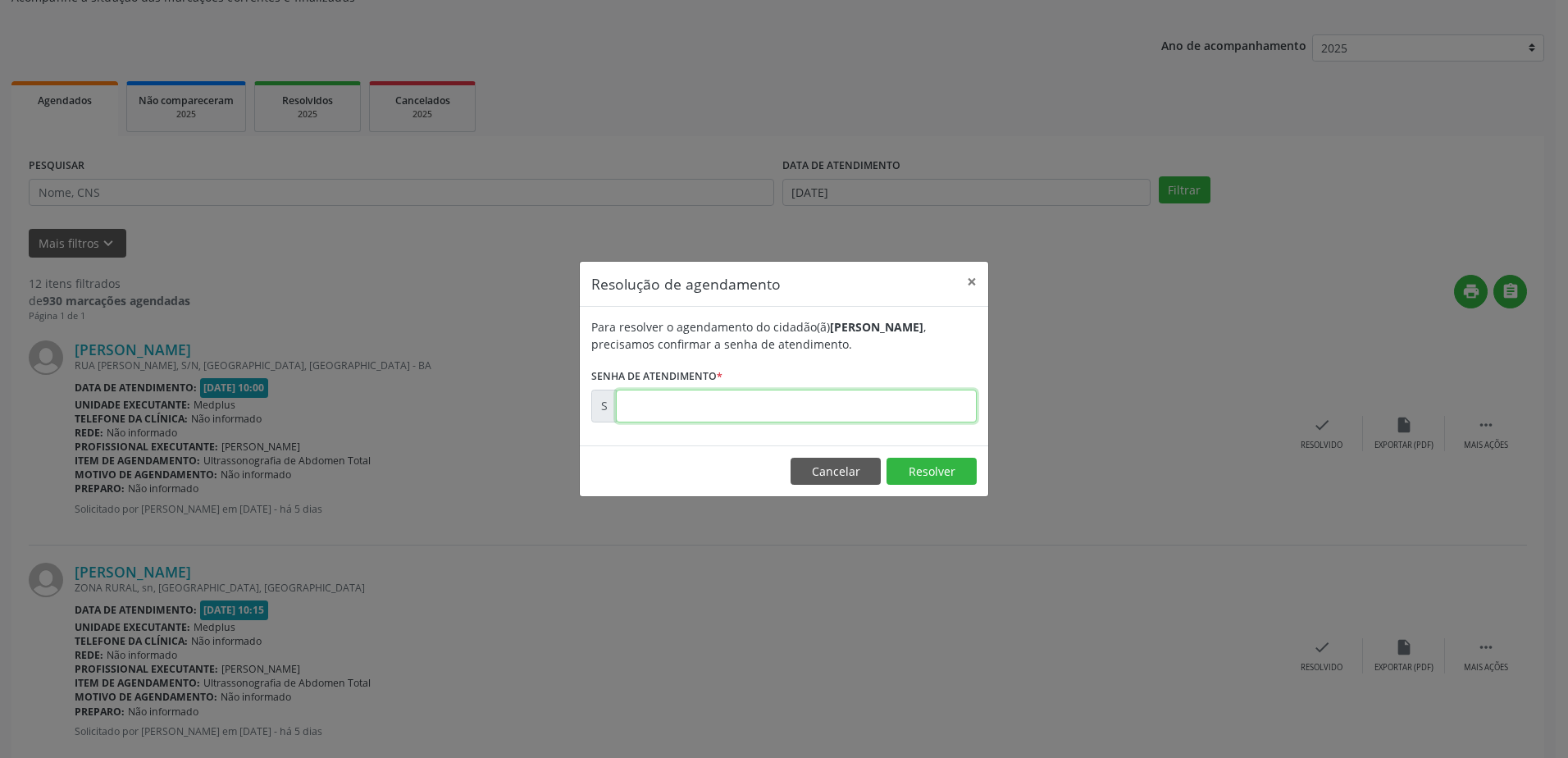
click at [666, 405] on input "text" at bounding box center [796, 406] width 361 height 33
type input "00180014"
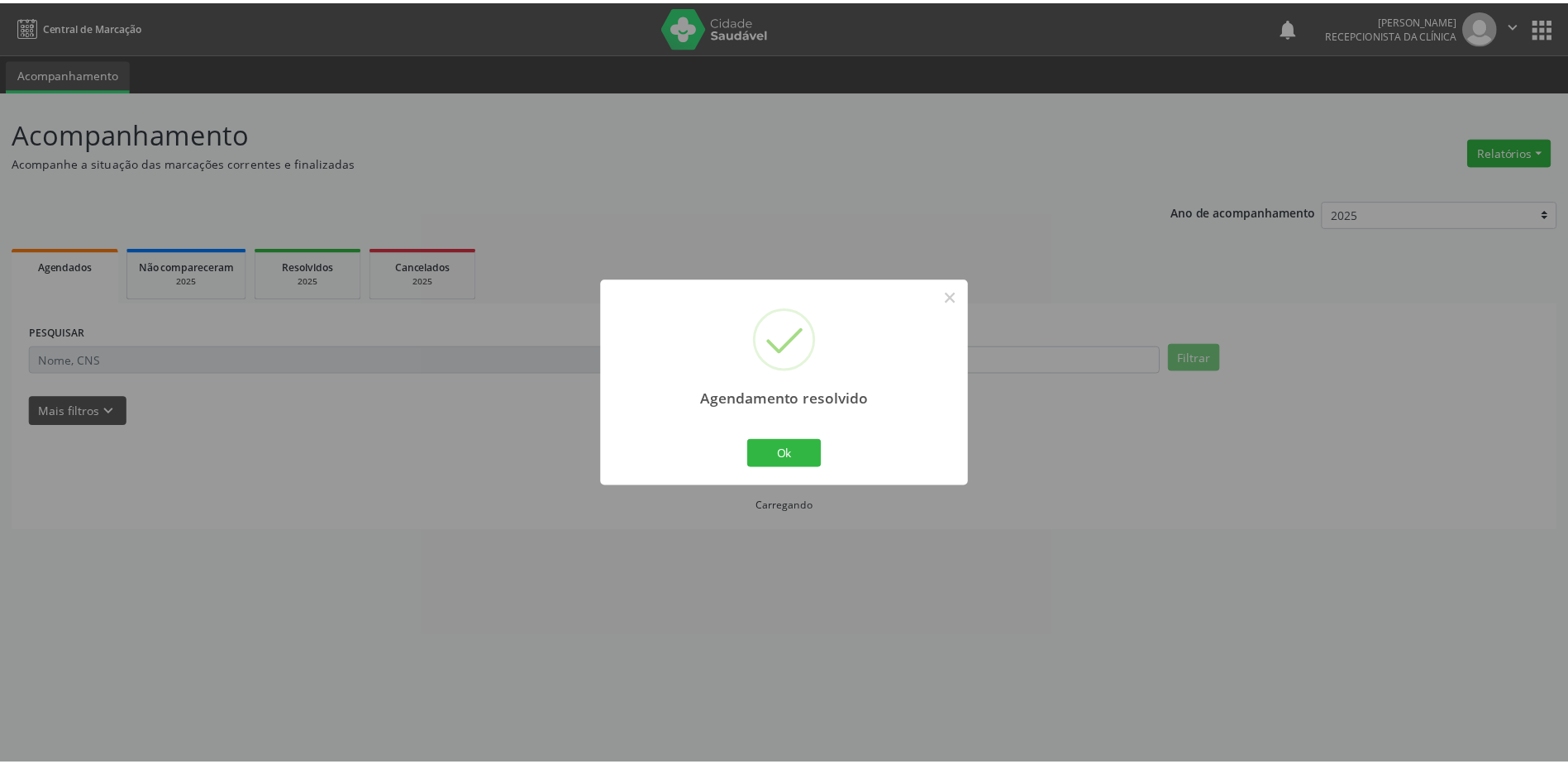
scroll to position [0, 0]
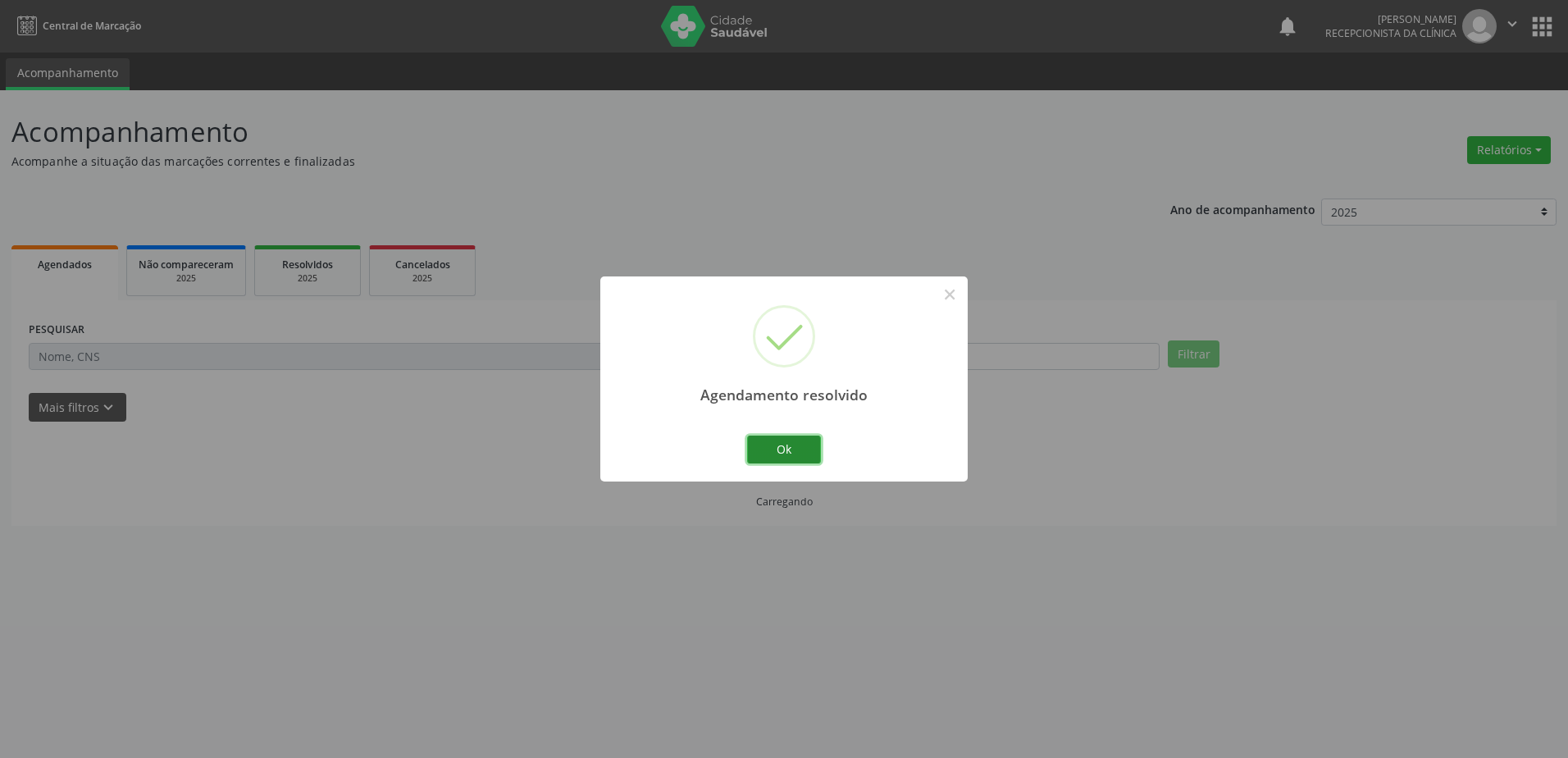
click at [787, 447] on button "Ok" at bounding box center [783, 448] width 74 height 28
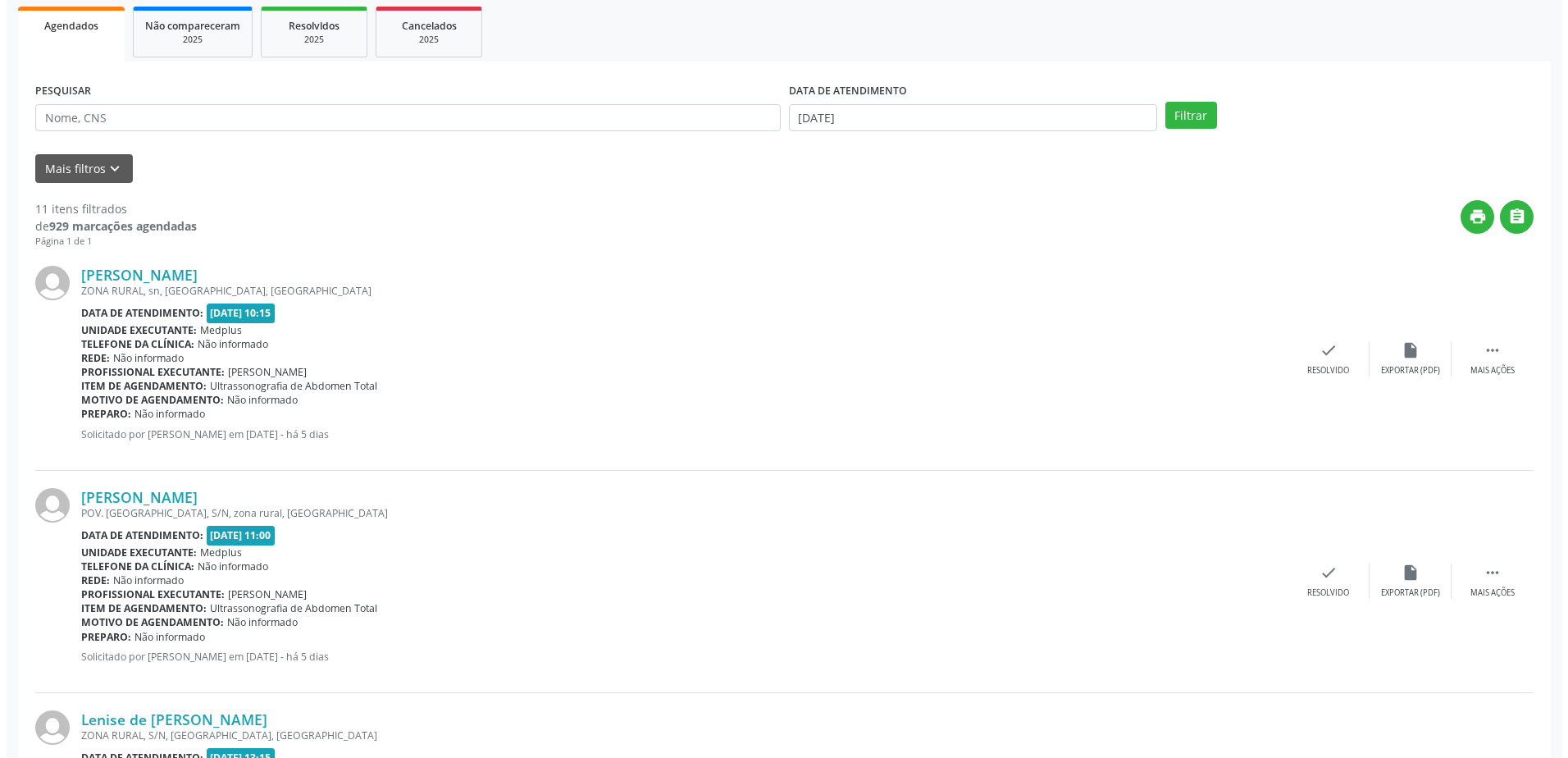
scroll to position [246, 0]
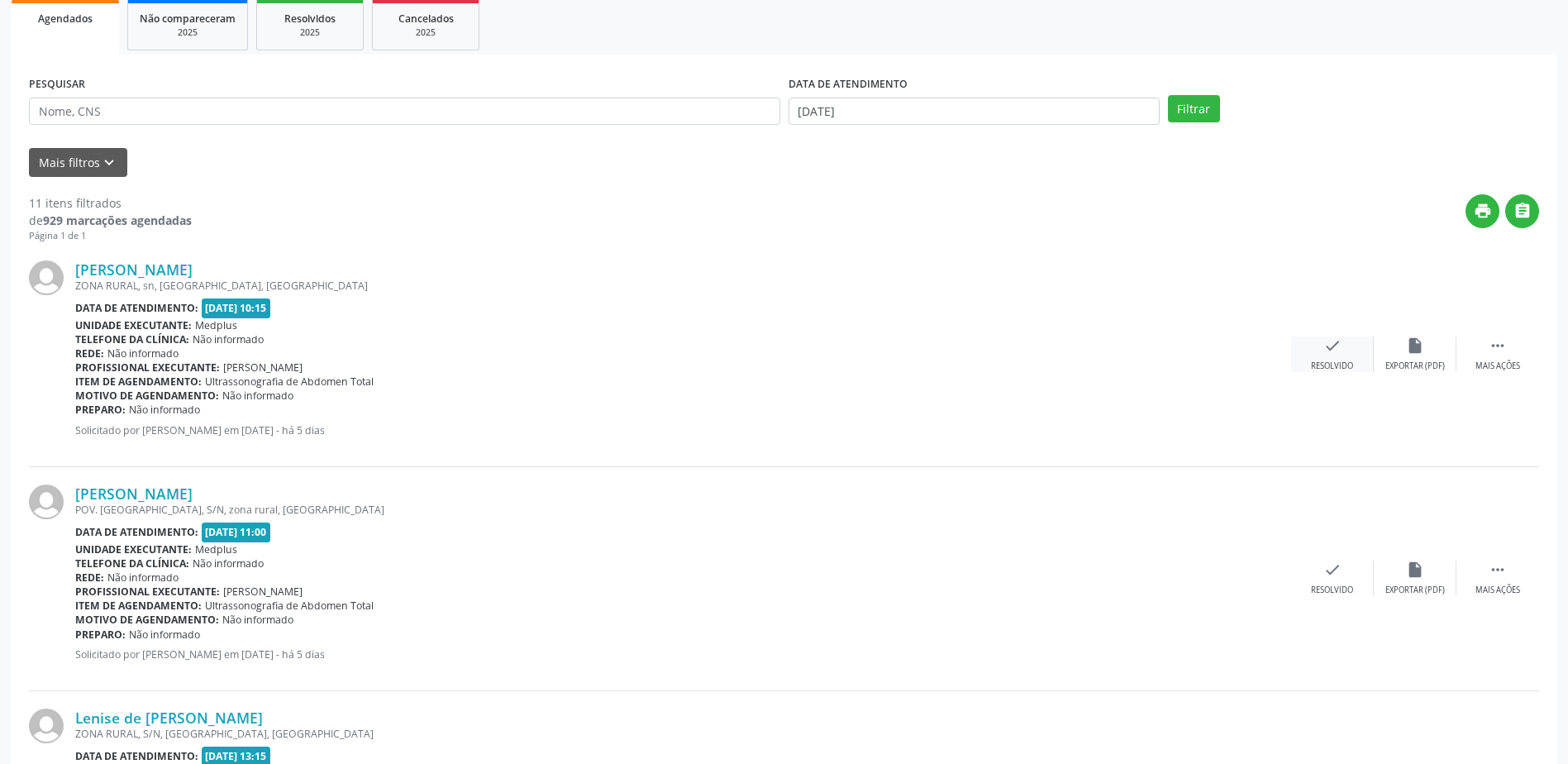
click at [1328, 367] on div "Resolvido" at bounding box center [1331, 366] width 42 height 12
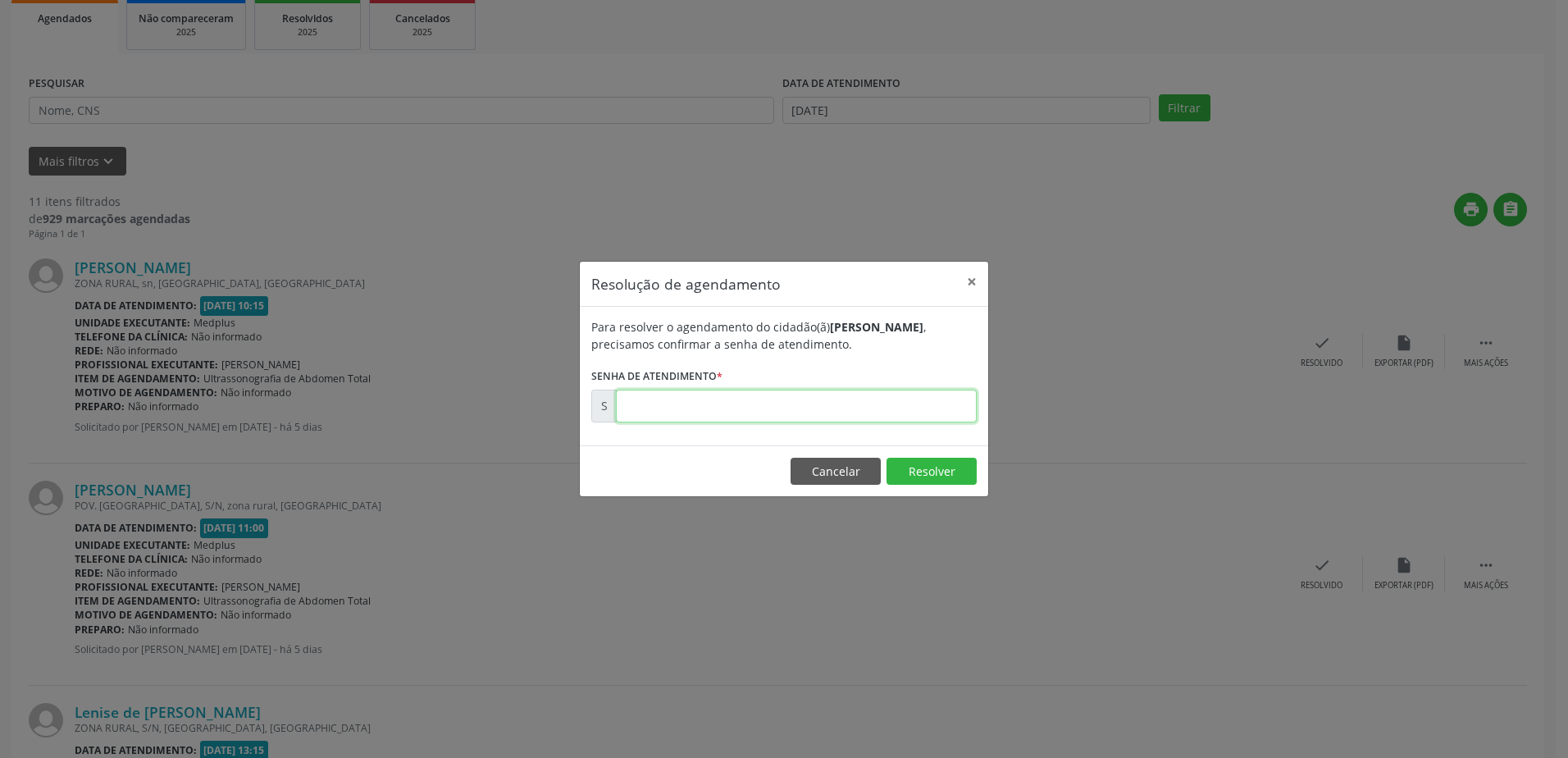
click at [709, 399] on input "text" at bounding box center [796, 406] width 361 height 33
type input "01800015"
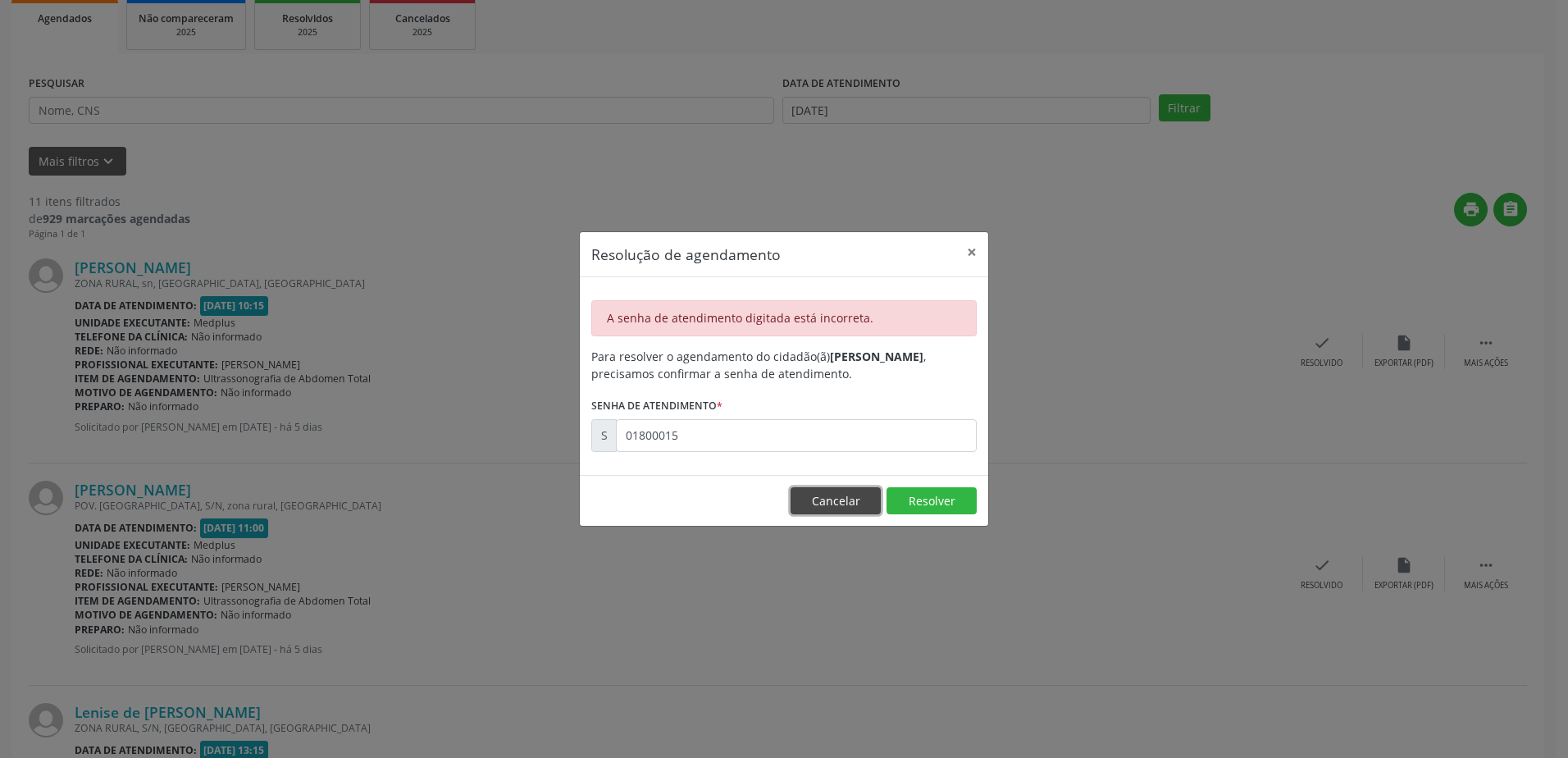
click at [839, 497] on button "Cancelar" at bounding box center [836, 501] width 91 height 28
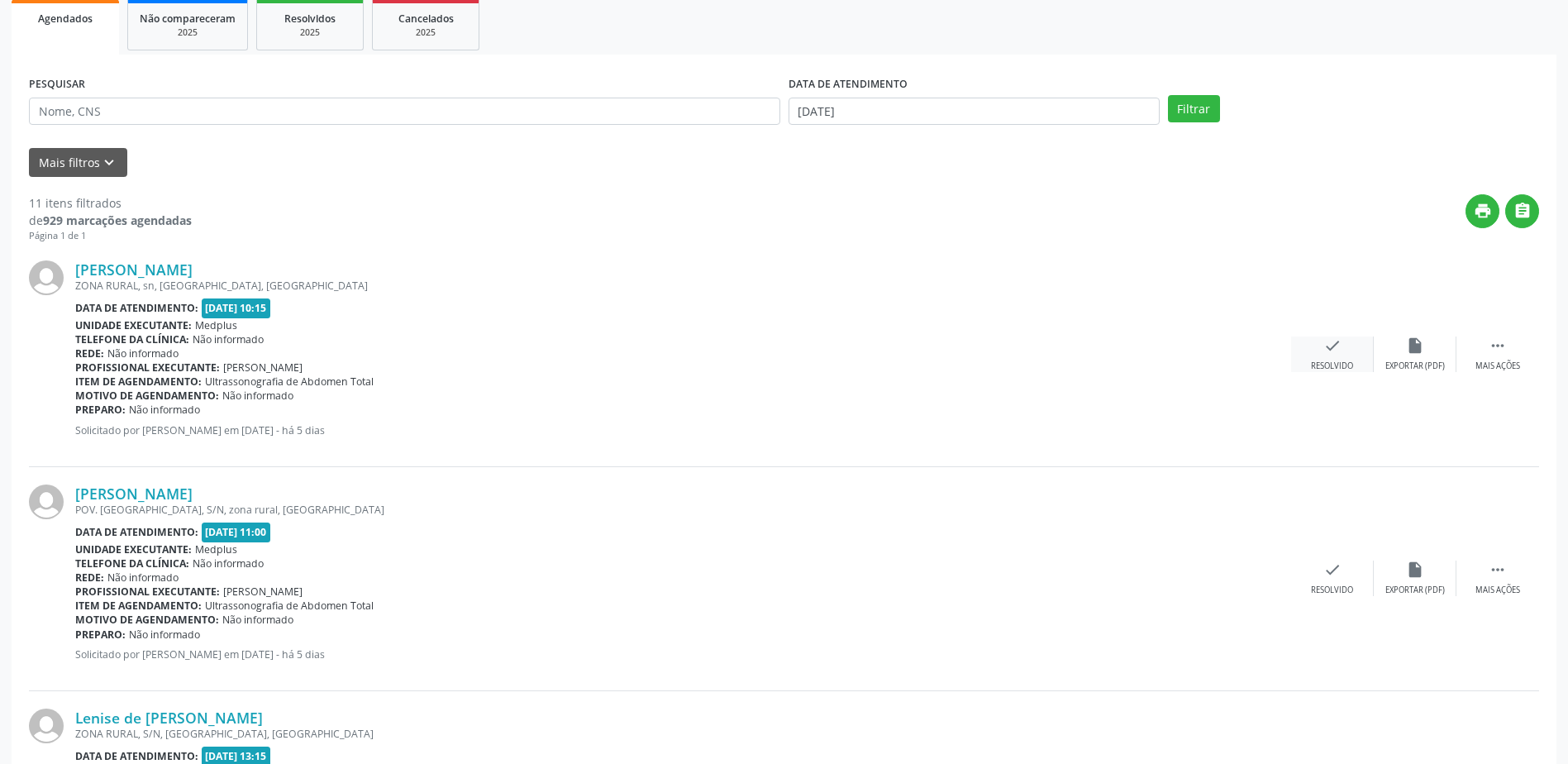
click at [1359, 362] on div "check Resolvido" at bounding box center [1332, 354] width 83 height 36
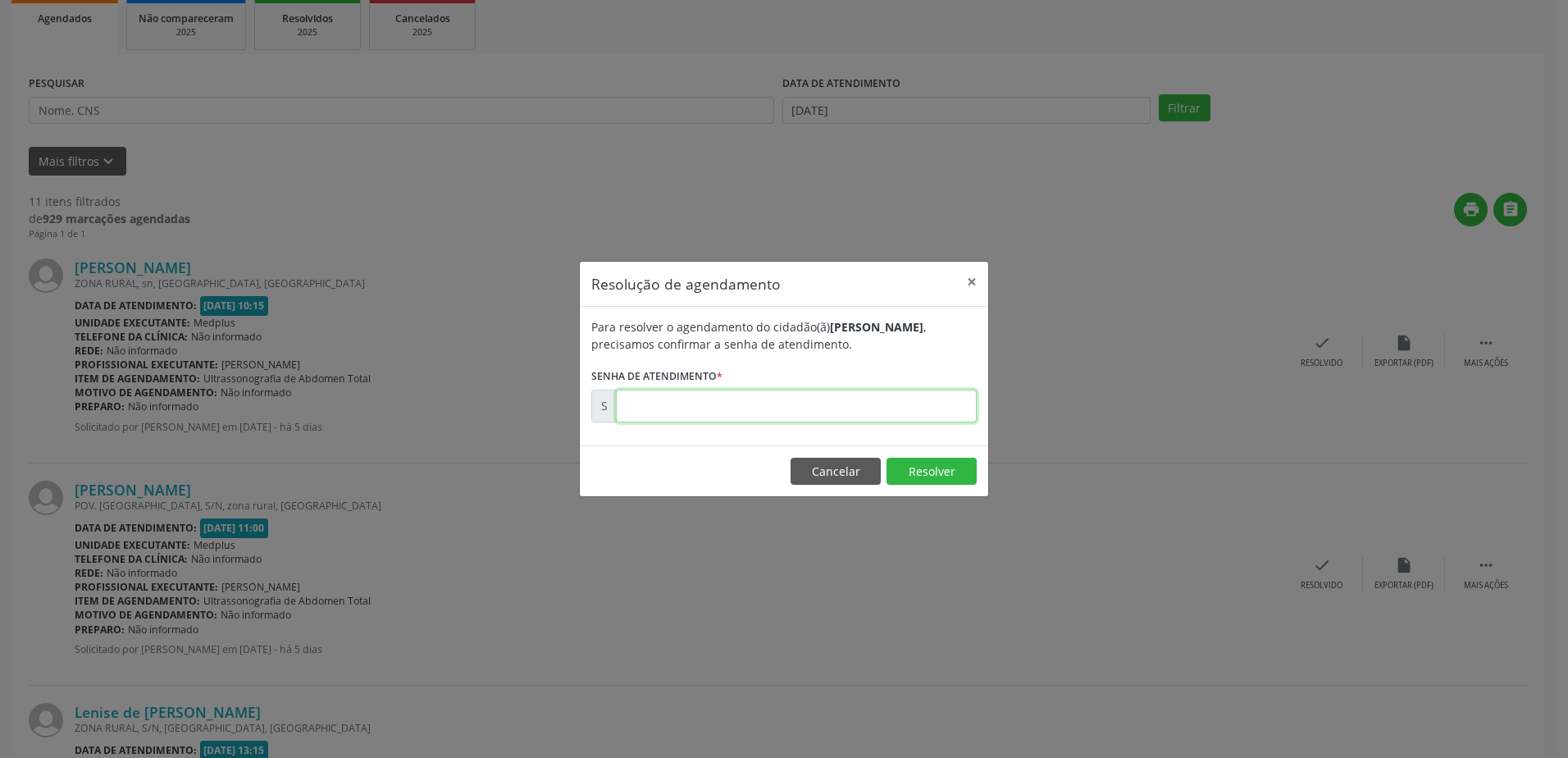
click at [856, 408] on input "text" at bounding box center [796, 406] width 361 height 33
type input "00180015"
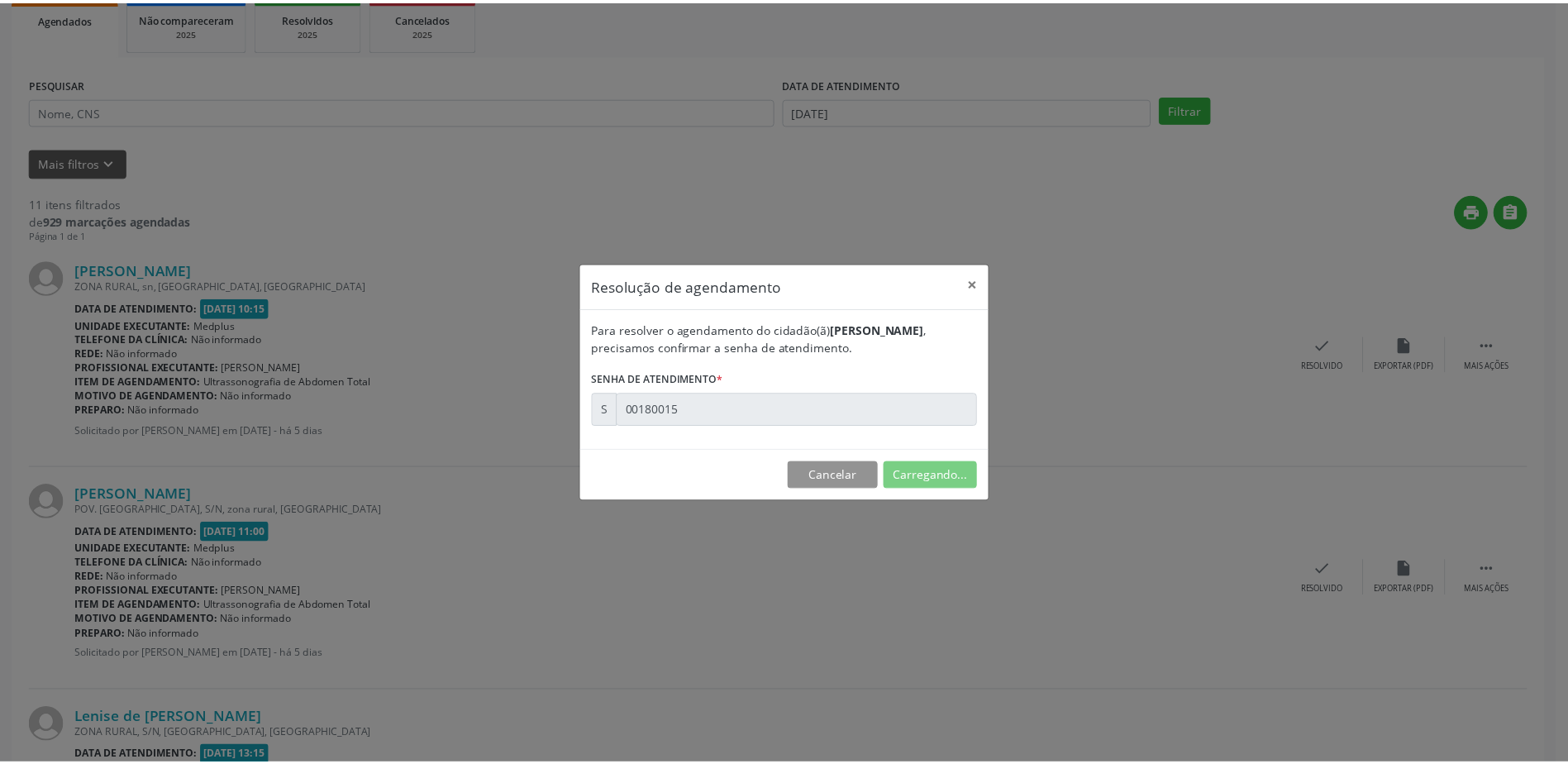
scroll to position [0, 0]
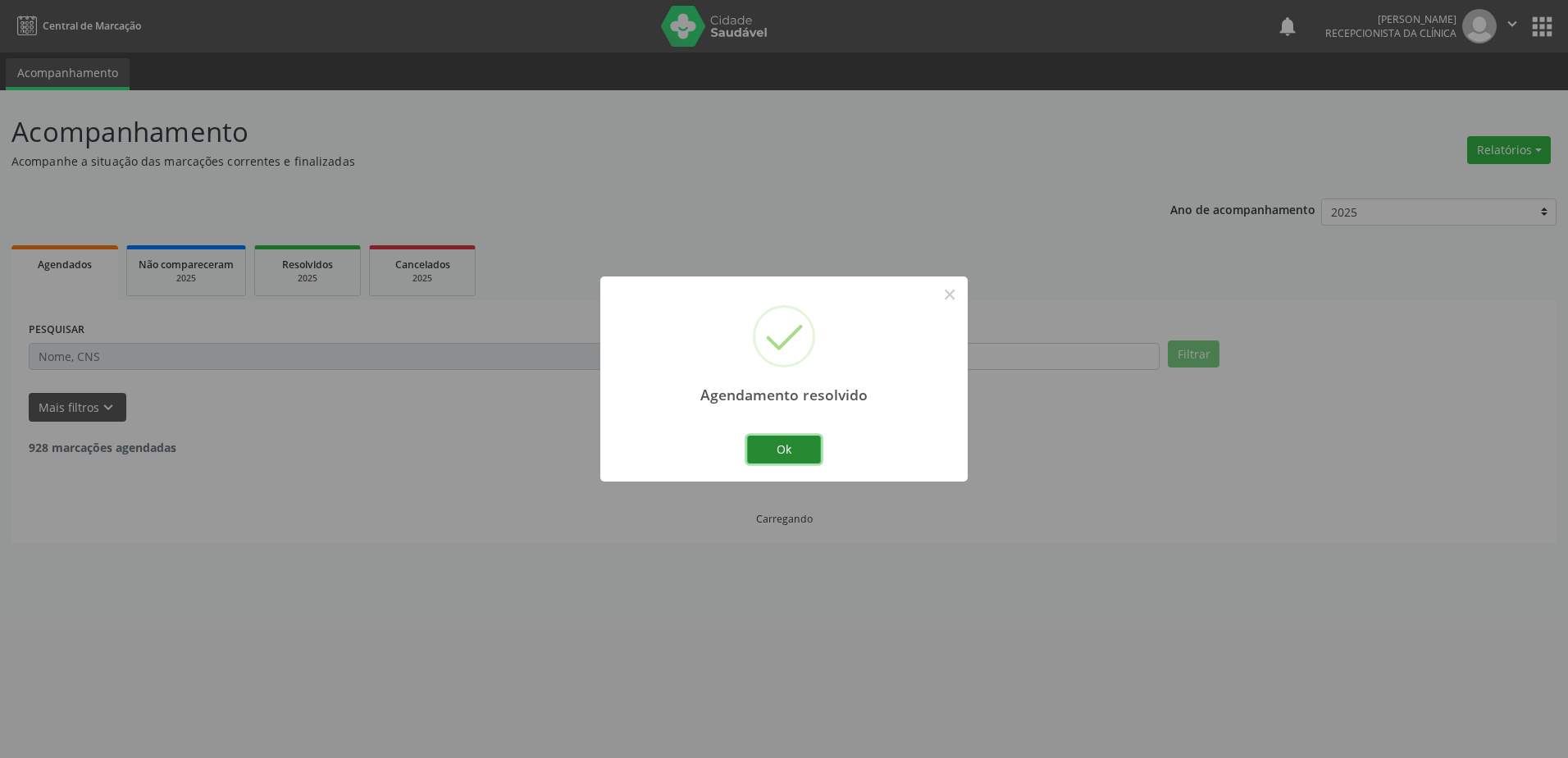
click at [805, 442] on button "Ok" at bounding box center [783, 448] width 74 height 28
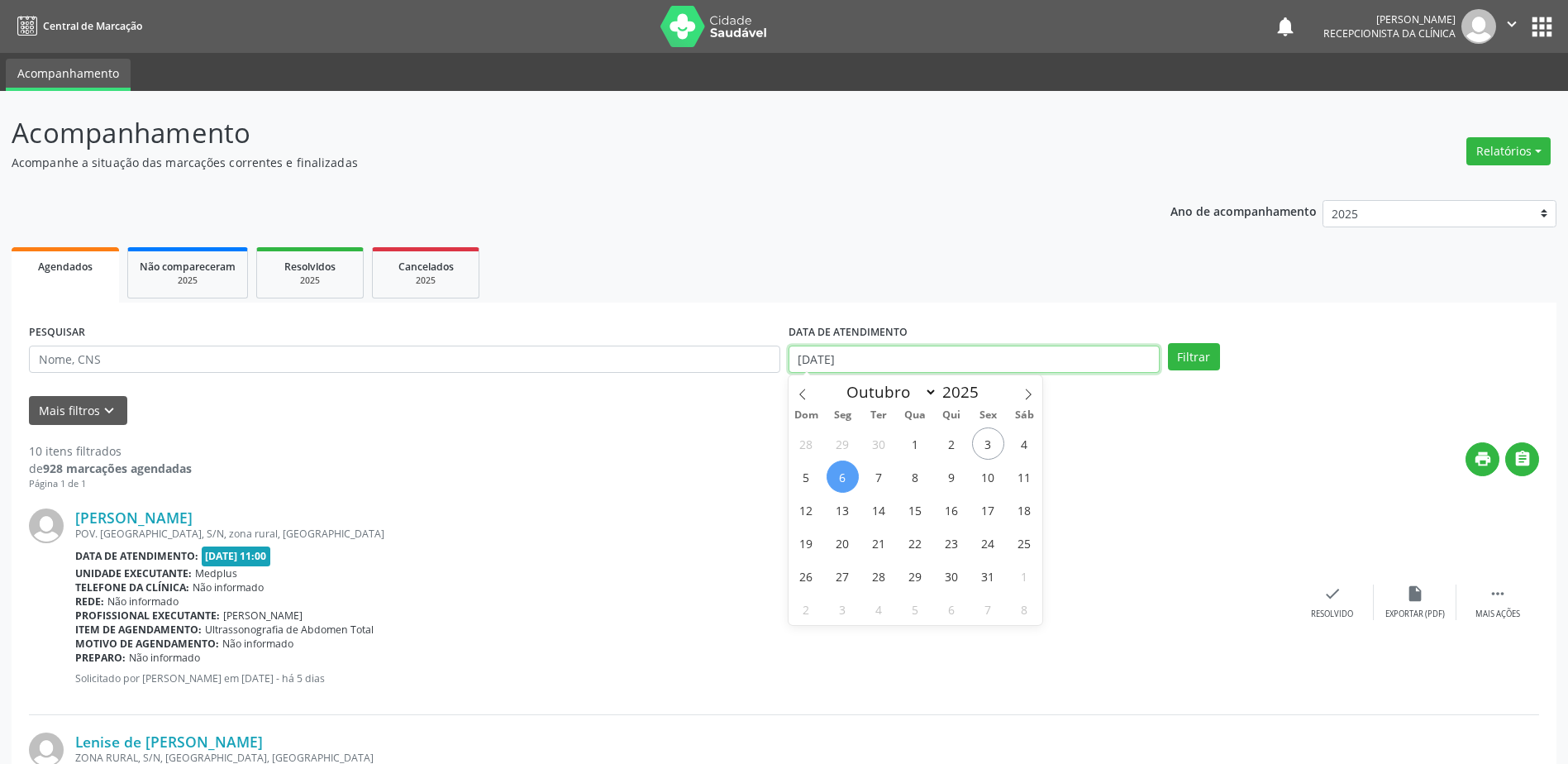
click at [1012, 368] on body "Central de Marcação notifications [PERSON_NAME] Recepcionista da clínica  Conf…" at bounding box center [784, 382] width 1568 height 764
click at [909, 473] on span "8" at bounding box center [915, 476] width 32 height 32
type input "08/10/2025"
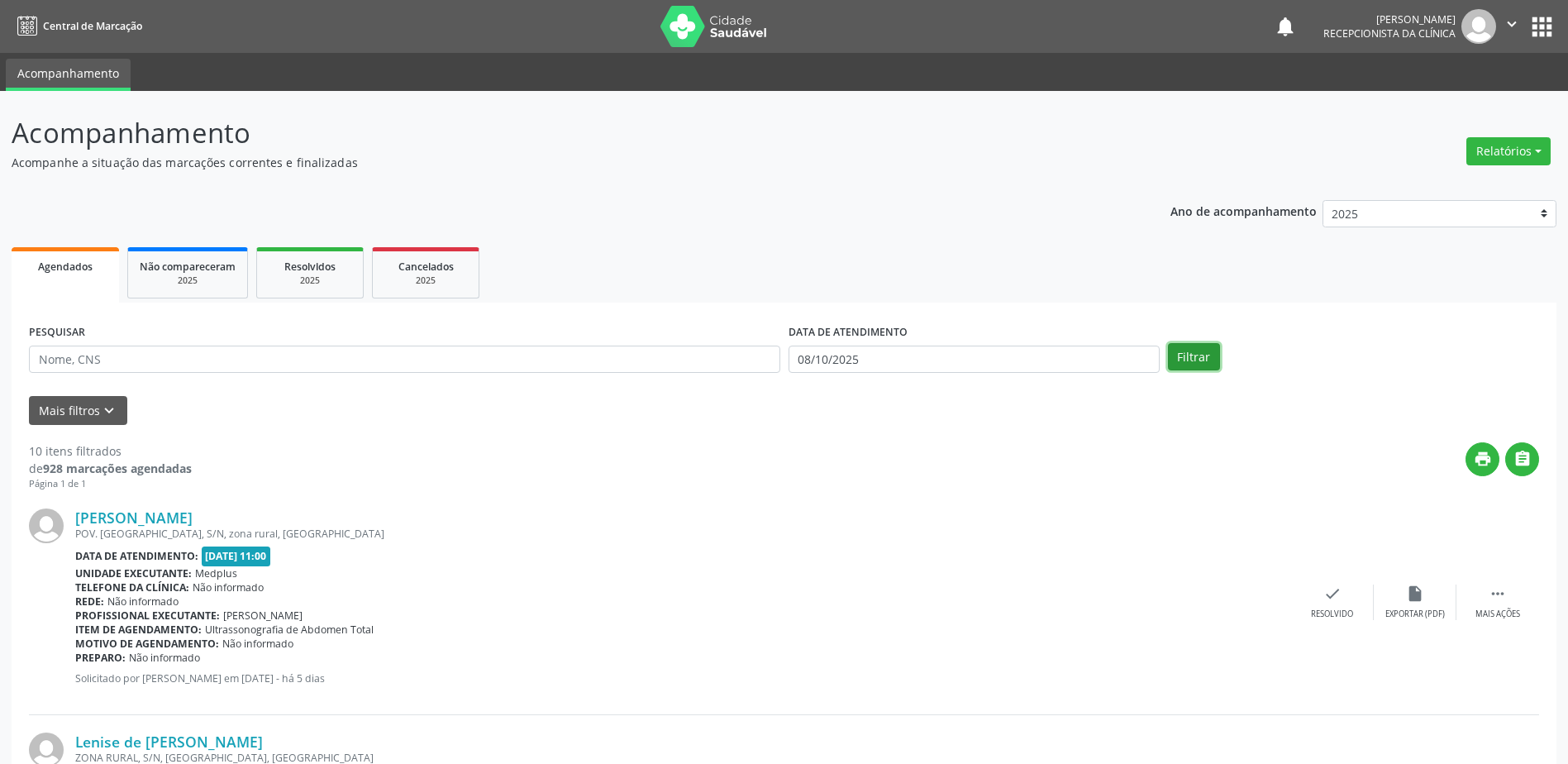
click at [1179, 356] on button "Filtrar" at bounding box center [1194, 357] width 52 height 28
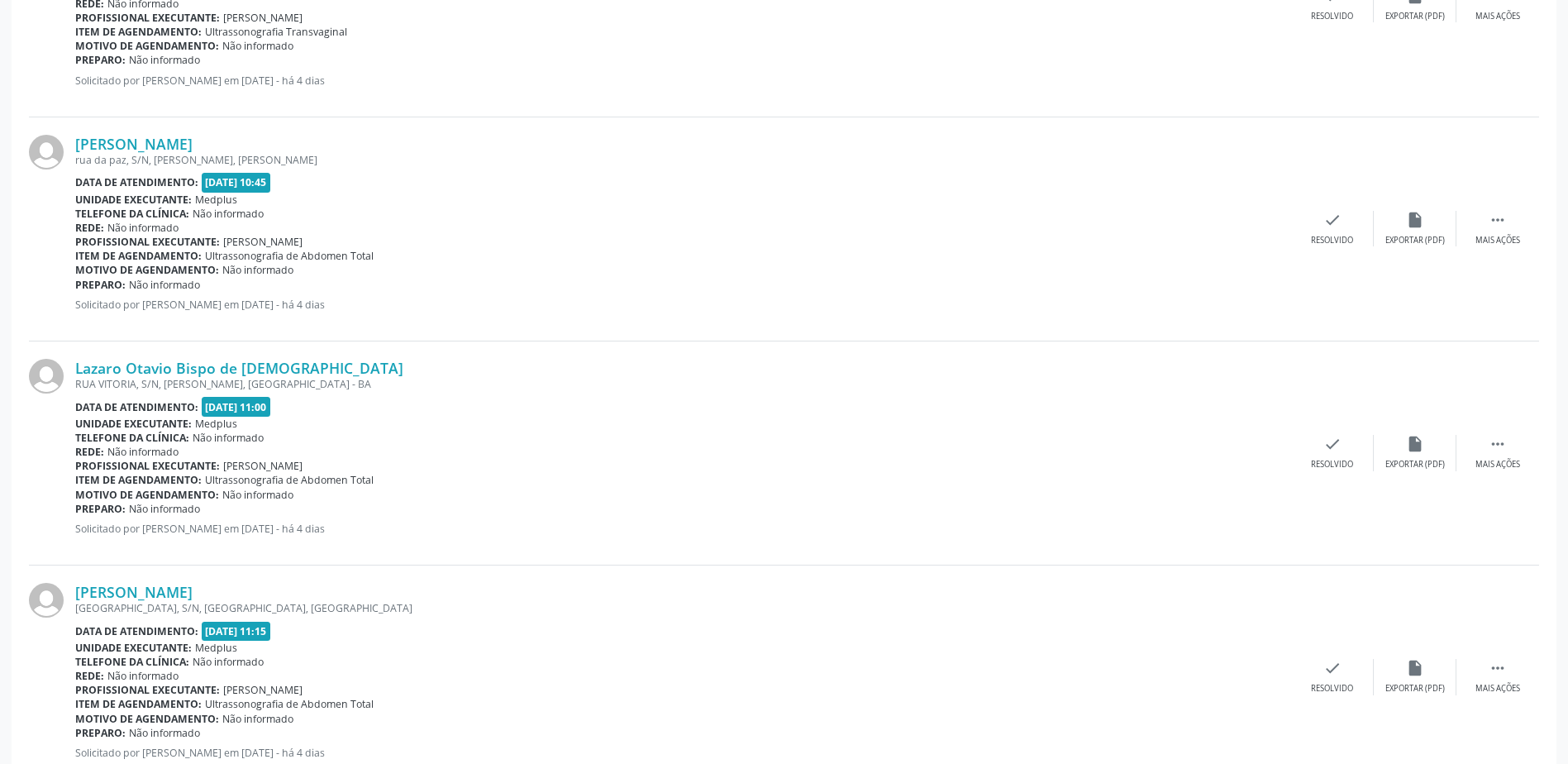
scroll to position [3163, 0]
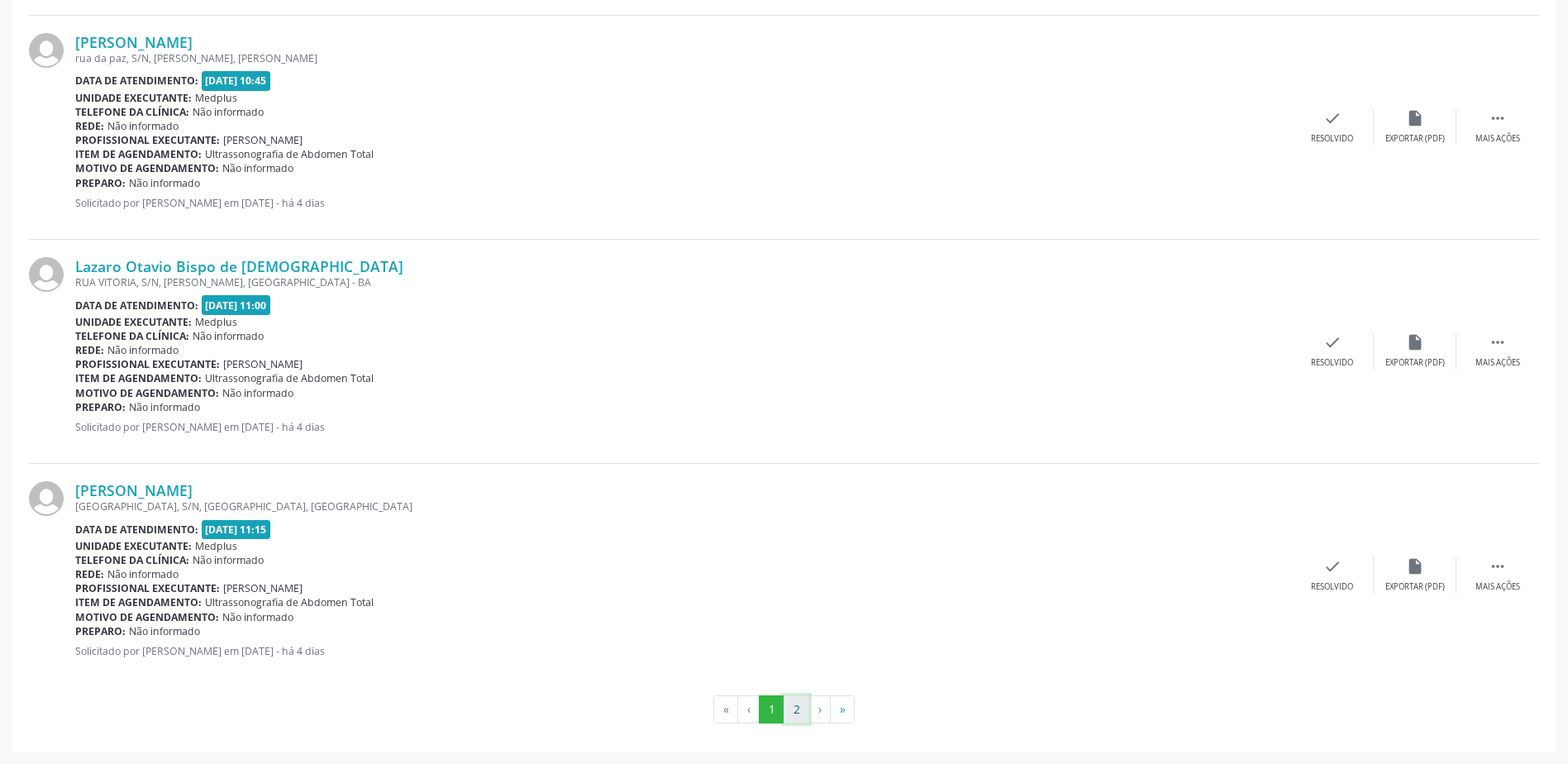
click at [792, 702] on button "2" at bounding box center [796, 709] width 25 height 28
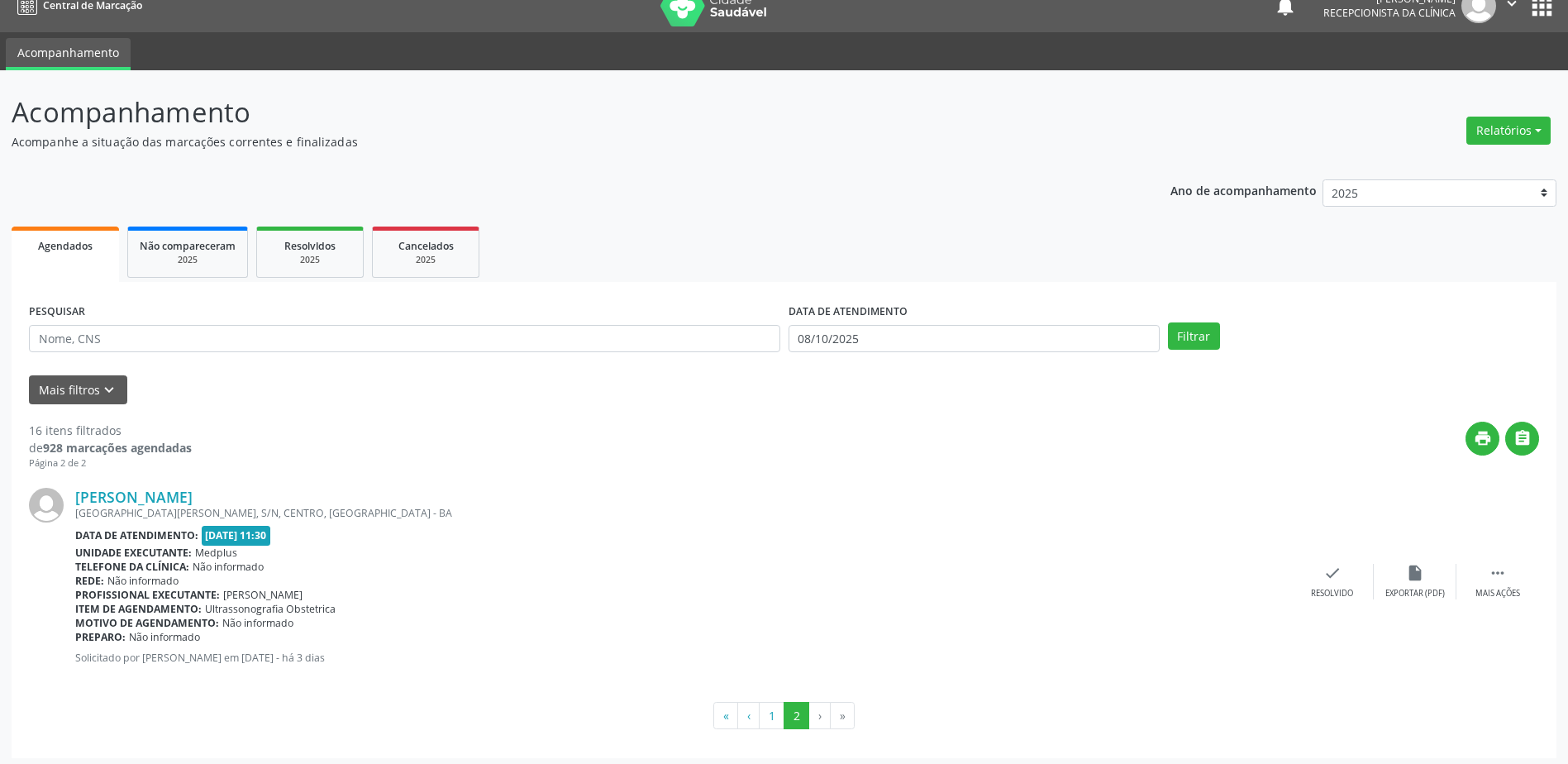
scroll to position [26, 0]
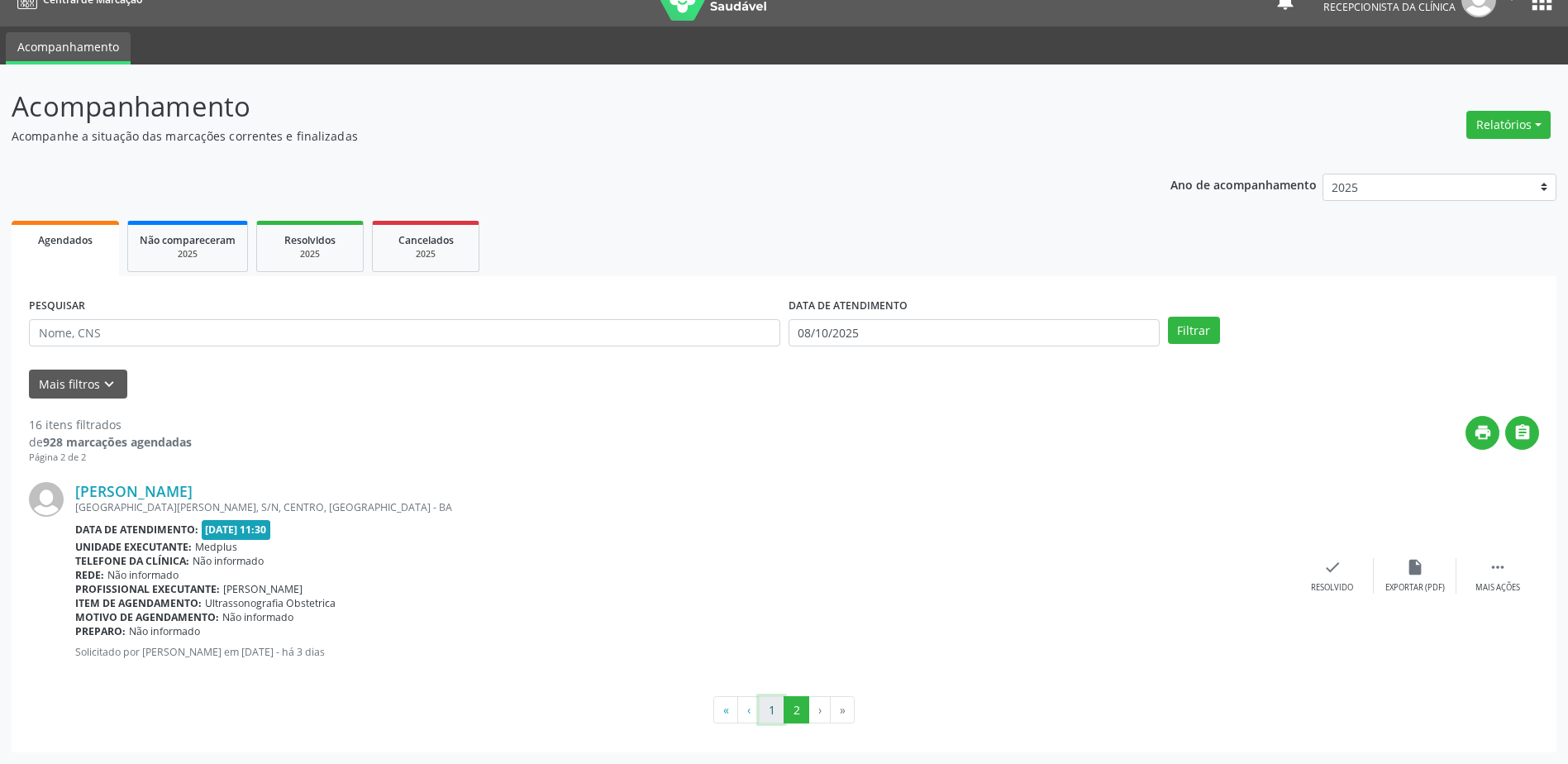
click at [769, 714] on button "1" at bounding box center [771, 710] width 25 height 28
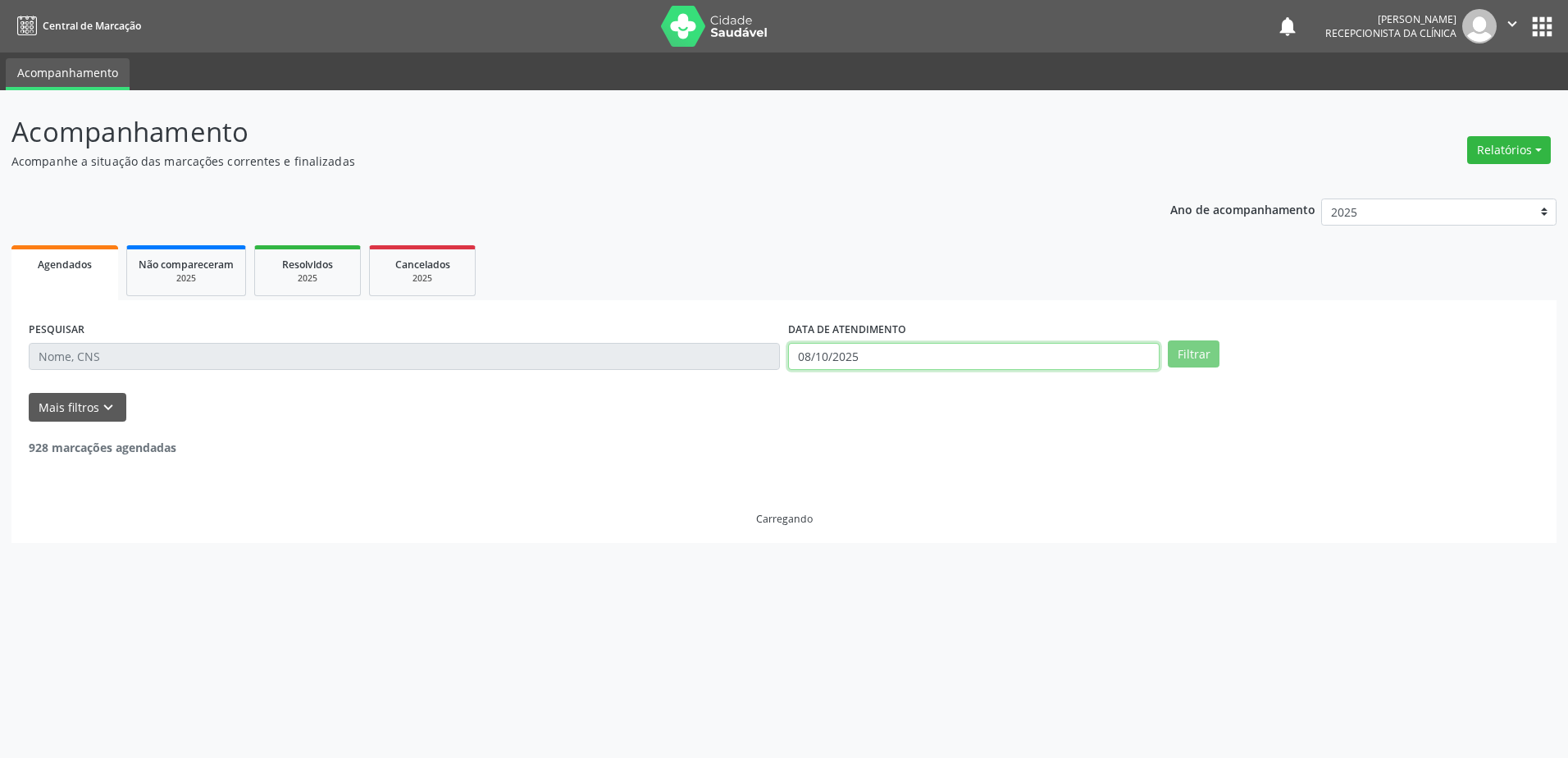
click at [921, 363] on body "Central de Marcação notifications [PERSON_NAME] Recepcionista da clínica  Conf…" at bounding box center [784, 379] width 1568 height 758
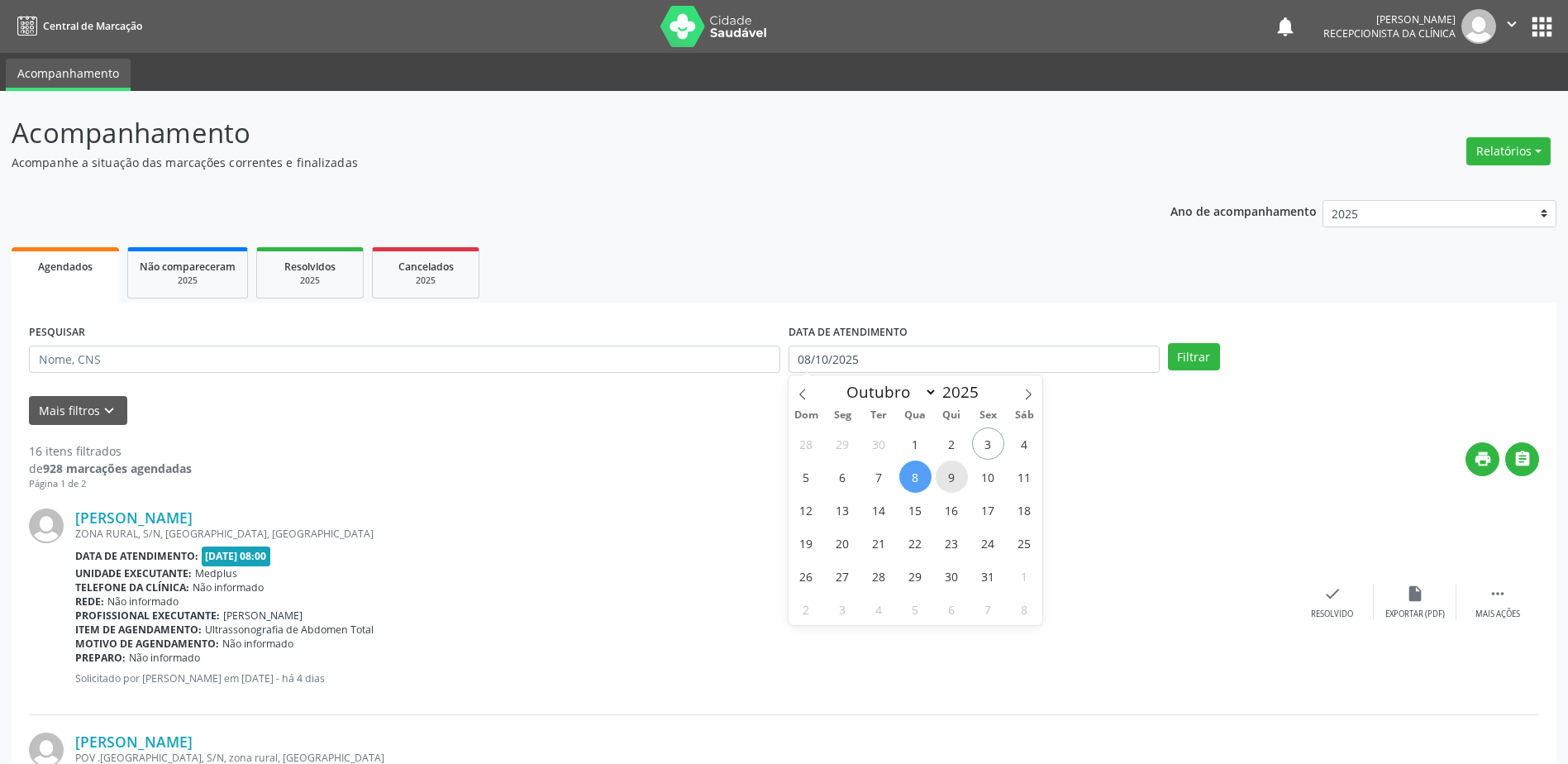
click at [952, 481] on span "9" at bounding box center [951, 476] width 32 height 32
type input "09/10/2025"
click at [952, 481] on span "9" at bounding box center [951, 476] width 32 height 32
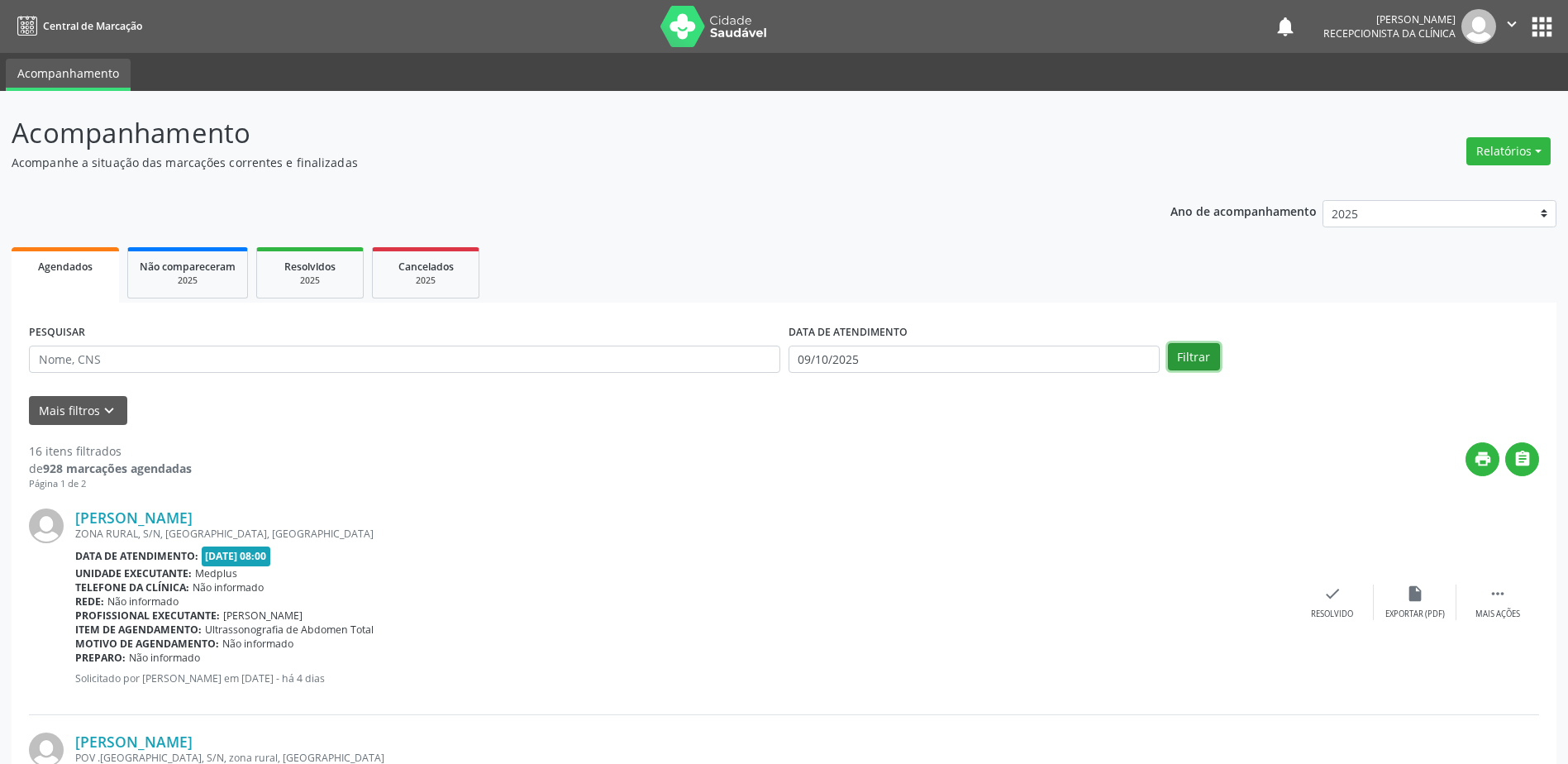
click at [1203, 354] on button "Filtrar" at bounding box center [1194, 357] width 52 height 28
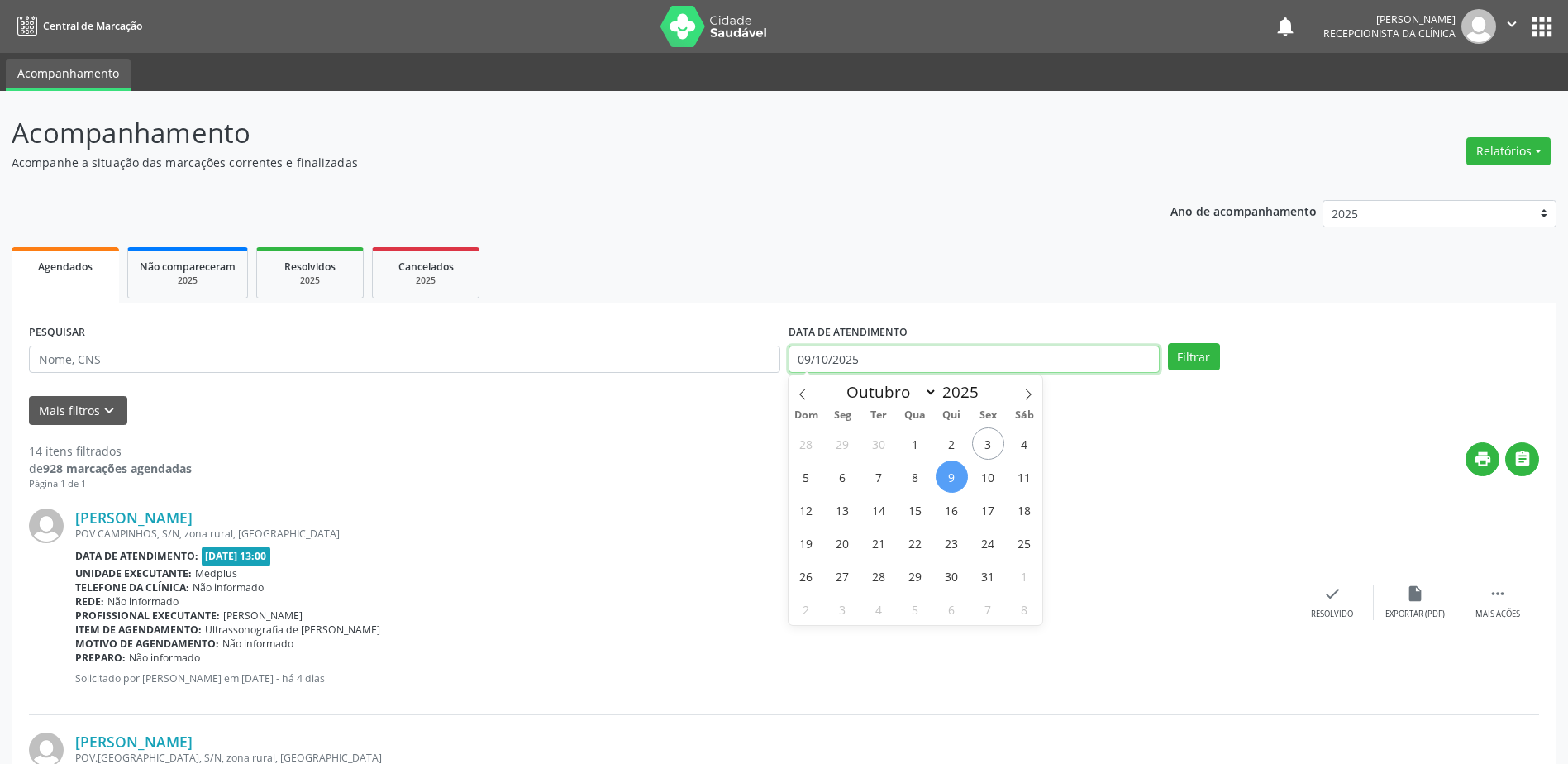
click at [880, 360] on input "09/10/2025" at bounding box center [974, 359] width 371 height 28
click at [841, 481] on span "6" at bounding box center [842, 476] width 32 height 32
type input "[DATE]"
click at [841, 481] on span "6" at bounding box center [842, 476] width 32 height 32
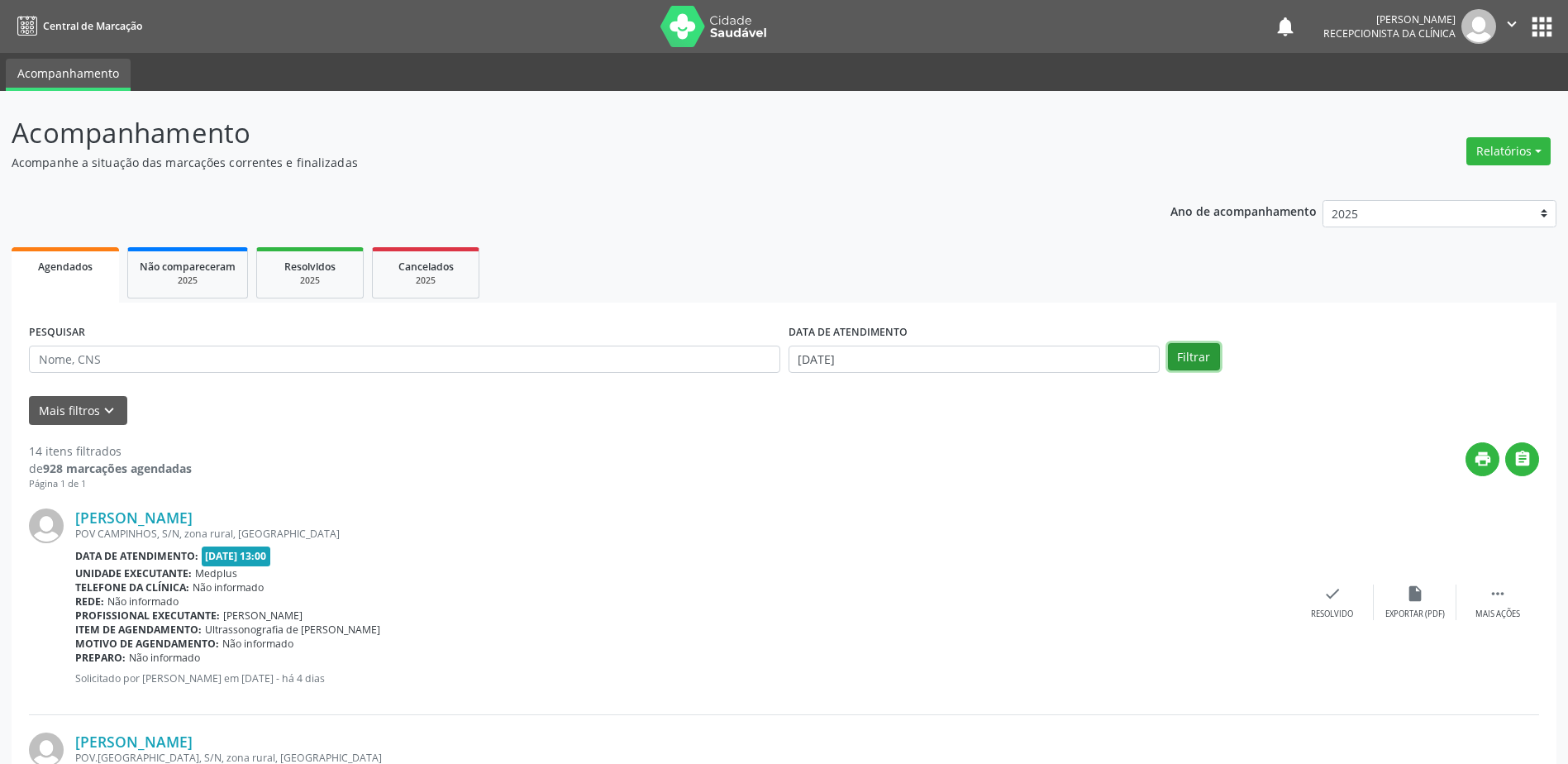
click at [1205, 365] on button "Filtrar" at bounding box center [1194, 357] width 52 height 28
click at [1334, 606] on div "check Resolvido" at bounding box center [1332, 602] width 83 height 36
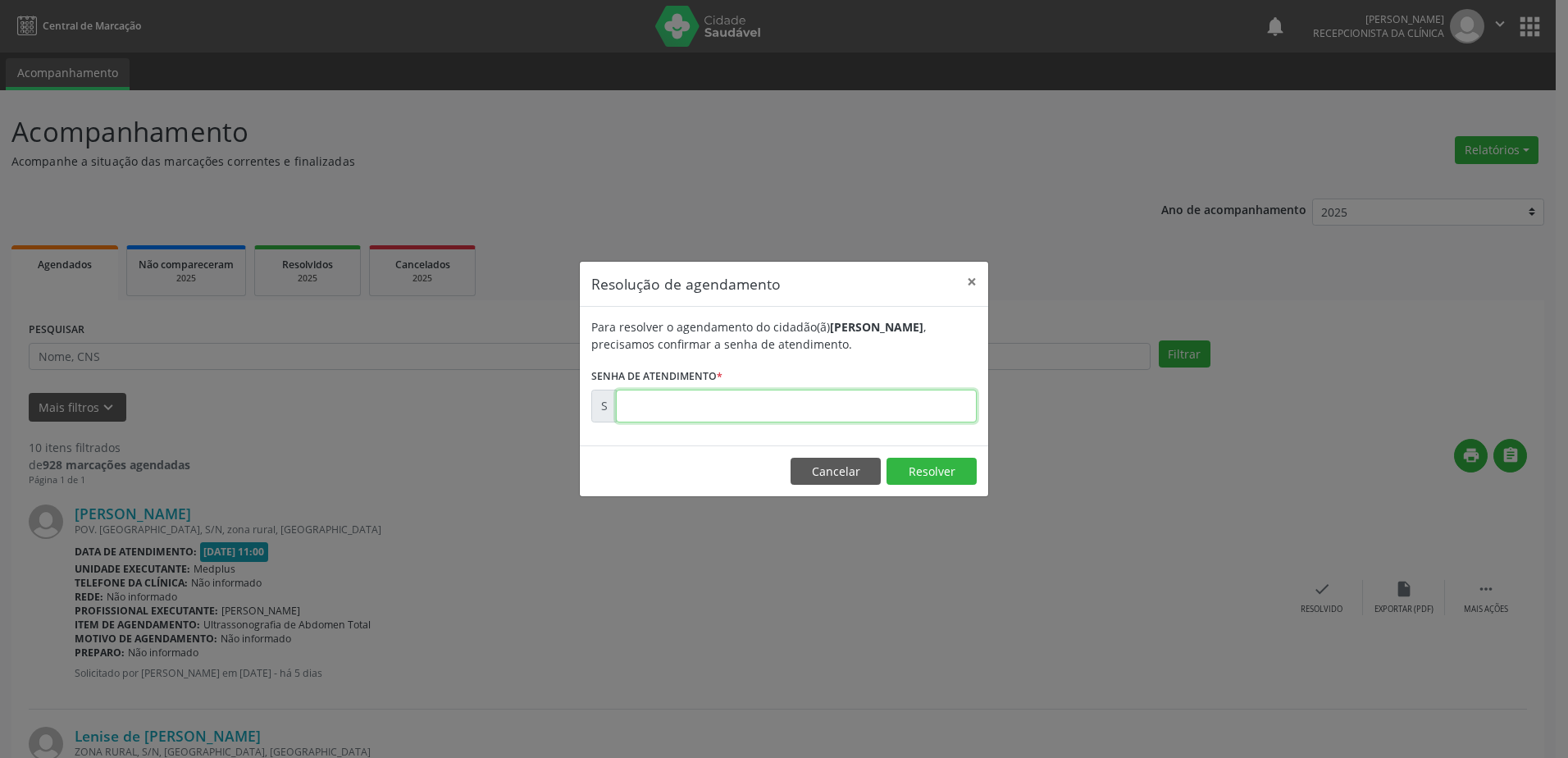
click at [684, 402] on input "text" at bounding box center [796, 406] width 361 height 33
type input "00180018"
click at [922, 461] on button "Resolver" at bounding box center [932, 471] width 91 height 28
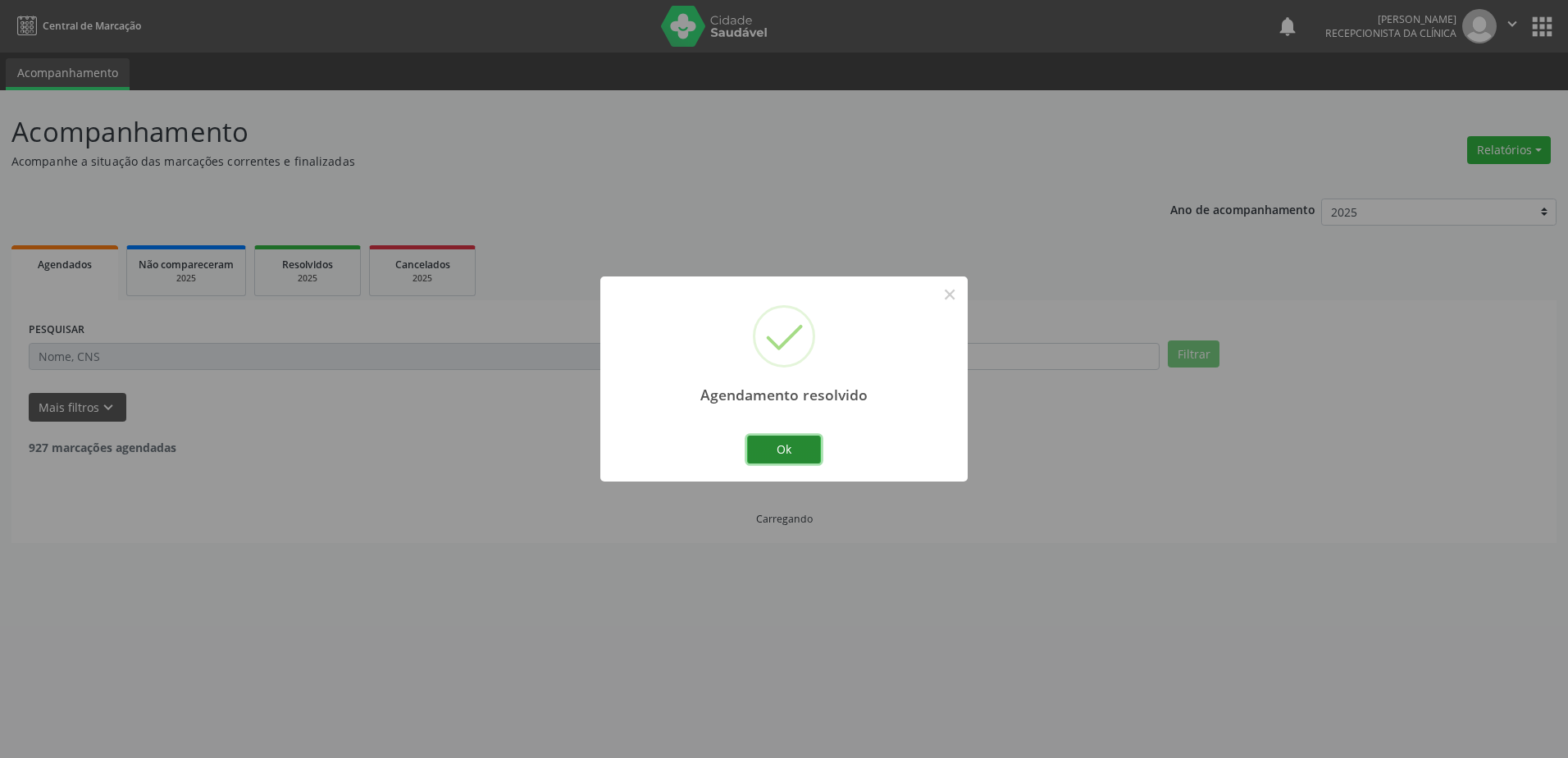
click at [787, 445] on button "Ok" at bounding box center [783, 448] width 74 height 28
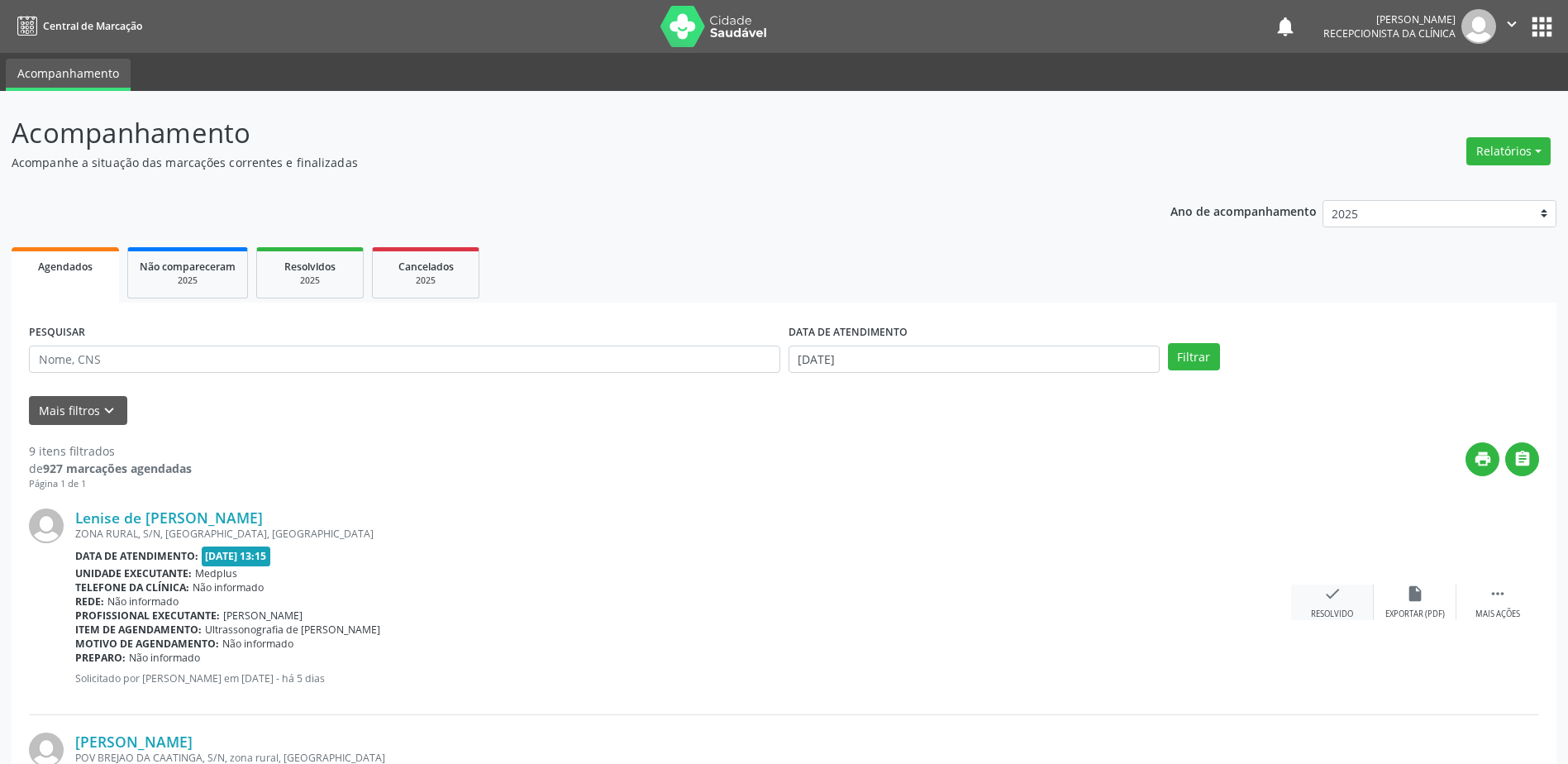
click at [1330, 602] on icon "check" at bounding box center [1332, 593] width 18 height 18
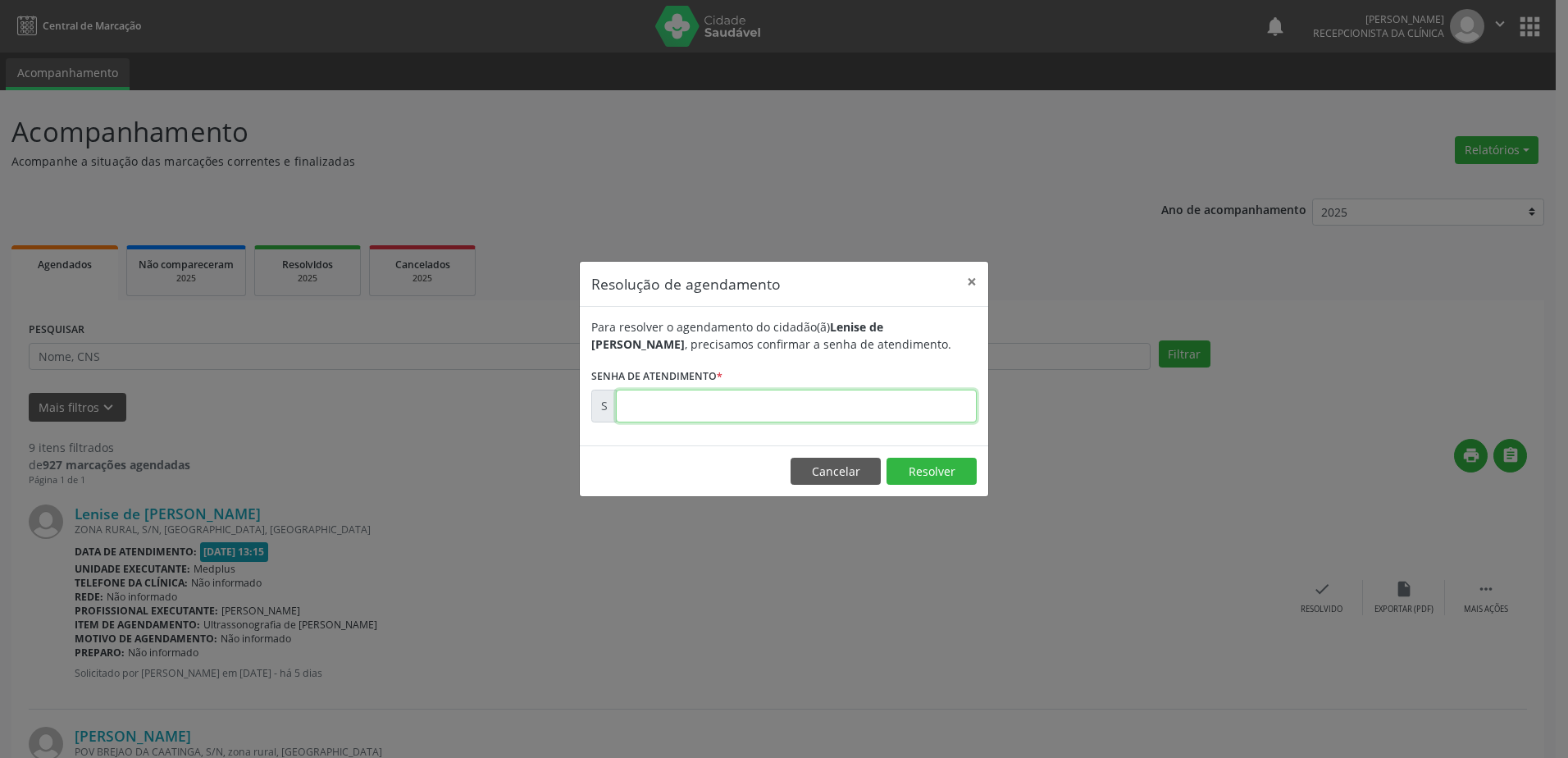
click at [660, 402] on input "text" at bounding box center [796, 406] width 361 height 33
type input "00180025"
click at [944, 467] on button "Resolver" at bounding box center [932, 471] width 91 height 28
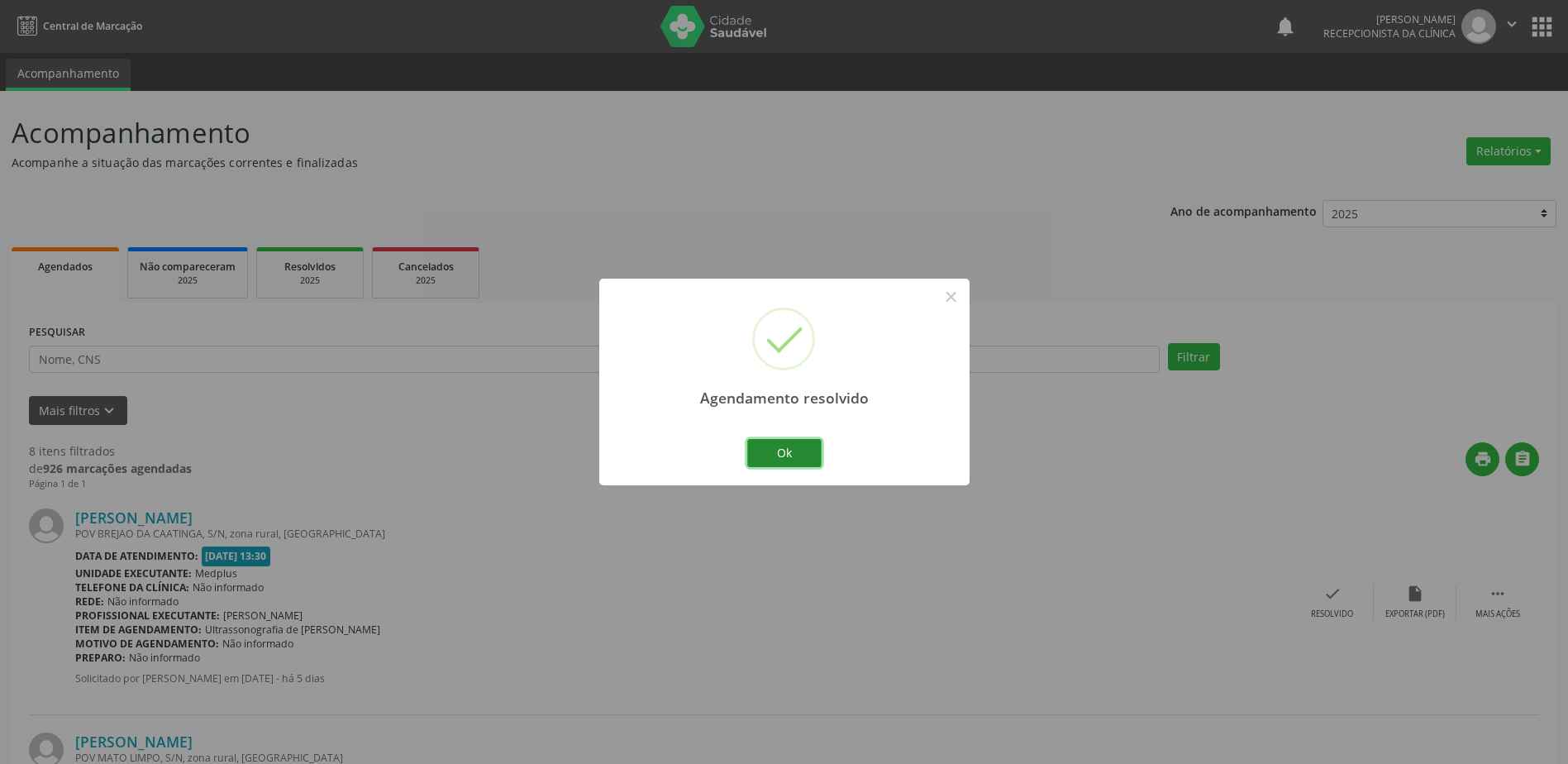
click at [791, 438] on button "Ok" at bounding box center [784, 452] width 75 height 28
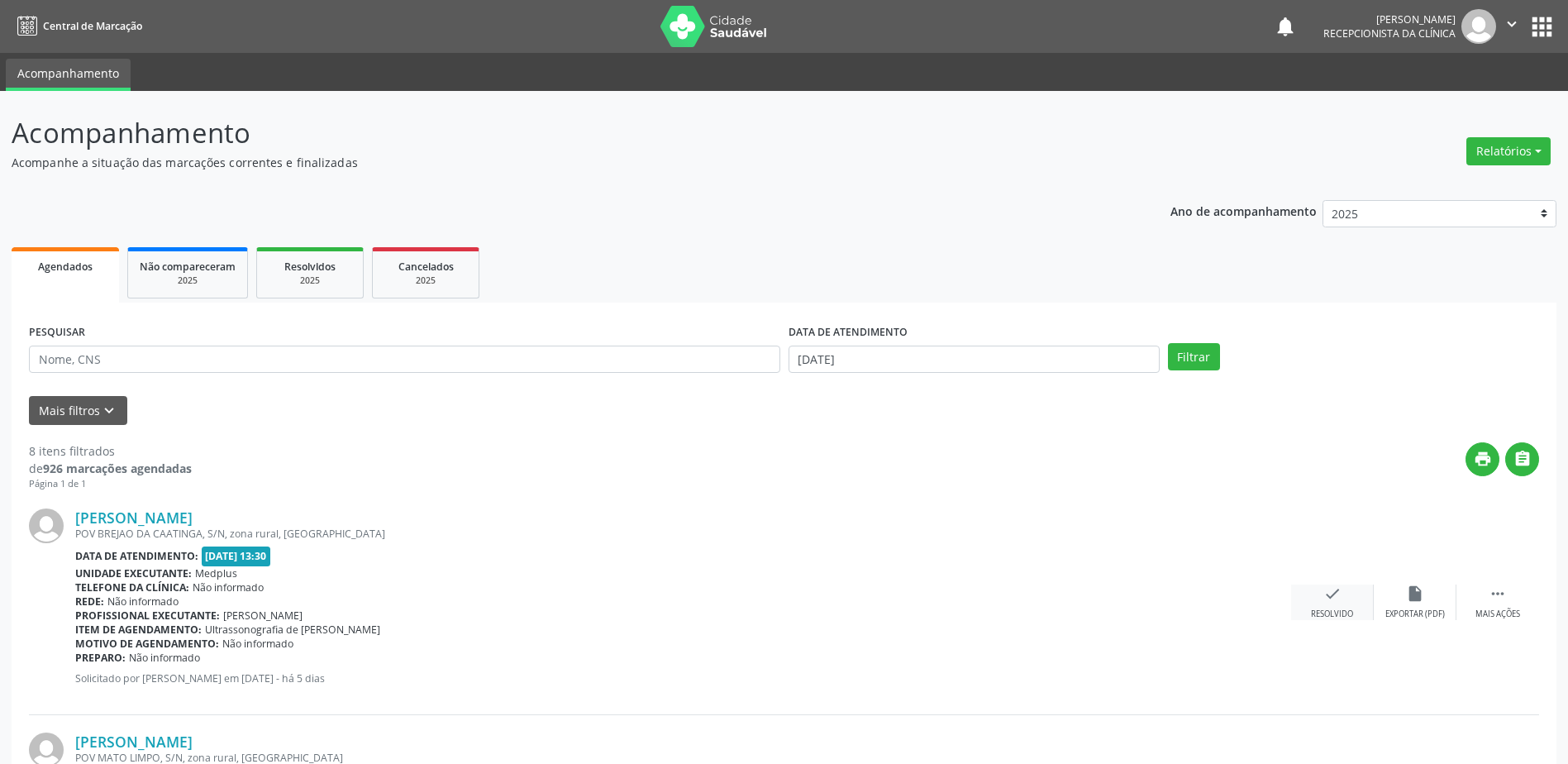
click at [1328, 599] on icon "check" at bounding box center [1332, 593] width 18 height 18
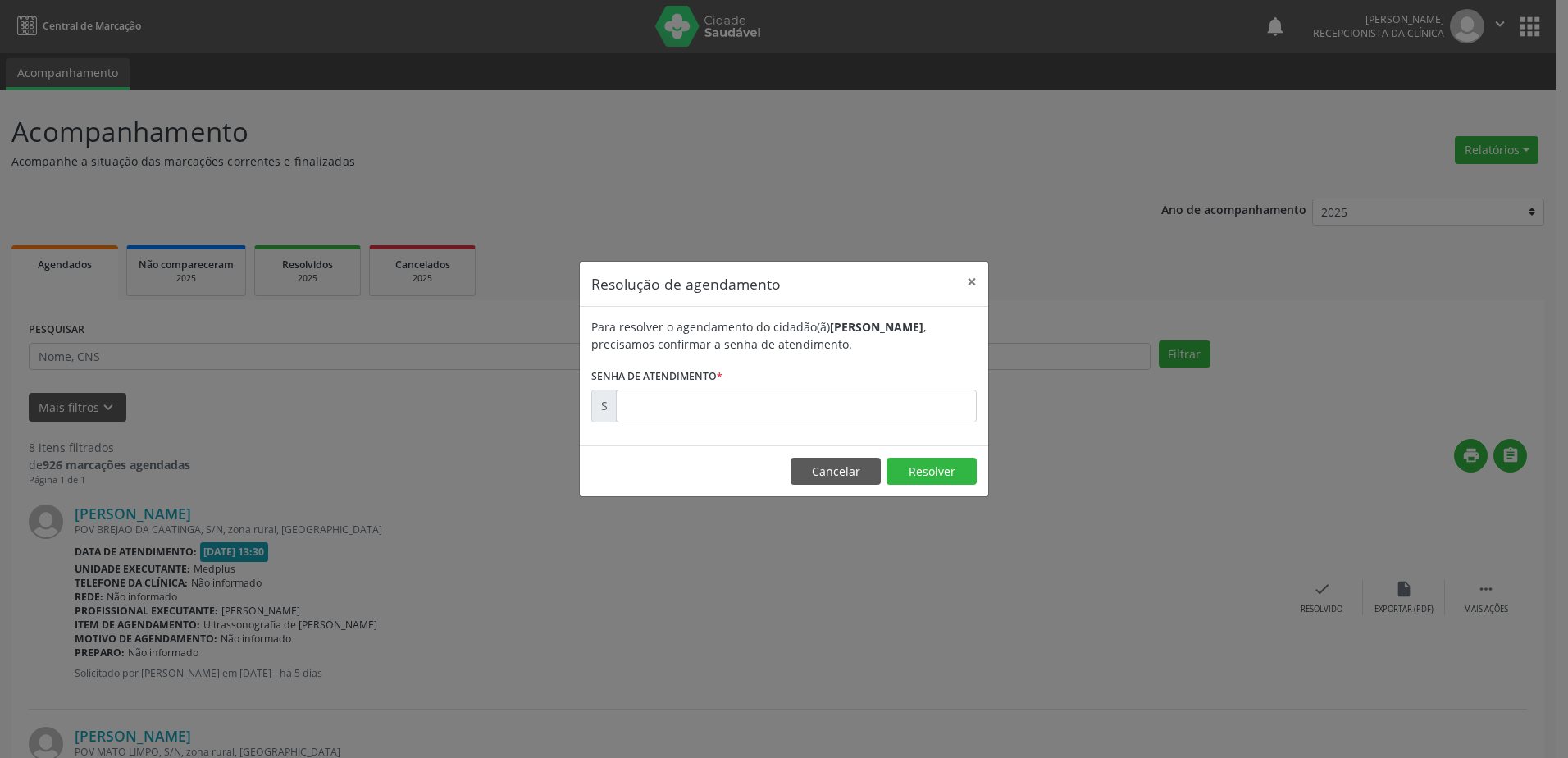
click at [684, 423] on div "Para resolver o agendamento do cidadão(ã) [PERSON_NAME] , precisamos confirmar …" at bounding box center [783, 376] width 408 height 139
click at [688, 413] on input "text" at bounding box center [796, 406] width 361 height 33
type input "00180026"
drag, startPoint x: 903, startPoint y: 457, endPoint x: 924, endPoint y: 466, distance: 22.8
click at [907, 457] on button "Resolver" at bounding box center [932, 471] width 91 height 28
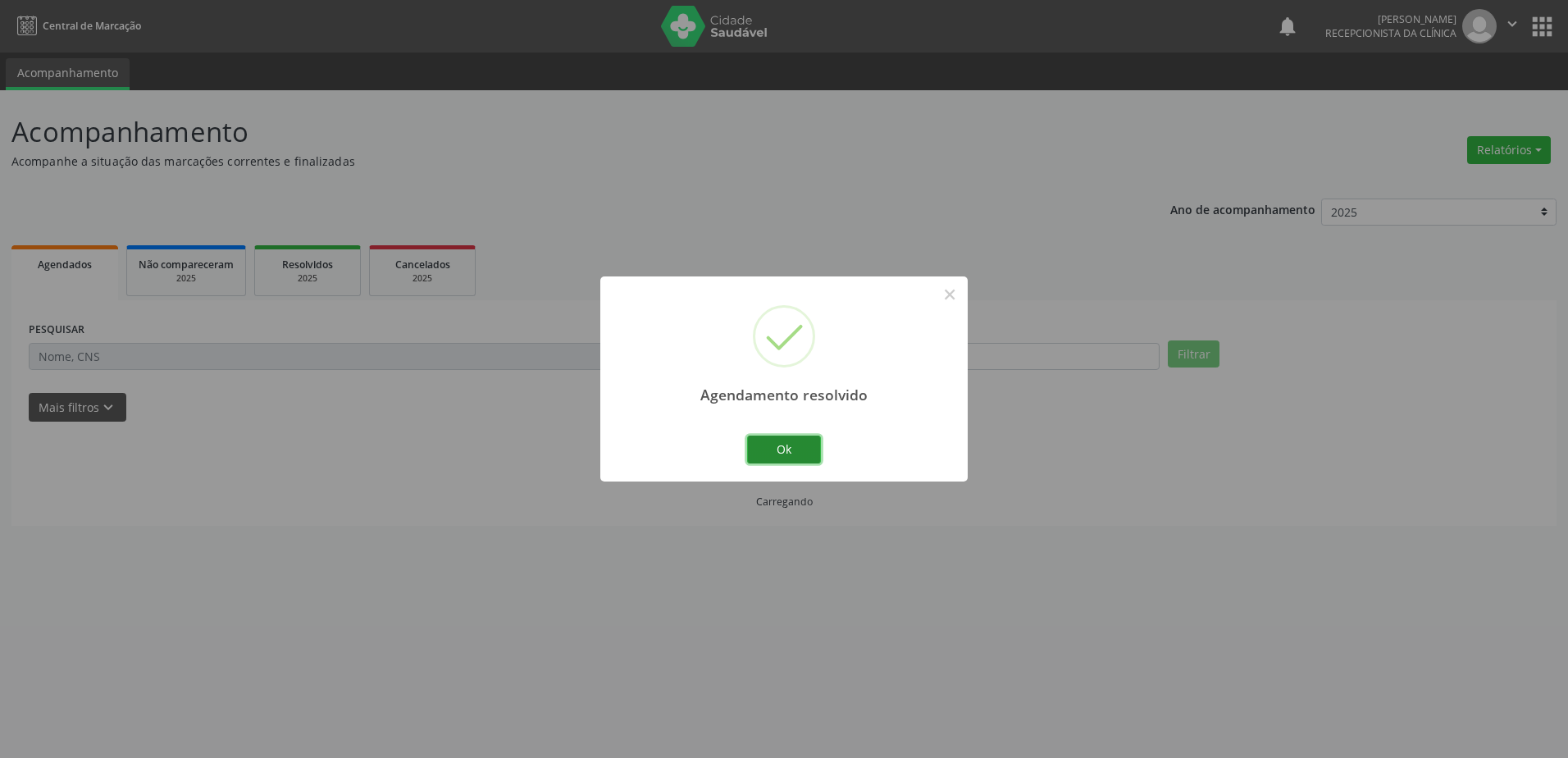
click at [784, 441] on button "Ok" at bounding box center [783, 448] width 74 height 28
